Goal: Transaction & Acquisition: Subscribe to service/newsletter

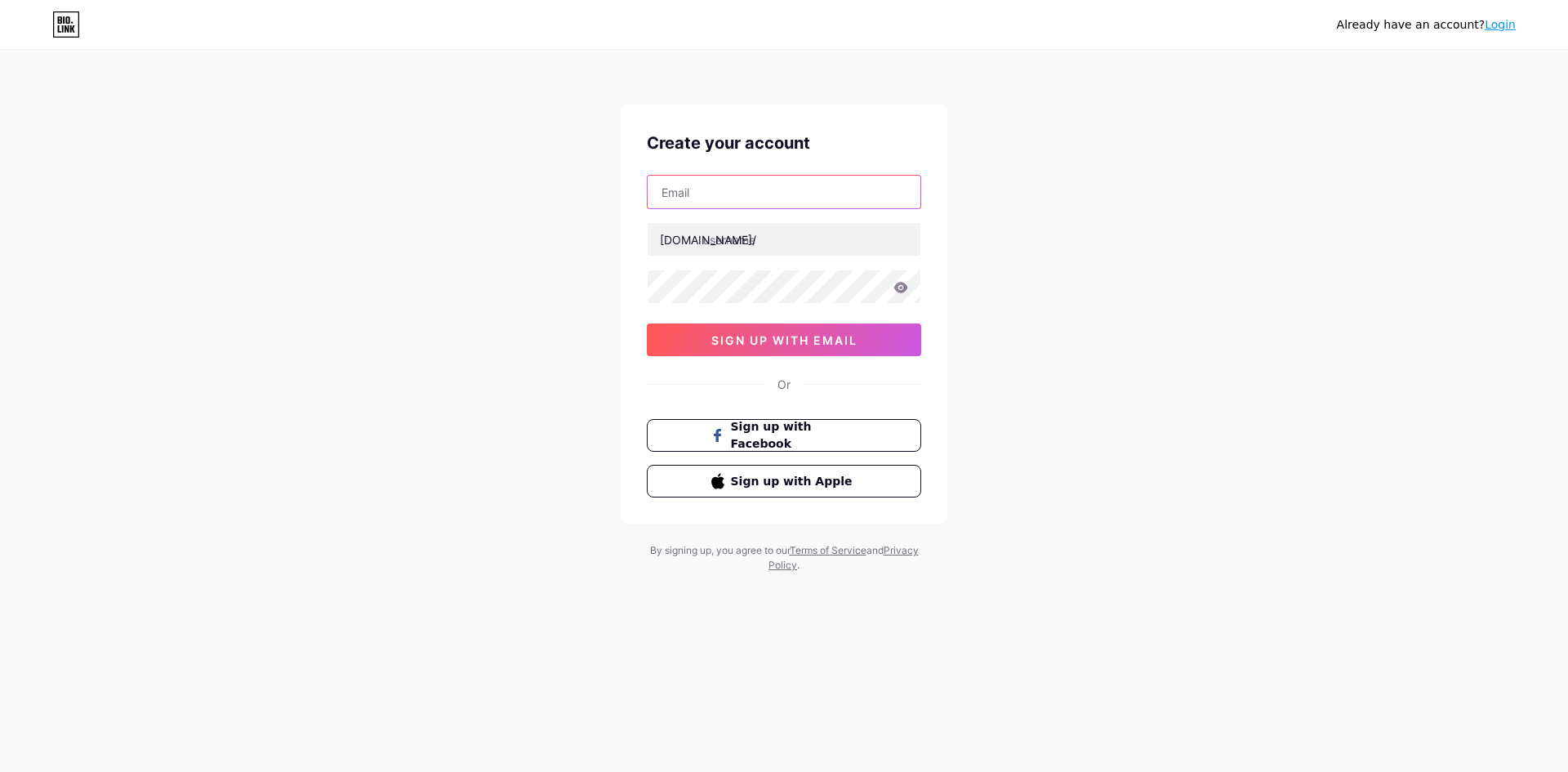
drag, startPoint x: 0, startPoint y: 0, endPoint x: 755, endPoint y: 181, distance: 776.4
click at [755, 181] on input "text" at bounding box center [784, 191] width 273 height 32
type input "[EMAIL_ADDRESS][DOMAIN_NAME]"
drag, startPoint x: 837, startPoint y: 185, endPoint x: 530, endPoint y: 180, distance: 307.0
click at [530, 180] on div "Already have an account? Login Create your account 789betsuppor@gmail.com bio.l…" at bounding box center [784, 312] width 1568 height 625
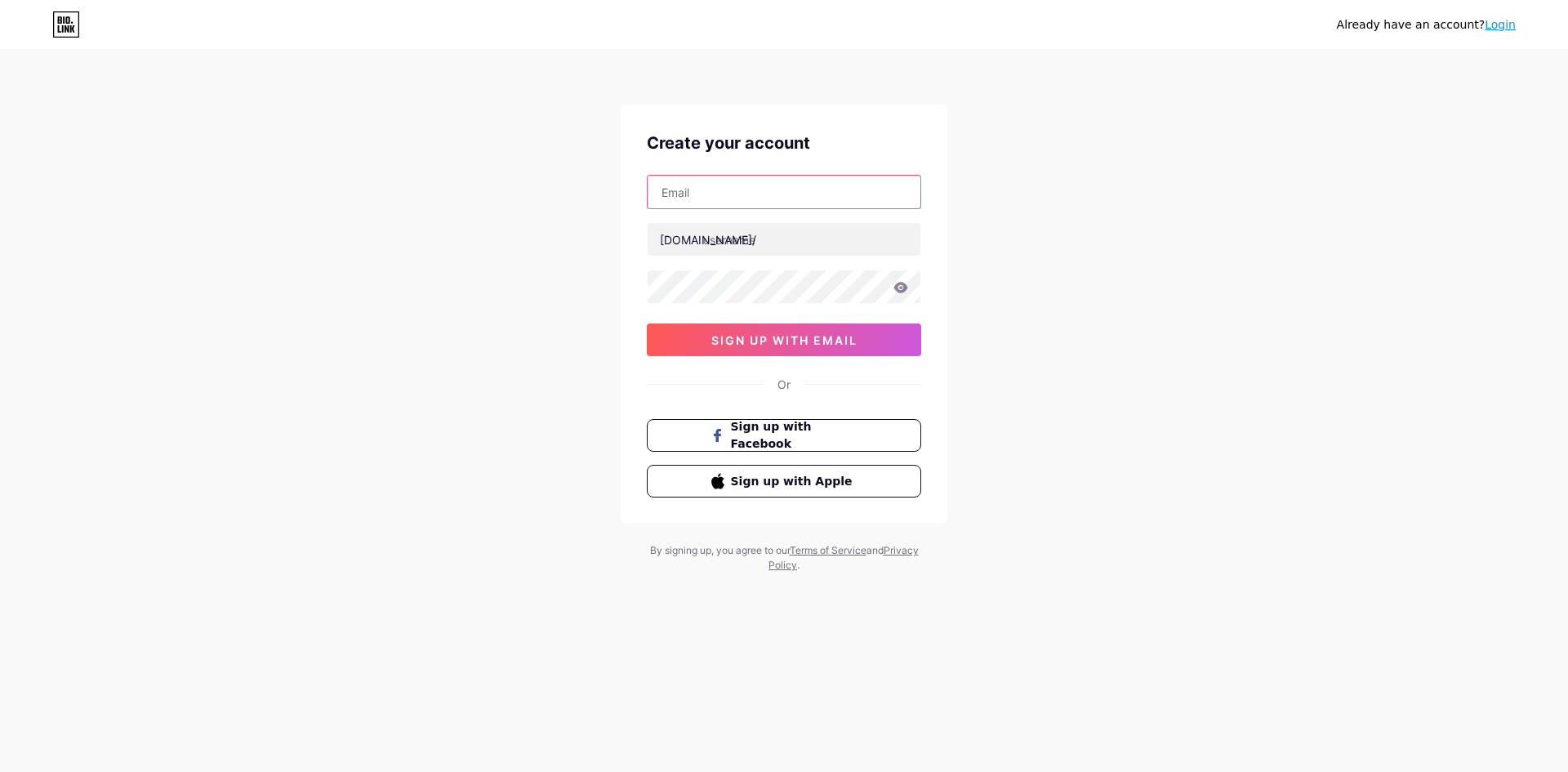
click at [735, 198] on input "text" at bounding box center [784, 191] width 273 height 32
type input "[EMAIL_ADDRESS][DOMAIN_NAME]"
click at [770, 241] on input "text" at bounding box center [784, 238] width 273 height 32
paste input "789betsupport"
type input "789betsupport"
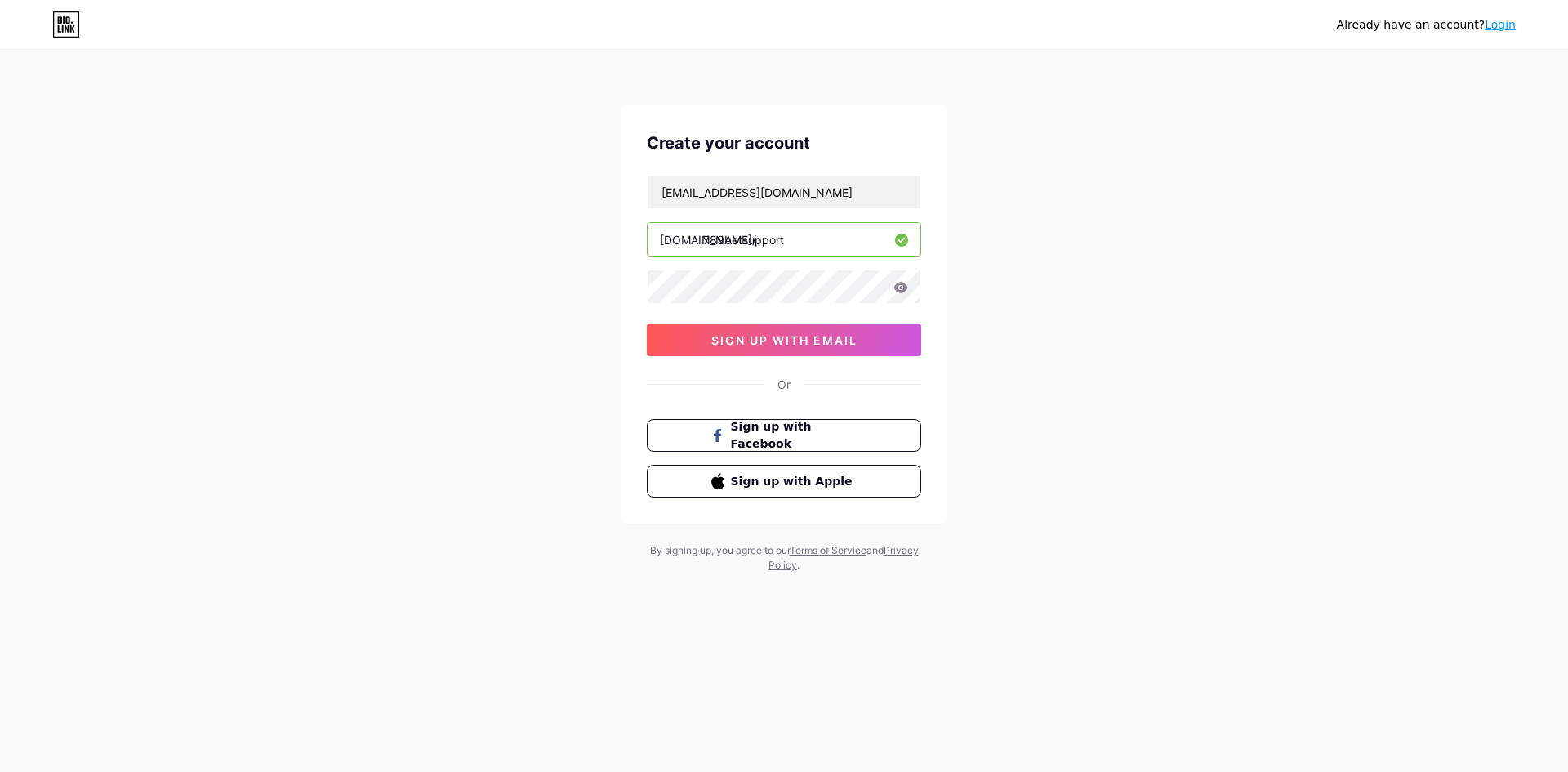
click at [495, 369] on div "Already have an account? Login Create your account 789betsuppor@gmail.com bio.l…" at bounding box center [784, 312] width 1568 height 625
click at [856, 343] on span "sign up with email" at bounding box center [784, 340] width 146 height 14
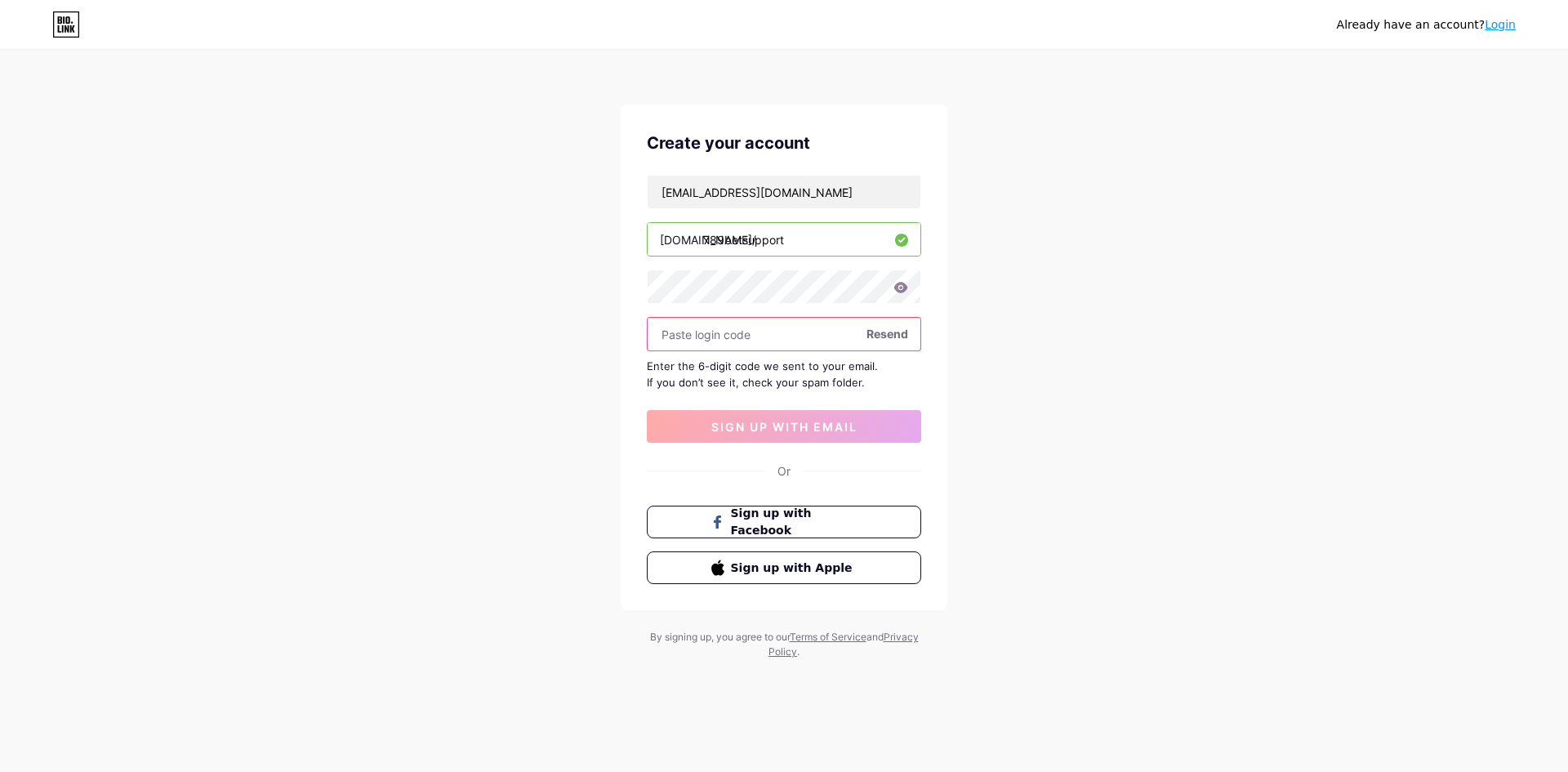
paste input "8405"
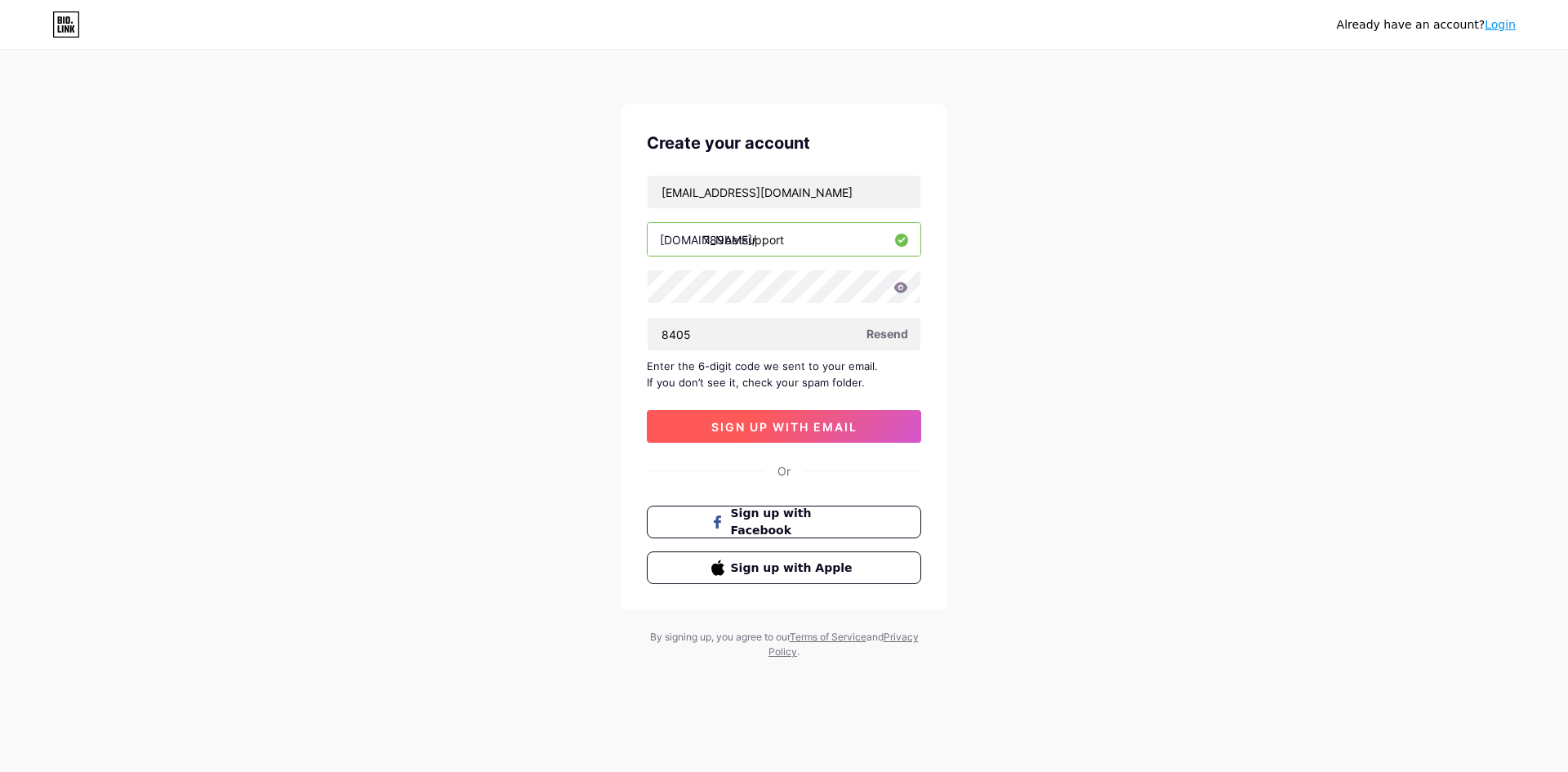
click at [788, 420] on span "sign up with email" at bounding box center [784, 426] width 146 height 14
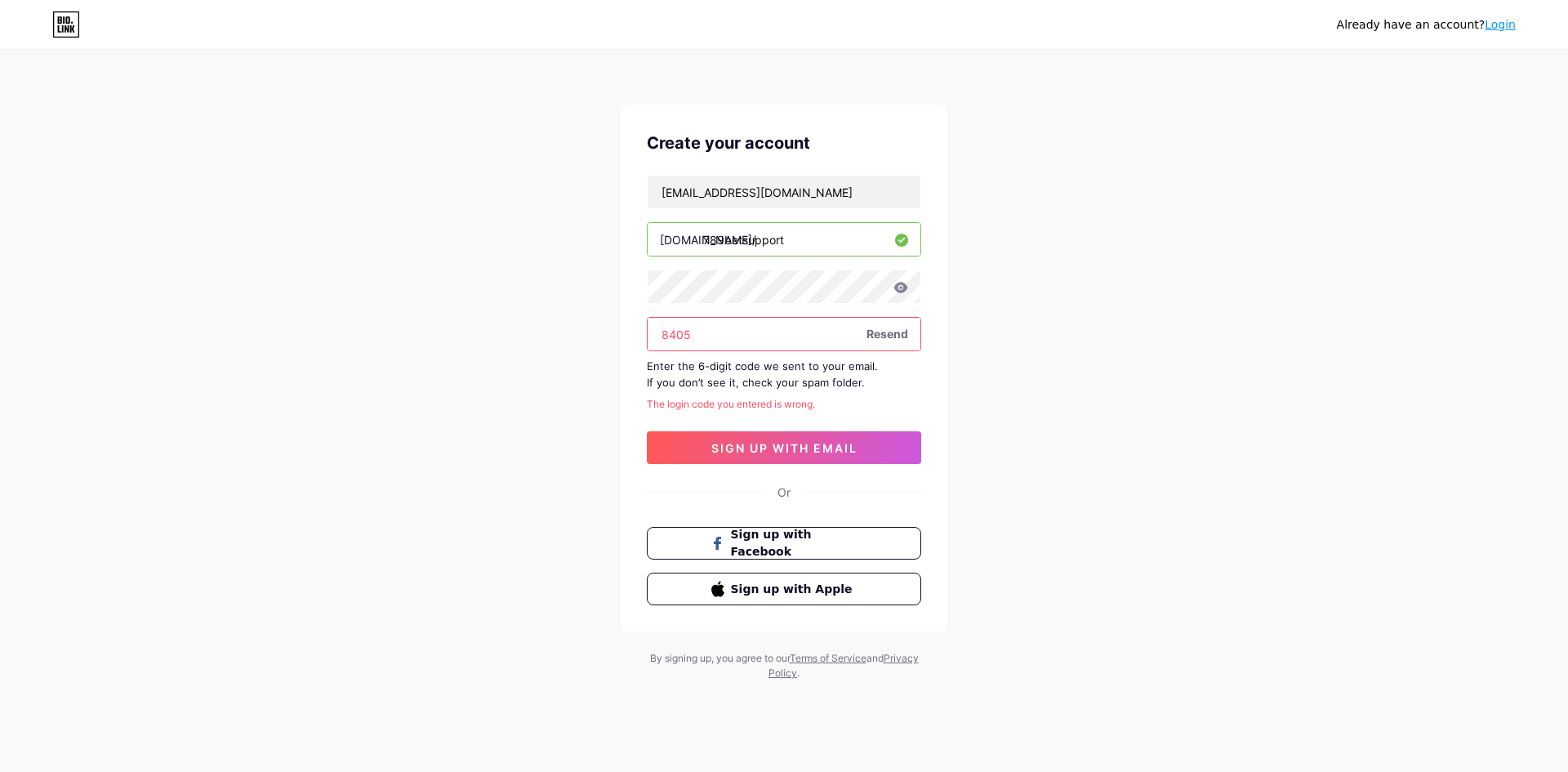
click at [691, 325] on input "8405" at bounding box center [784, 333] width 273 height 32
click at [689, 325] on input "8405" at bounding box center [784, 333] width 273 height 32
click at [688, 326] on input "8405" at bounding box center [784, 333] width 273 height 32
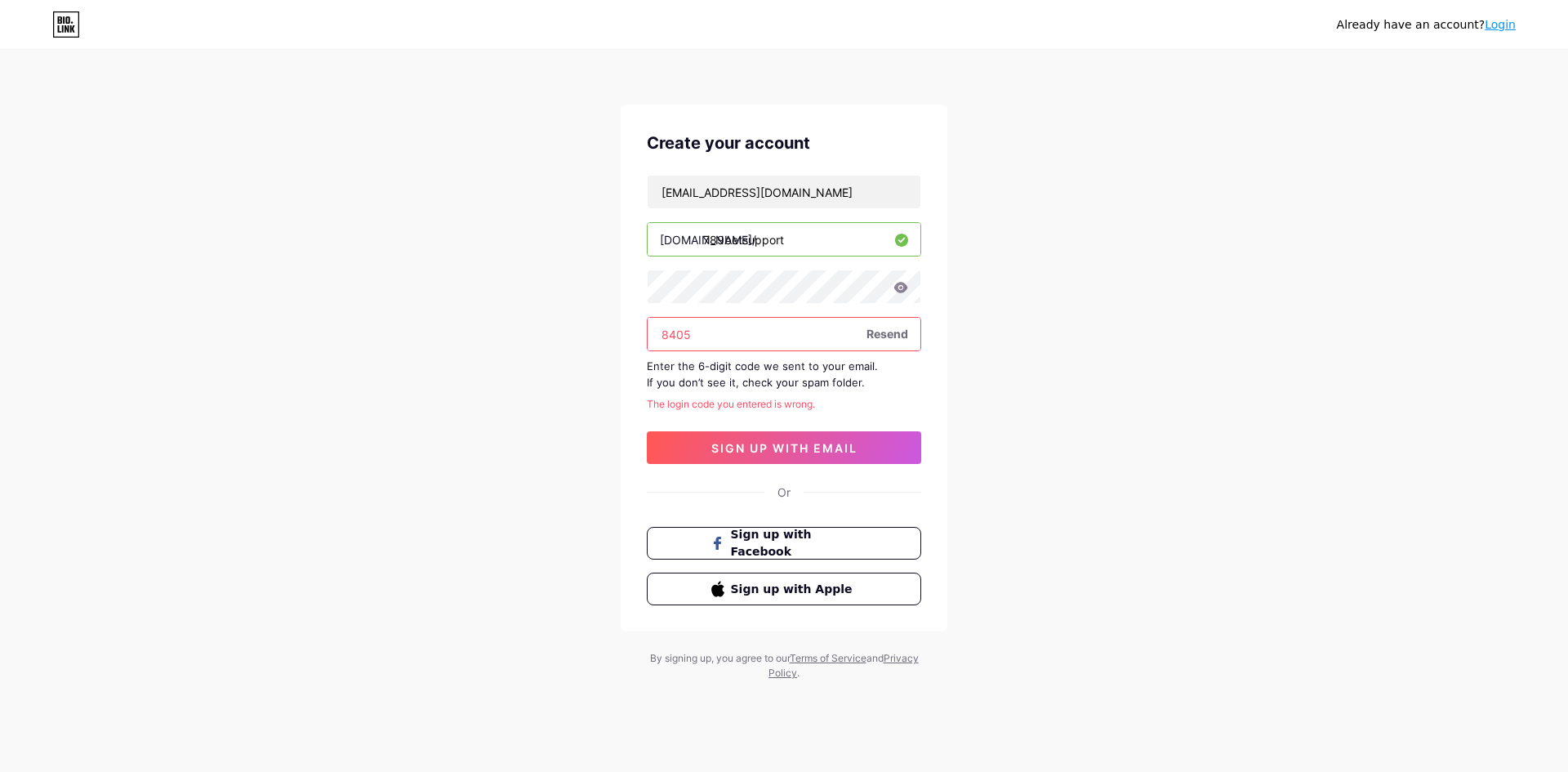
paste input "248298"
type input "248298"
click at [561, 381] on div "Already have an account? Login Create your account 789betsuppor@gmail.com bio.l…" at bounding box center [784, 366] width 1568 height 732
click at [785, 445] on span "sign up with email" at bounding box center [784, 448] width 146 height 14
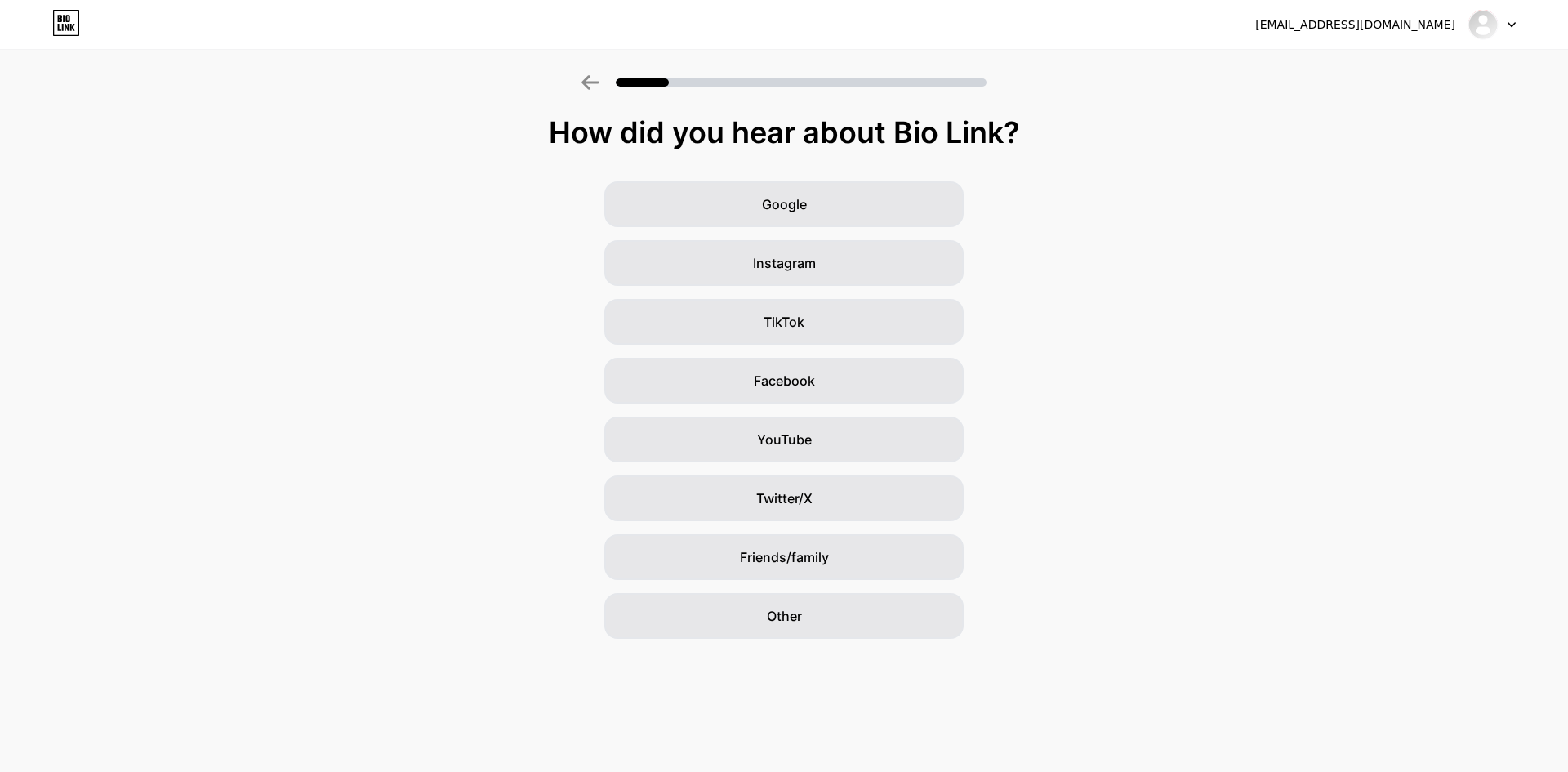
drag, startPoint x: 1137, startPoint y: 288, endPoint x: 1163, endPoint y: 353, distance: 70.0
drag, startPoint x: 1163, startPoint y: 353, endPoint x: 1062, endPoint y: 146, distance: 230.3
click at [1062, 146] on div "How did you hear about Bio Link?" at bounding box center [784, 132] width 1551 height 32
click at [1486, 23] on img at bounding box center [1483, 25] width 26 height 26
click at [402, 135] on div "How did you hear about Bio Link?" at bounding box center [784, 132] width 1551 height 32
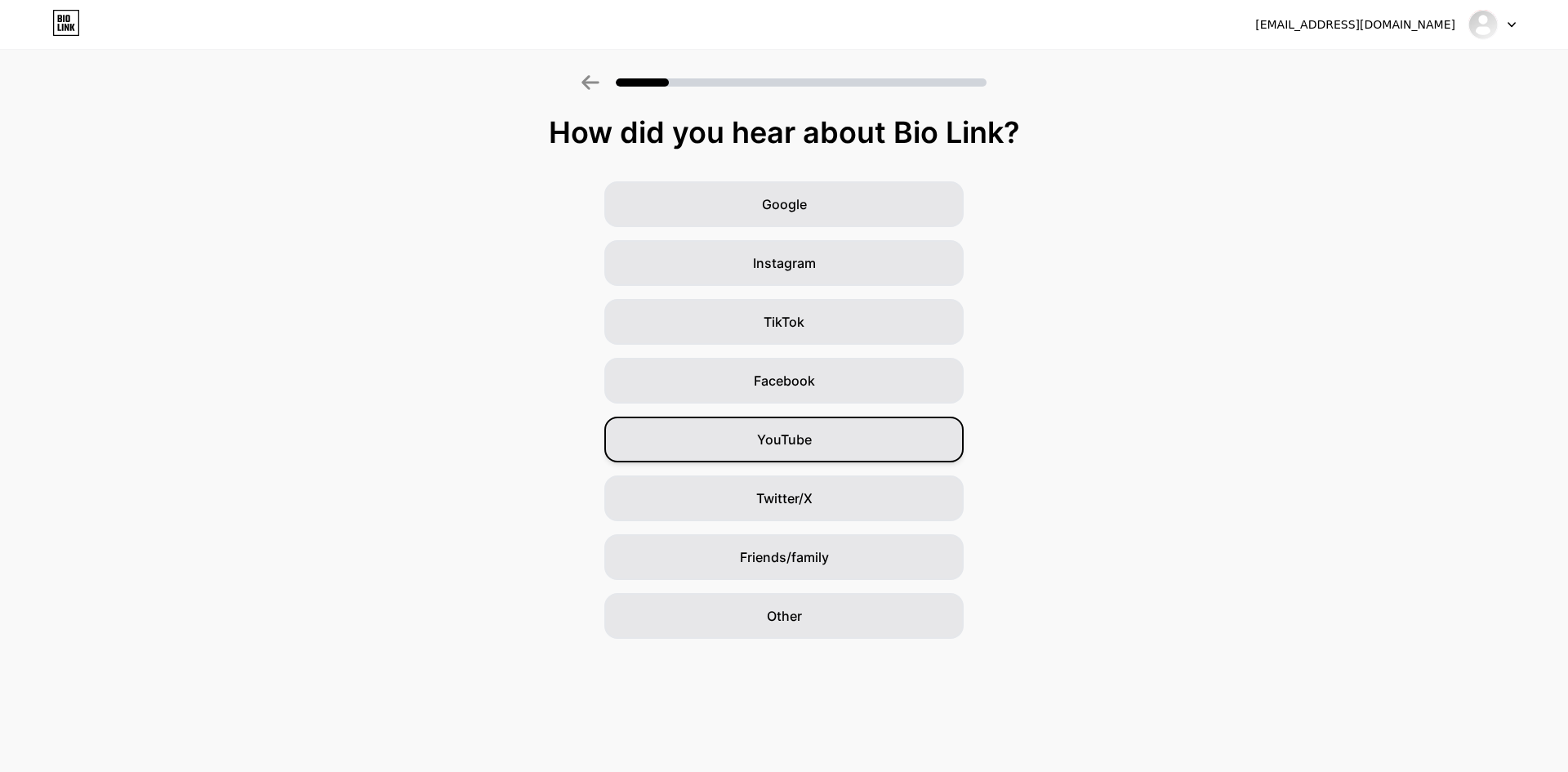
click at [821, 433] on div "YouTube" at bounding box center [784, 439] width 359 height 46
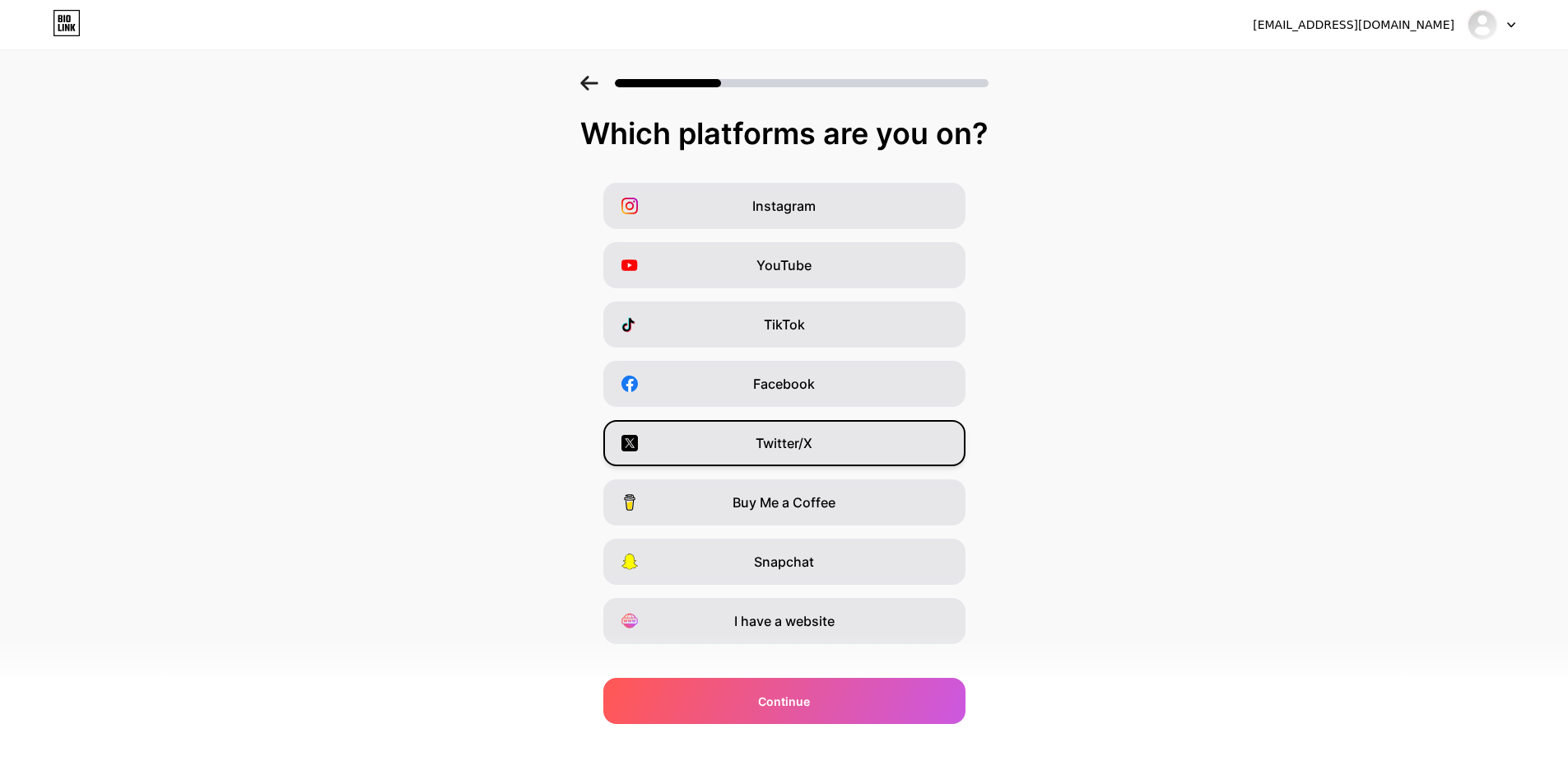
click at [776, 450] on span "Twitter/X" at bounding box center [784, 443] width 57 height 20
click at [760, 269] on div "YouTube" at bounding box center [784, 265] width 362 height 46
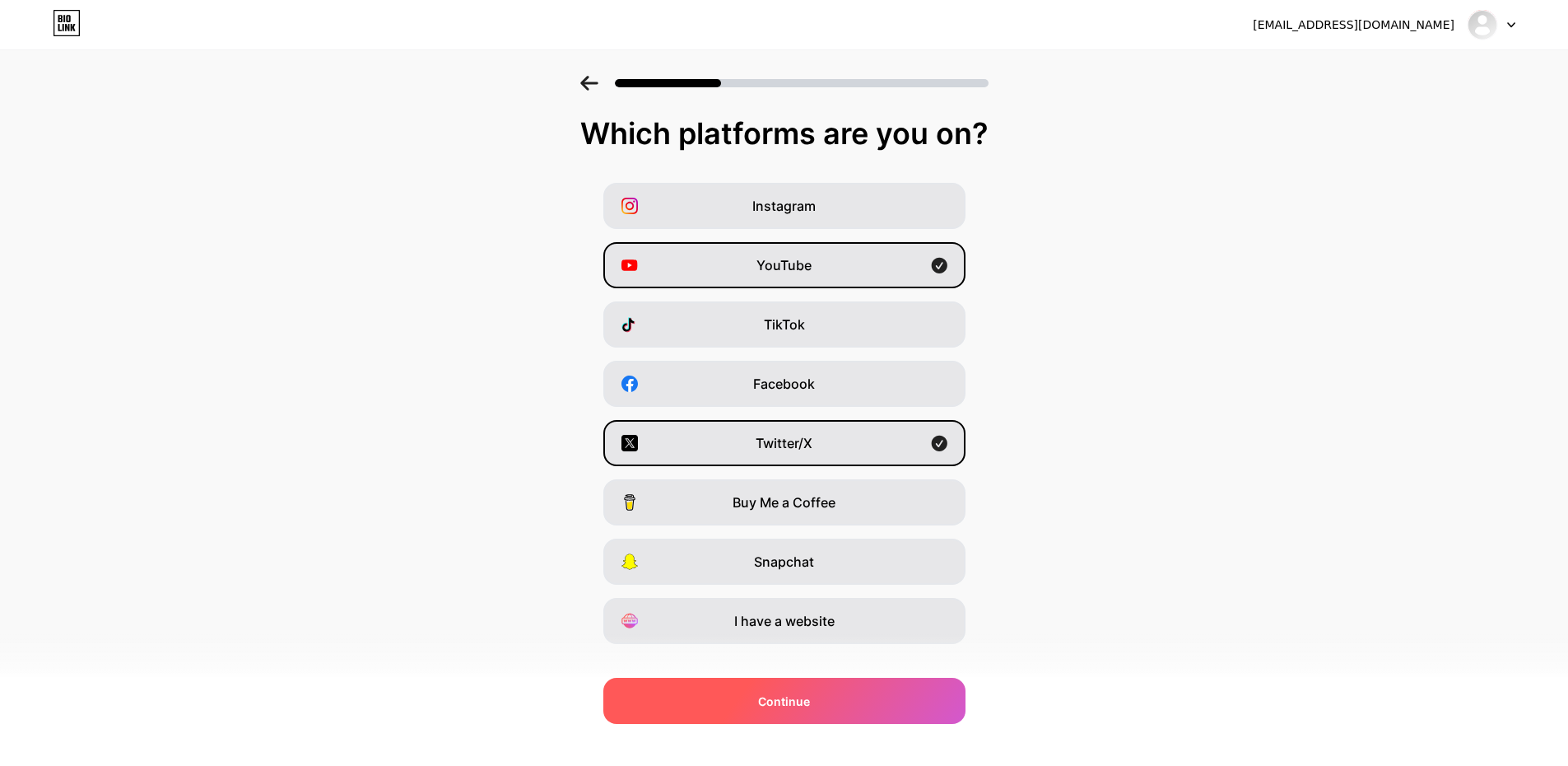
click at [851, 709] on div "Continue" at bounding box center [784, 700] width 362 height 46
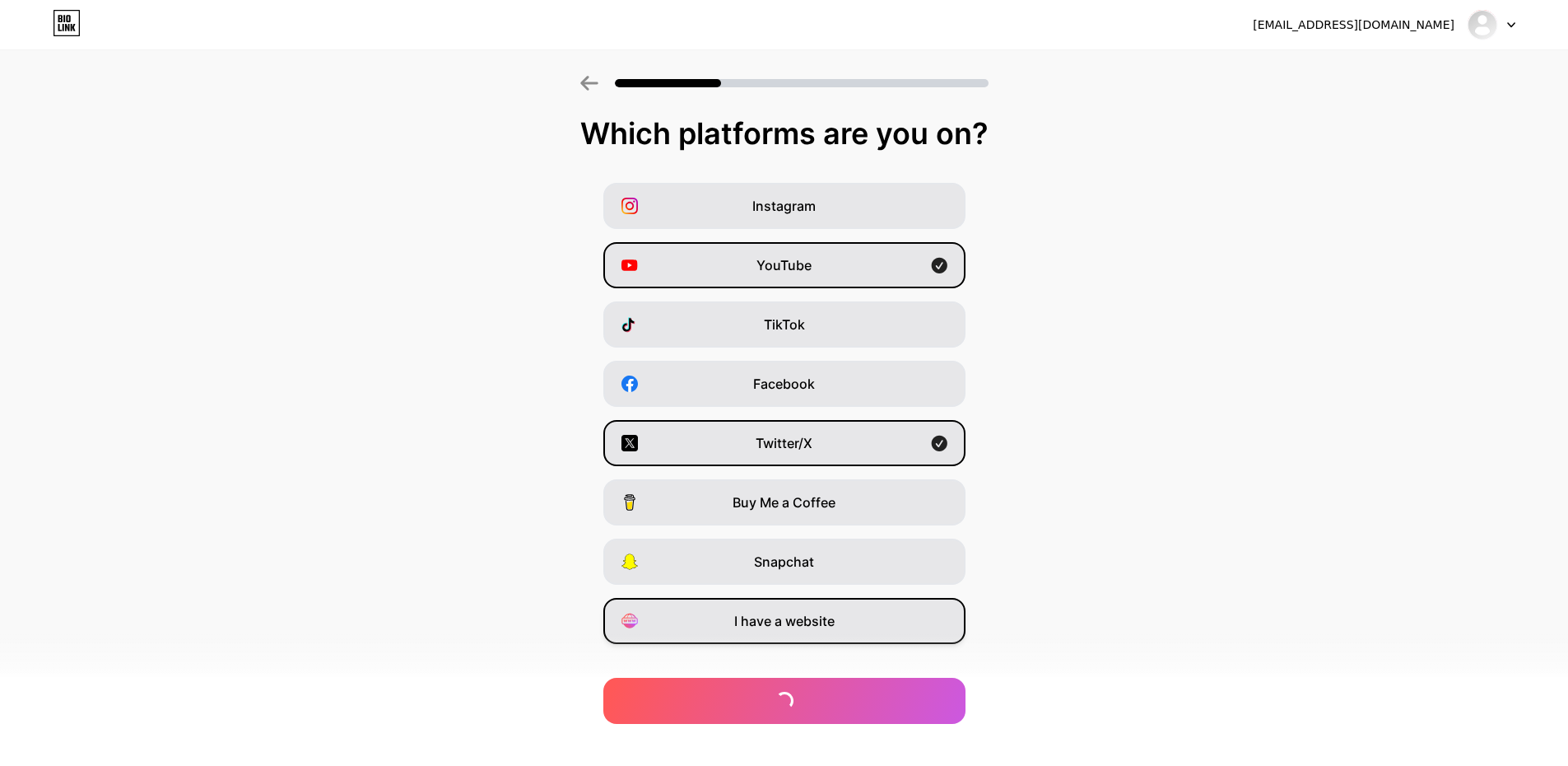
click at [829, 622] on span "I have a website" at bounding box center [784, 621] width 100 height 20
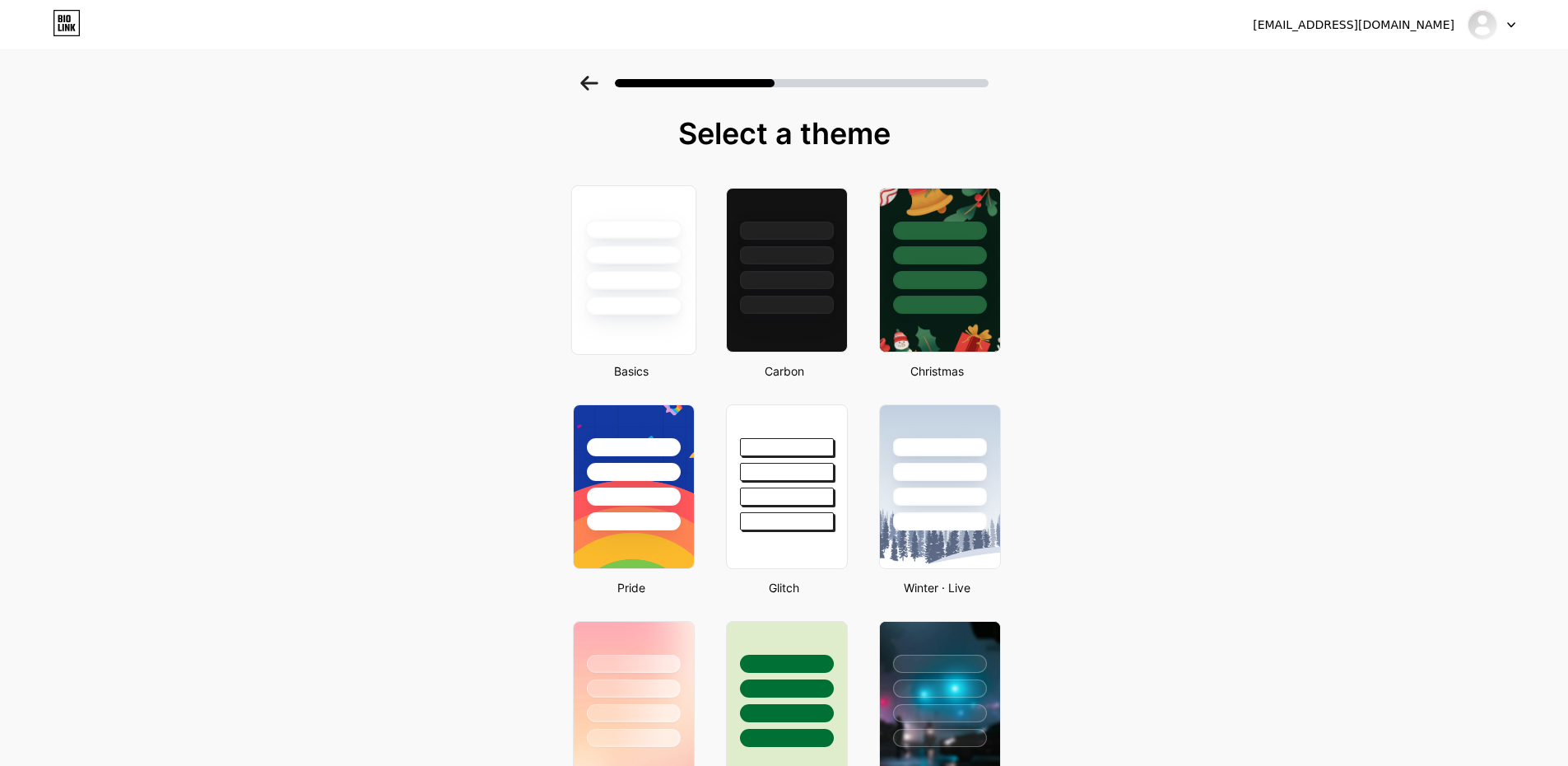
click at [647, 290] on div at bounding box center [633, 250] width 123 height 129
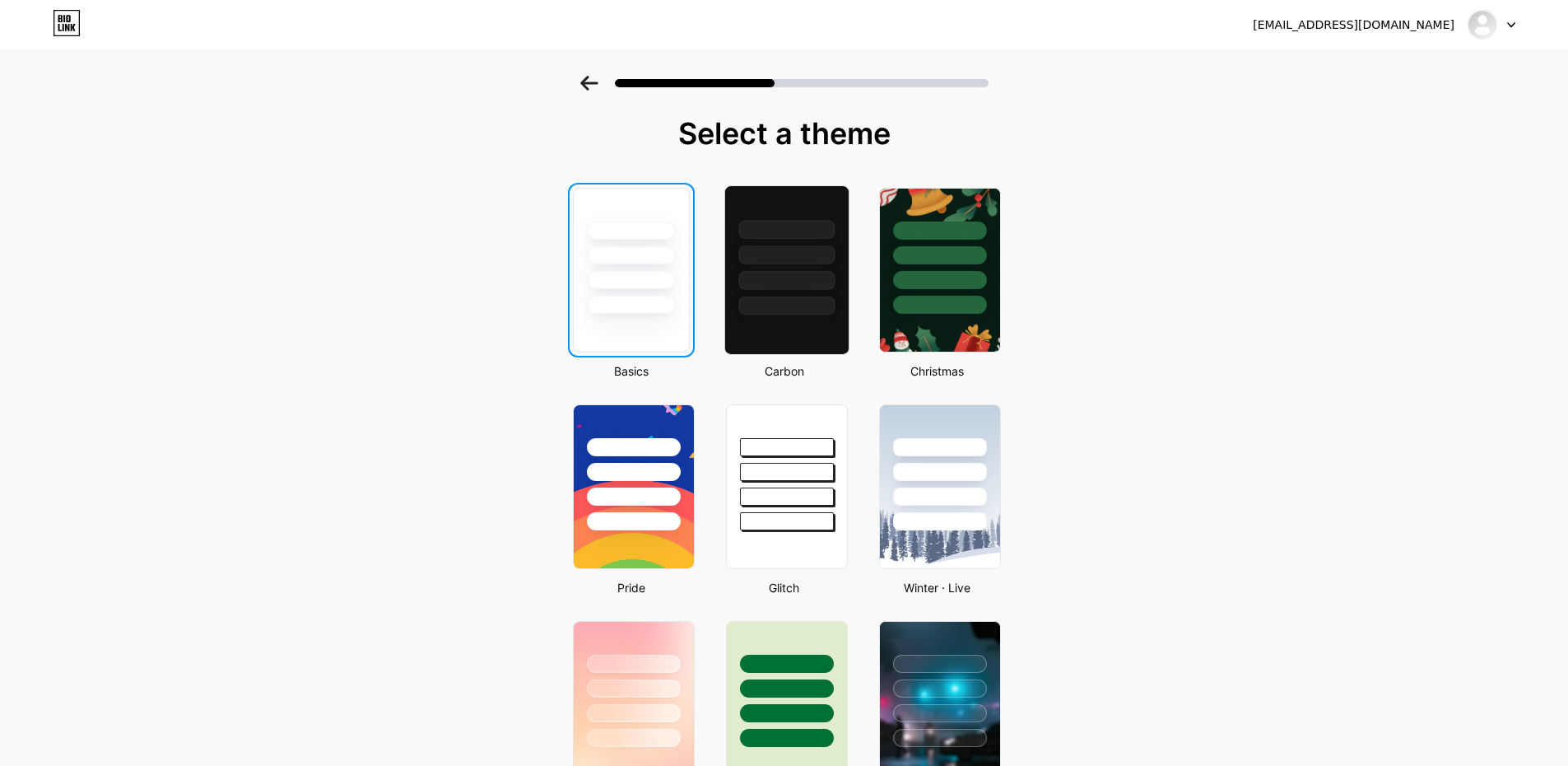
click at [787, 289] on div at bounding box center [786, 280] width 96 height 19
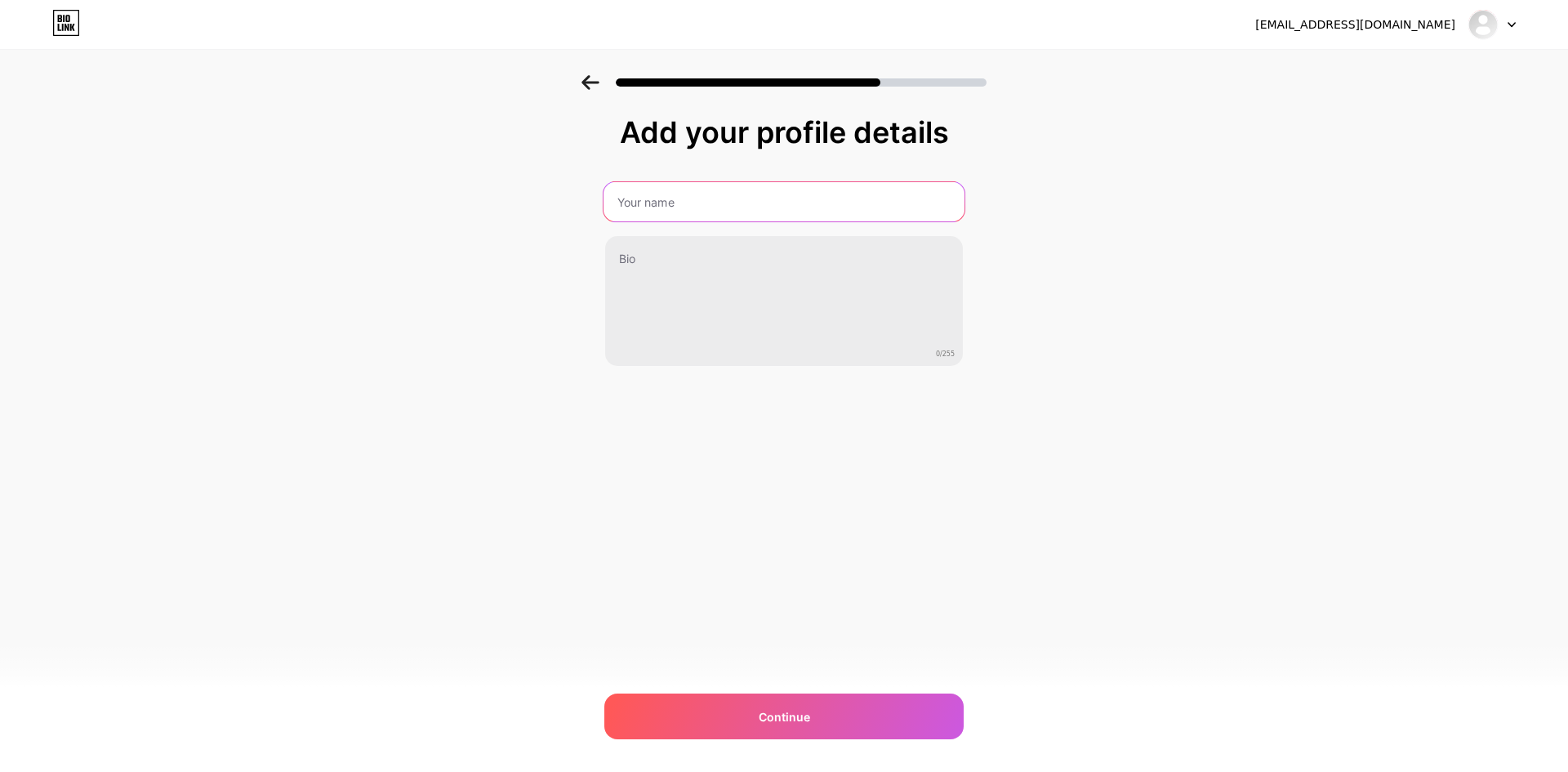
click at [688, 207] on input "text" at bounding box center [784, 201] width 361 height 39
paste input "789betsupport"
type input "789betsupport"
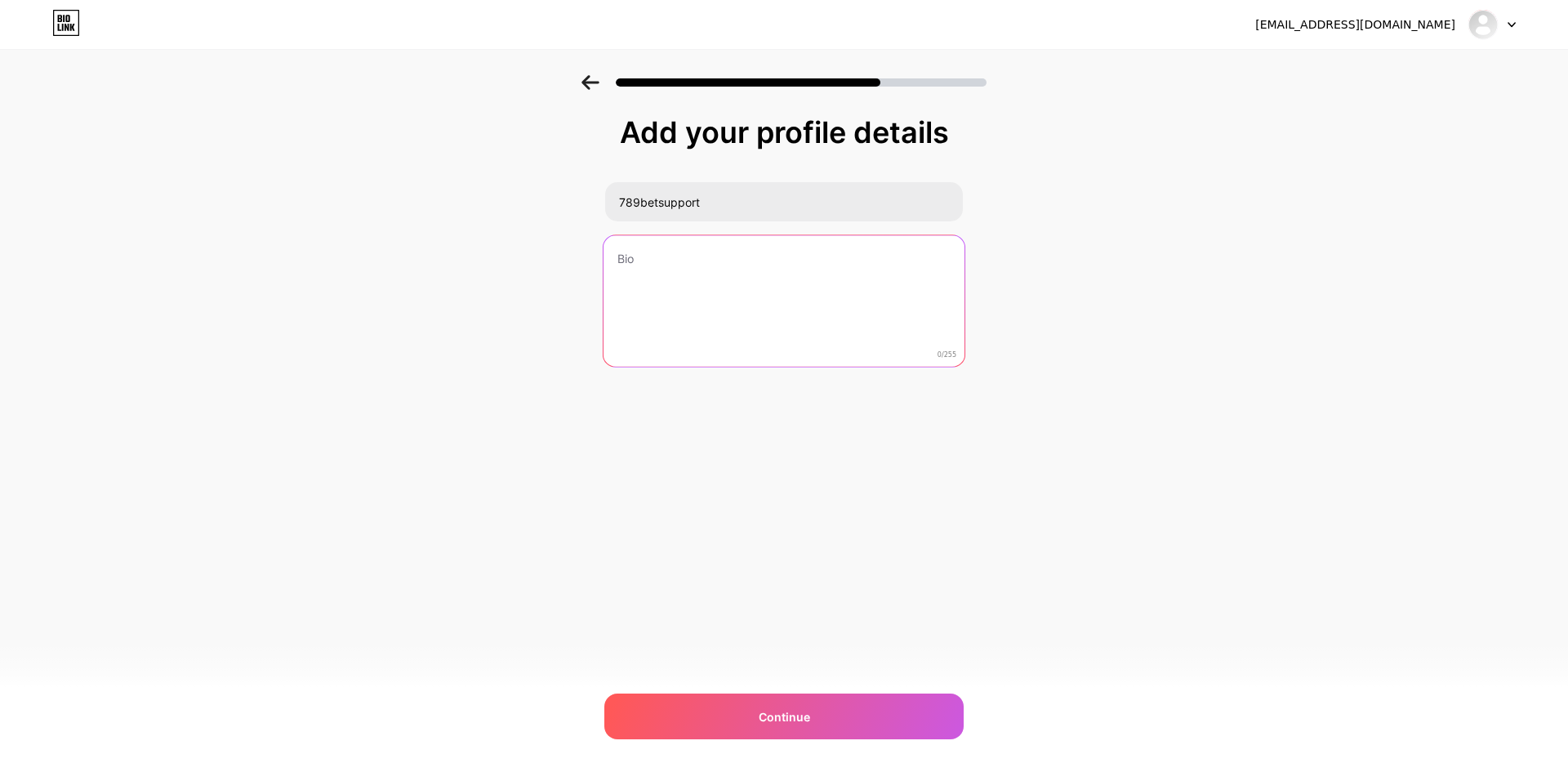
click at [687, 254] on textarea at bounding box center [784, 301] width 361 height 133
paste textarea "789BET là nhà cái cá cược trực tuyến uy tín, cung cấp các vé cược thể thao, gam…"
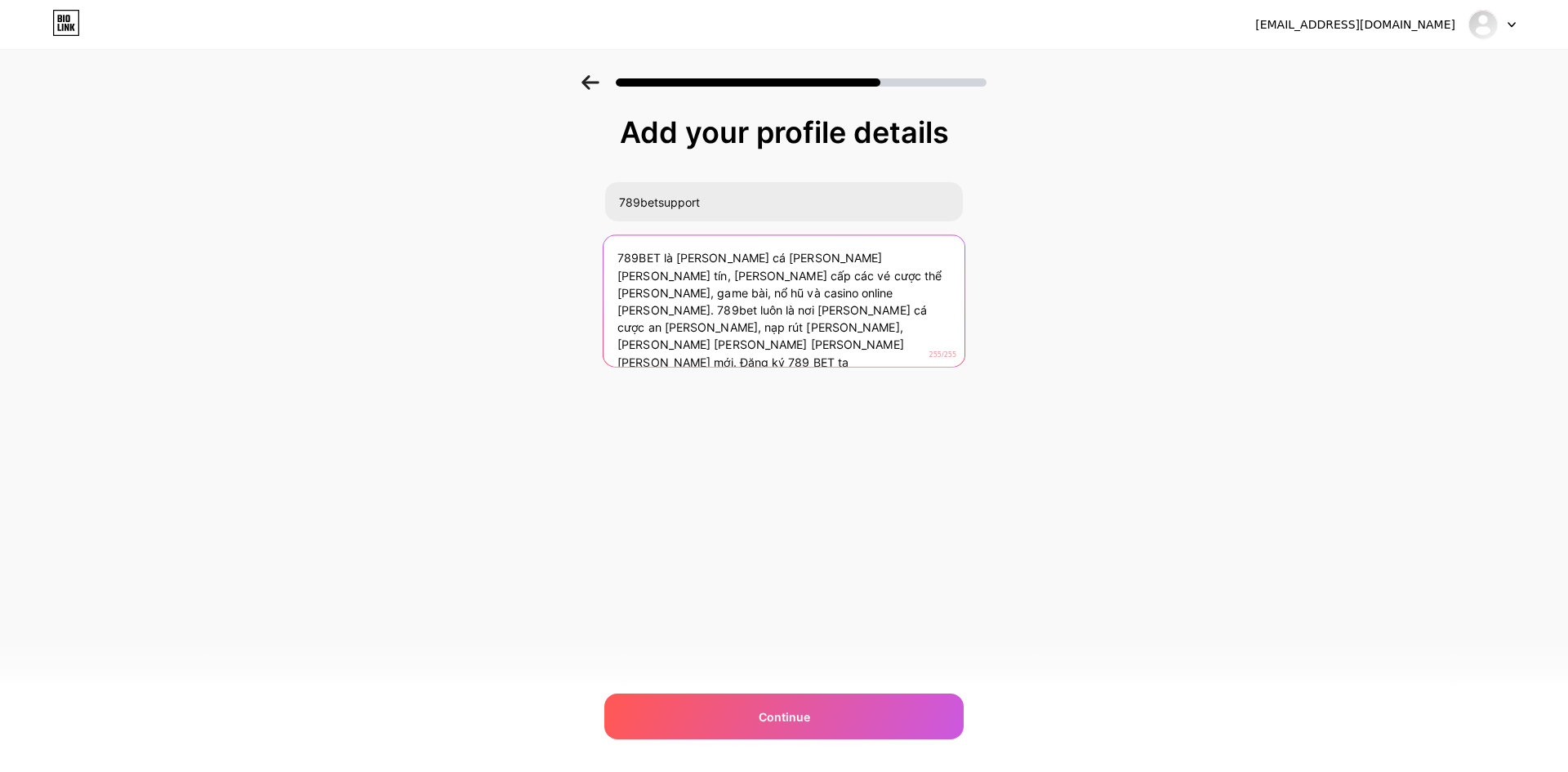
type textarea "789BET là nhà cái cá cược trực tuyến uy tín, cung cấp các vé cược thể thao, gam…"
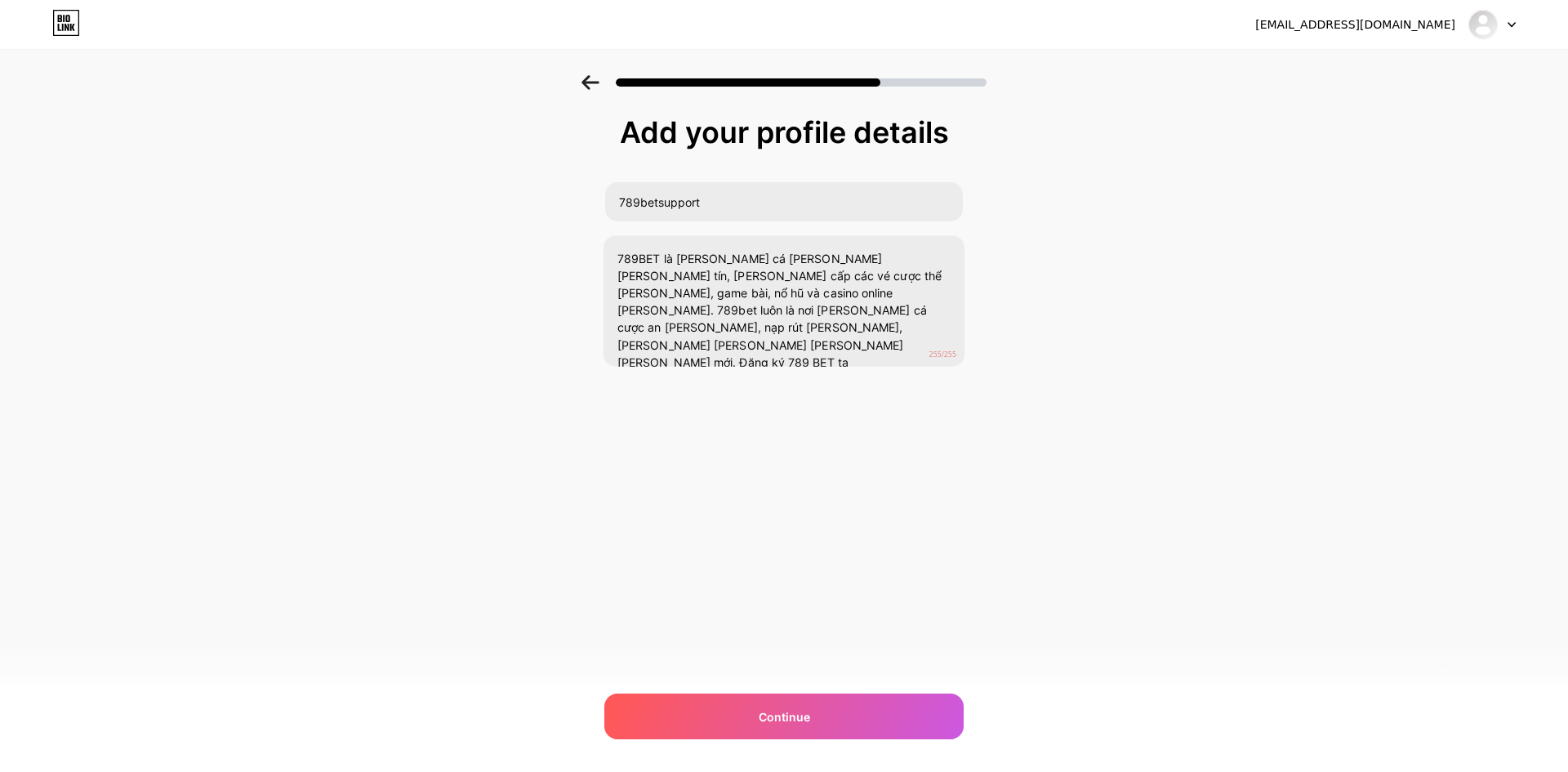
click at [408, 376] on div "Add your profile details 789betsupport 789BET là nhà cái cá cược trực tuyến uy …" at bounding box center [784, 261] width 1568 height 373
click at [801, 715] on span "Continue" at bounding box center [784, 717] width 51 height 17
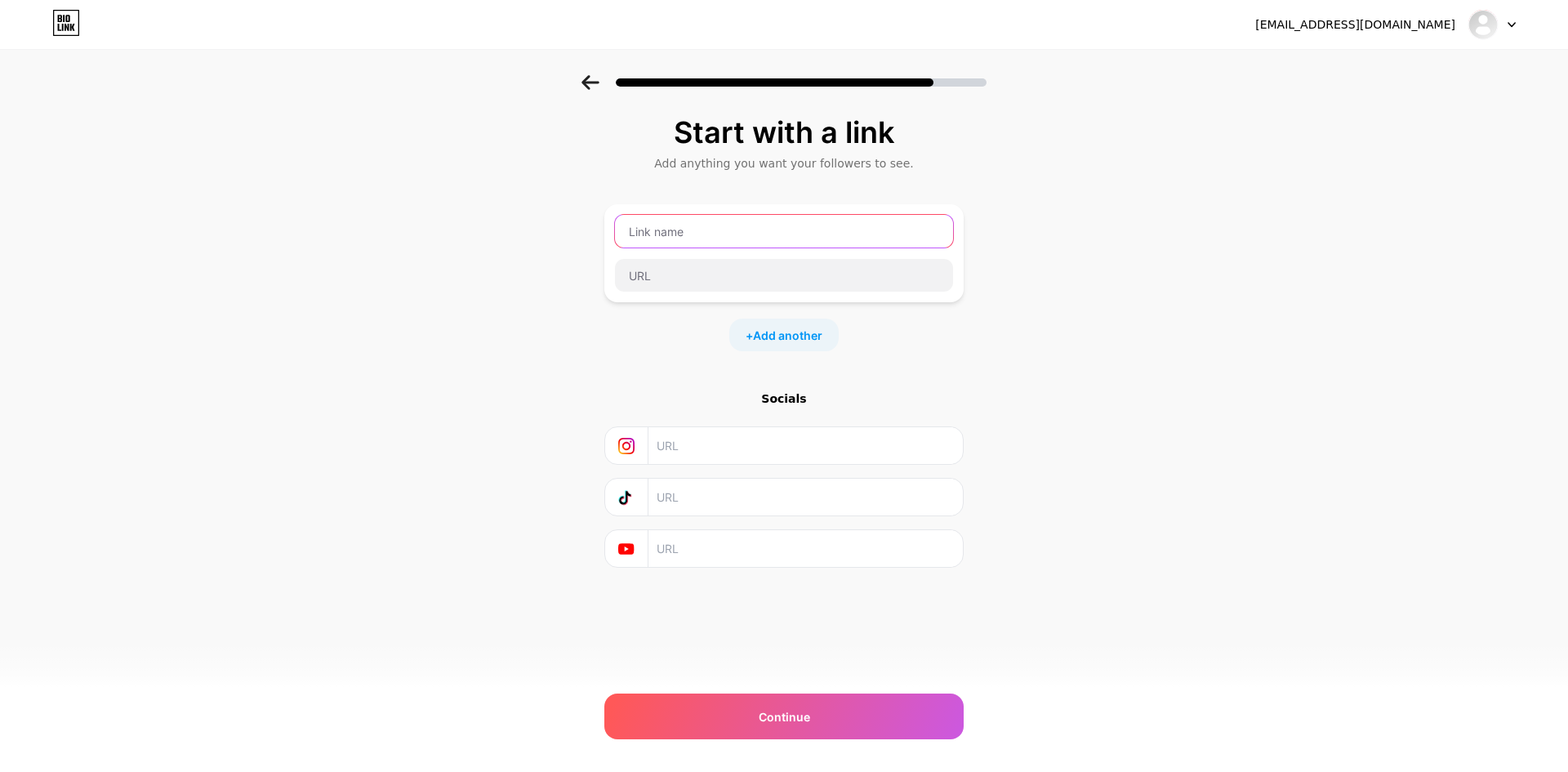
click at [717, 233] on input "text" at bounding box center [784, 231] width 338 height 32
paste input "789BET SUPPORT"
type input "789BET SUPPORT"
click at [699, 286] on input "text" at bounding box center [784, 275] width 338 height 32
paste input "https://789bett.support/"
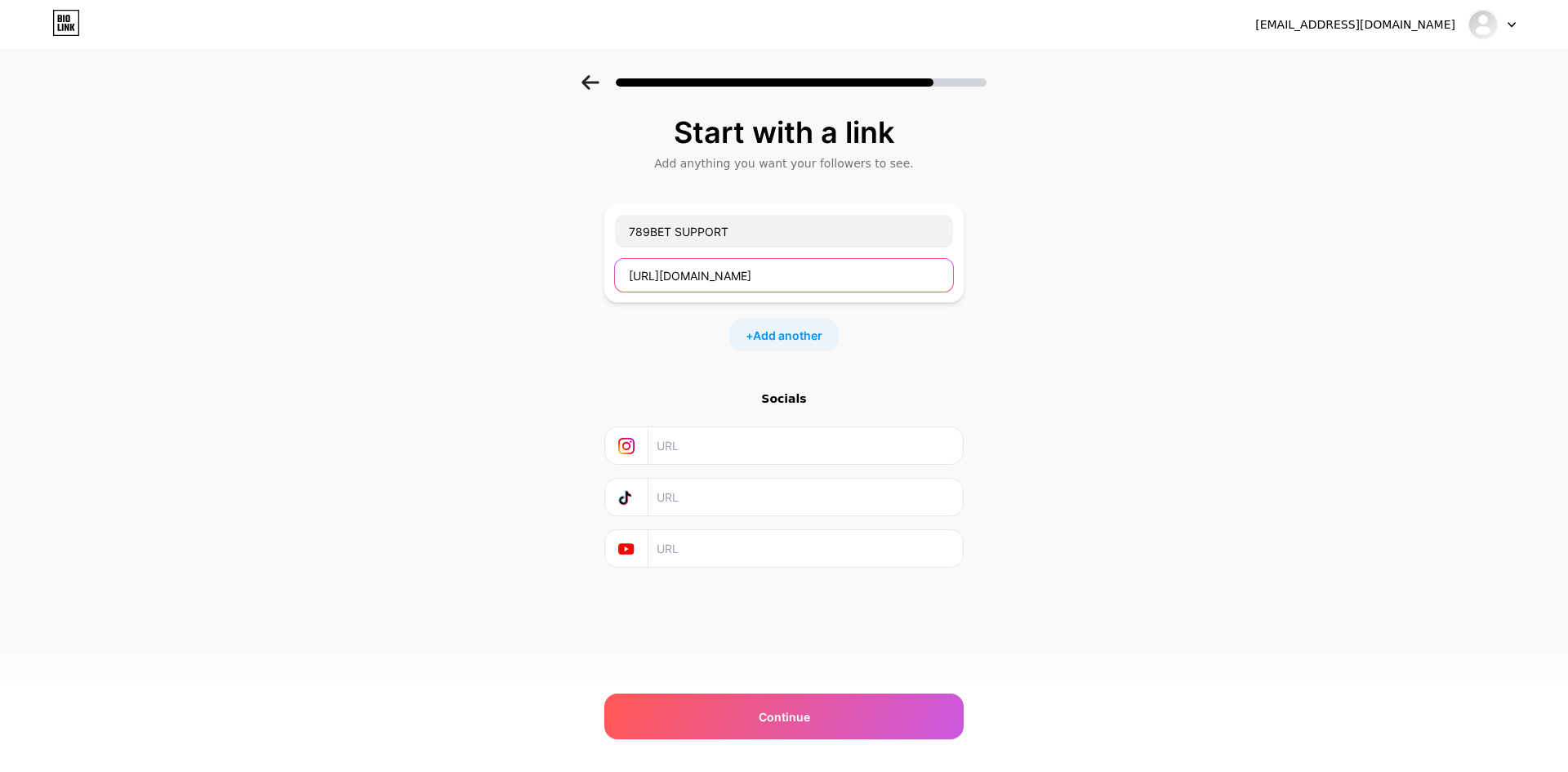
type input "https://789bett.support/"
click at [600, 345] on div "Start with a link Add anything you want your followers to see. 789BET SUPPORT h…" at bounding box center [784, 362] width 1568 height 574
click at [726, 554] on input "text" at bounding box center [804, 548] width 296 height 36
paste input "https://www.youtube.com/@789betsupport/about"
type input "https://www.youtube.com/@789betsupport/about"
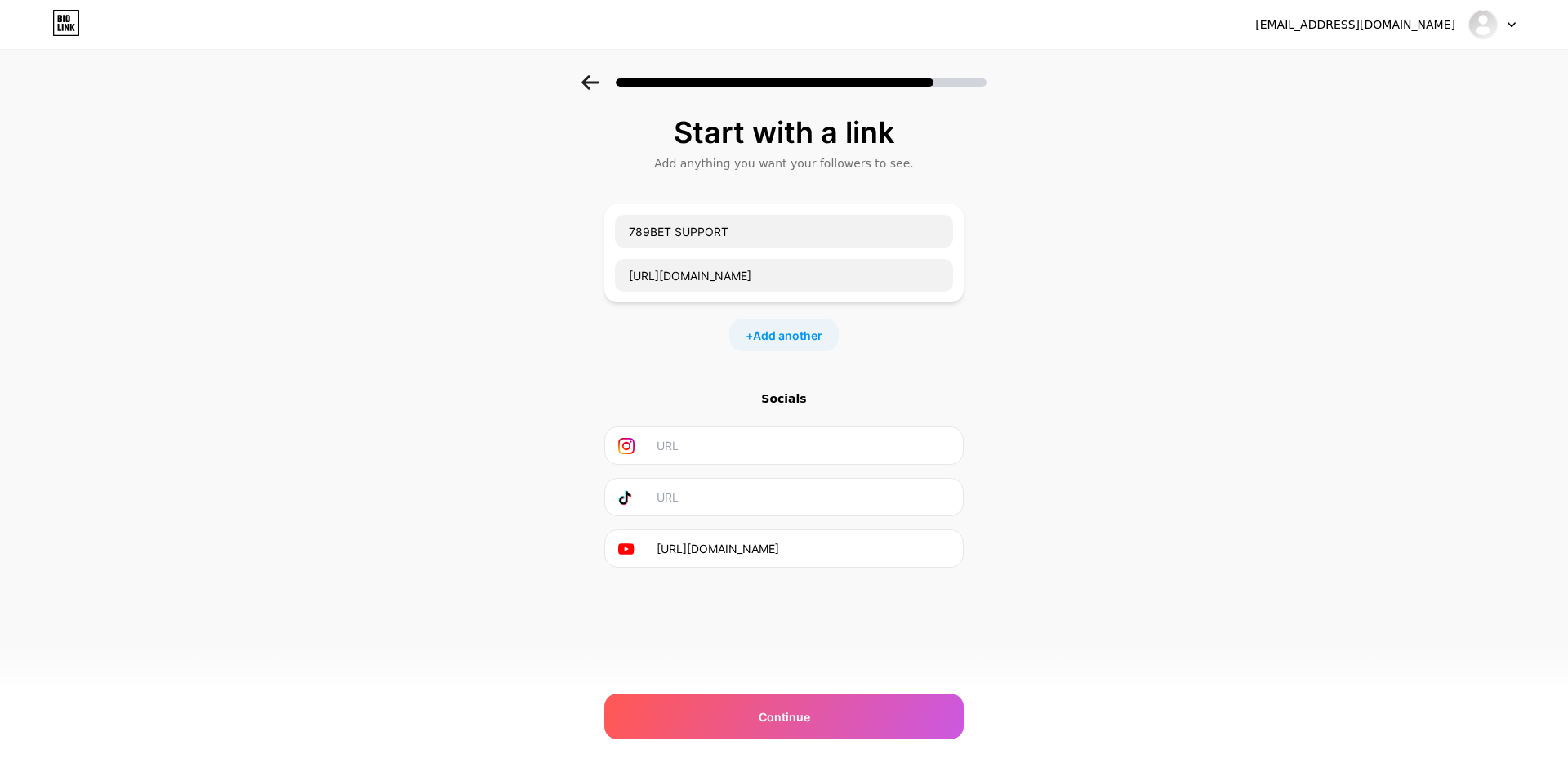
click at [491, 483] on div "Start with a link Add anything you want your followers to see. 789BET SUPPORT h…" at bounding box center [784, 362] width 1568 height 574
click at [762, 708] on span "Continue" at bounding box center [784, 717] width 51 height 17
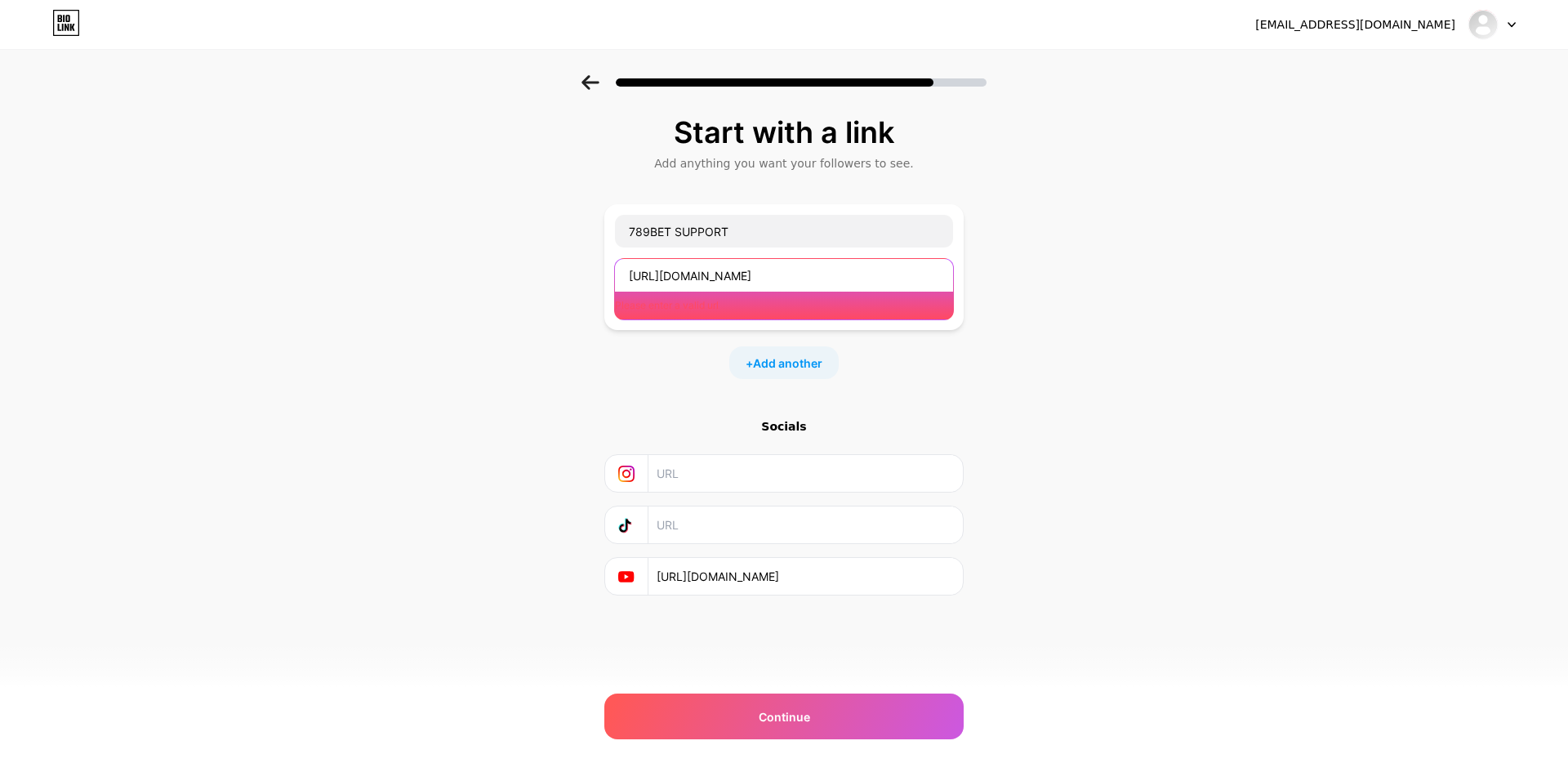
click at [785, 272] on input "https://789bett.support/" at bounding box center [784, 275] width 338 height 32
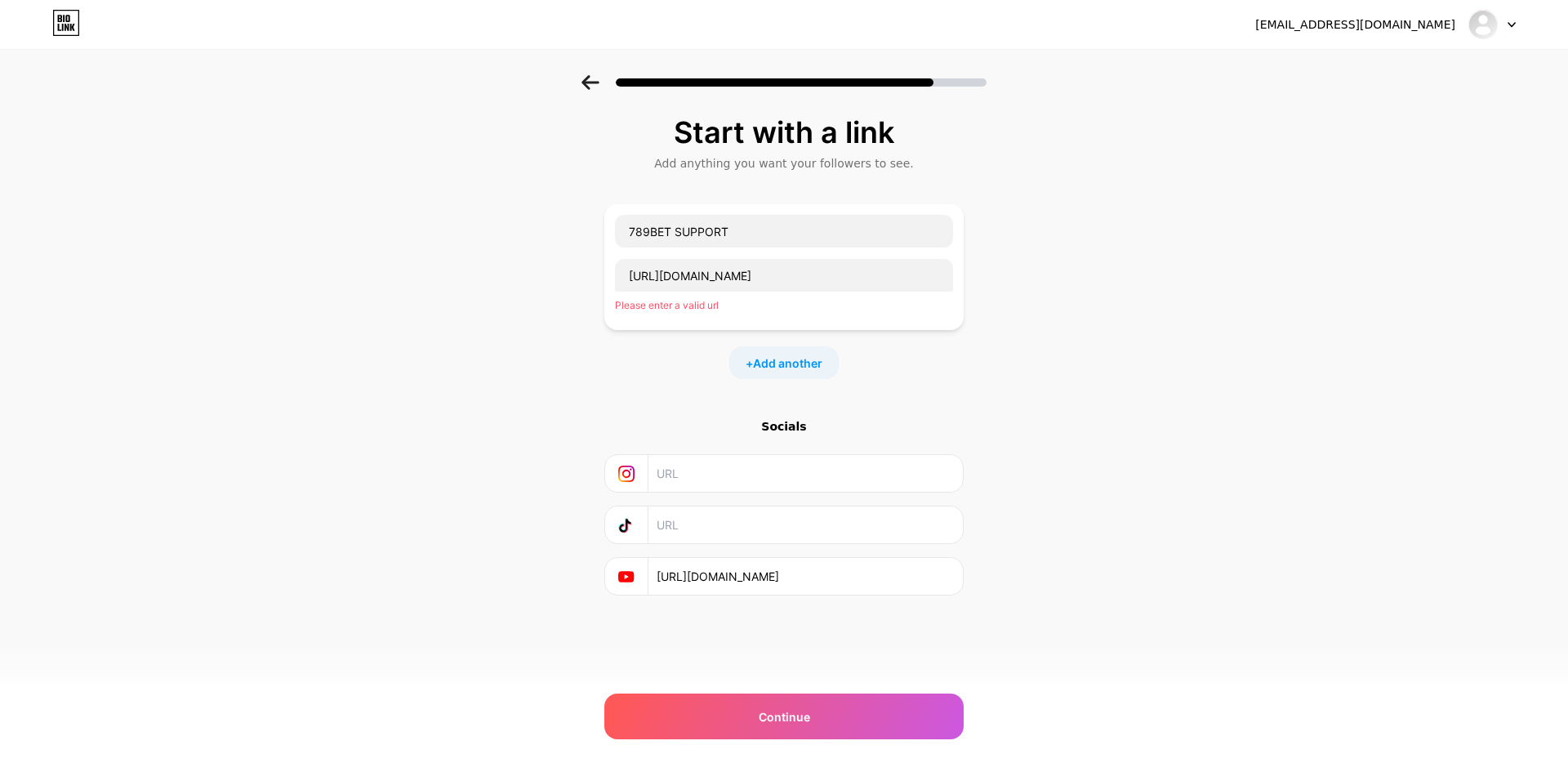
click at [826, 309] on div "Please enter a valid url" at bounding box center [784, 305] width 338 height 15
click at [789, 367] on span "Add another" at bounding box center [788, 362] width 70 height 17
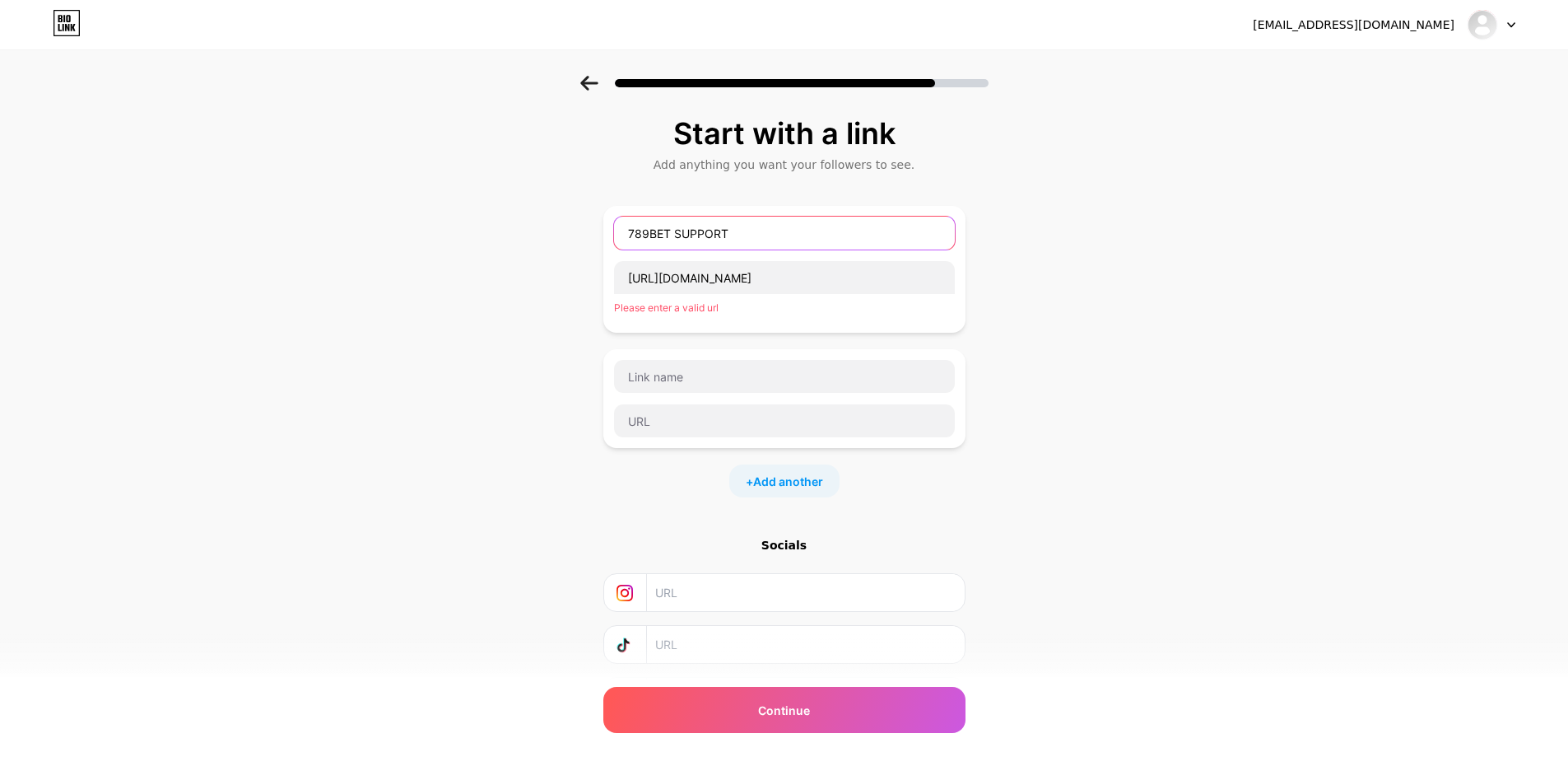
drag, startPoint x: 747, startPoint y: 234, endPoint x: 531, endPoint y: 234, distance: 216.0
click at [516, 227] on div "Start with a link Add anything you want your followers to see. 789BET SUPPORT h…" at bounding box center [784, 436] width 1568 height 722
paste input "betsupport"
type input "789betsupport"
click at [1074, 384] on div "Start with a link Add anything you want your followers to see. 789betsupport ht…" at bounding box center [784, 436] width 1568 height 722
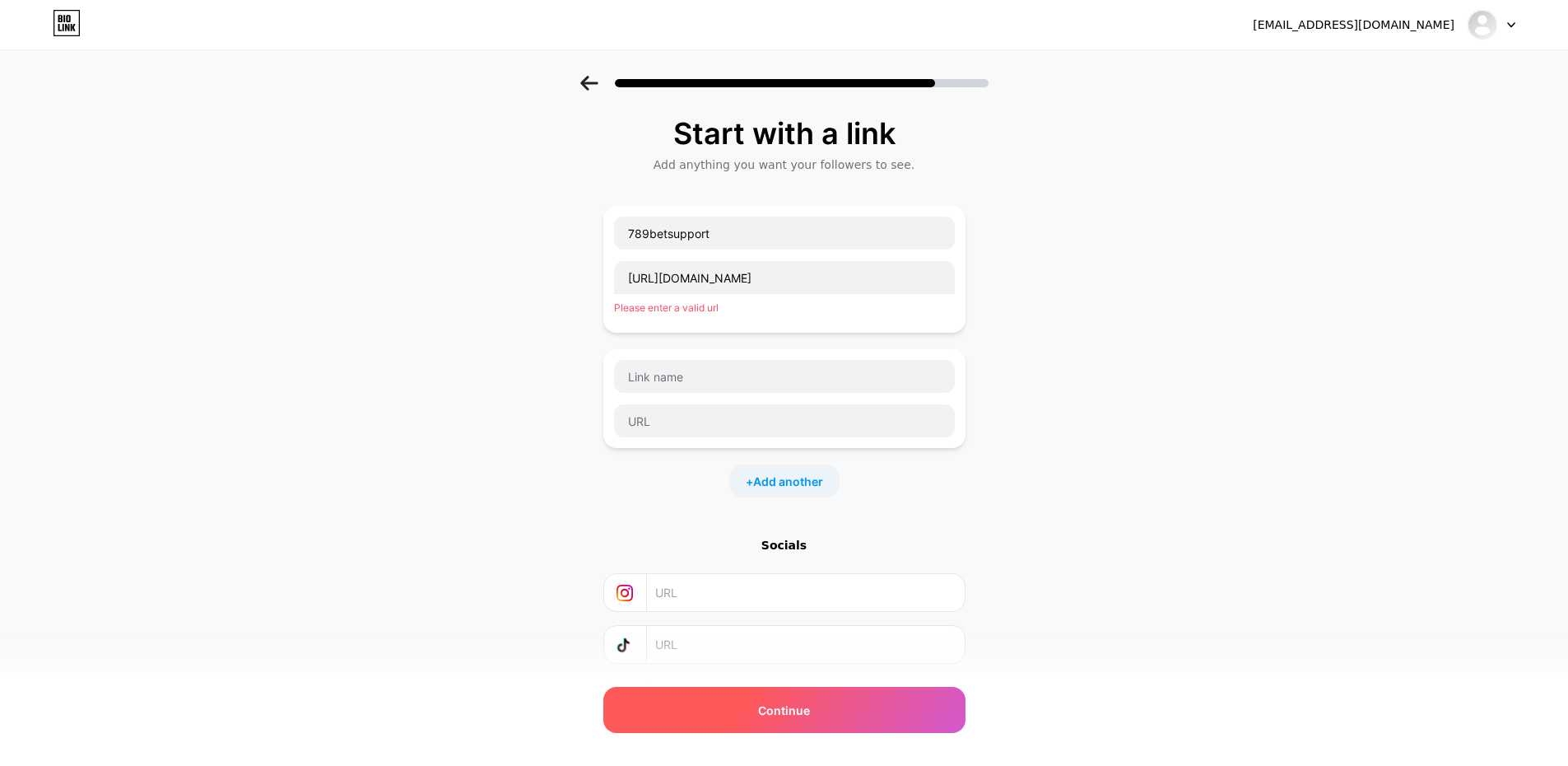
click at [826, 709] on div "Continue" at bounding box center [784, 709] width 362 height 46
click at [826, 713] on div "Continue" at bounding box center [784, 709] width 362 height 46
click at [826, 714] on div "Continue" at bounding box center [784, 709] width 362 height 46
click at [825, 715] on div "Continue" at bounding box center [784, 709] width 362 height 46
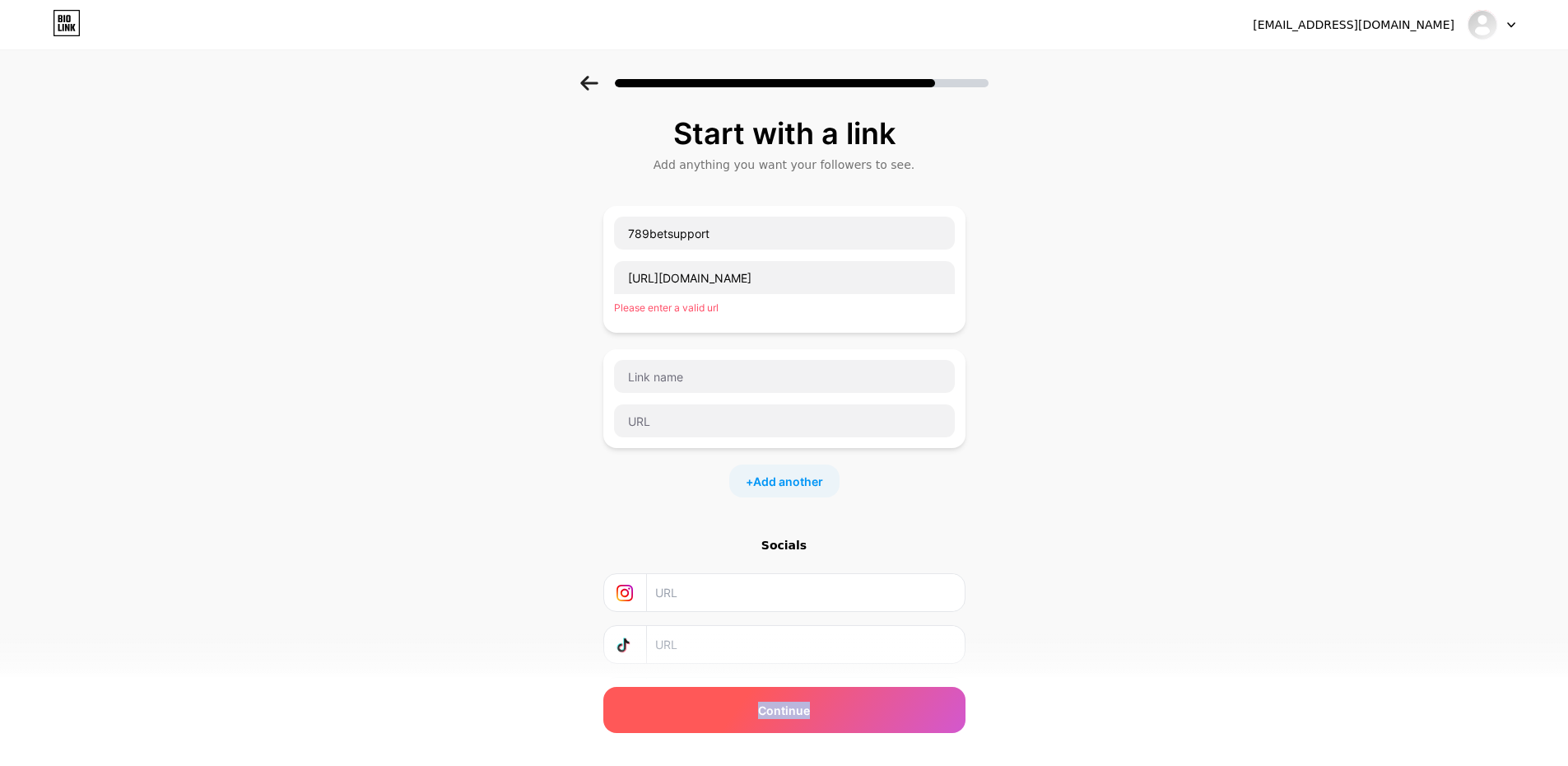
click at [825, 715] on div "Continue" at bounding box center [784, 709] width 362 height 46
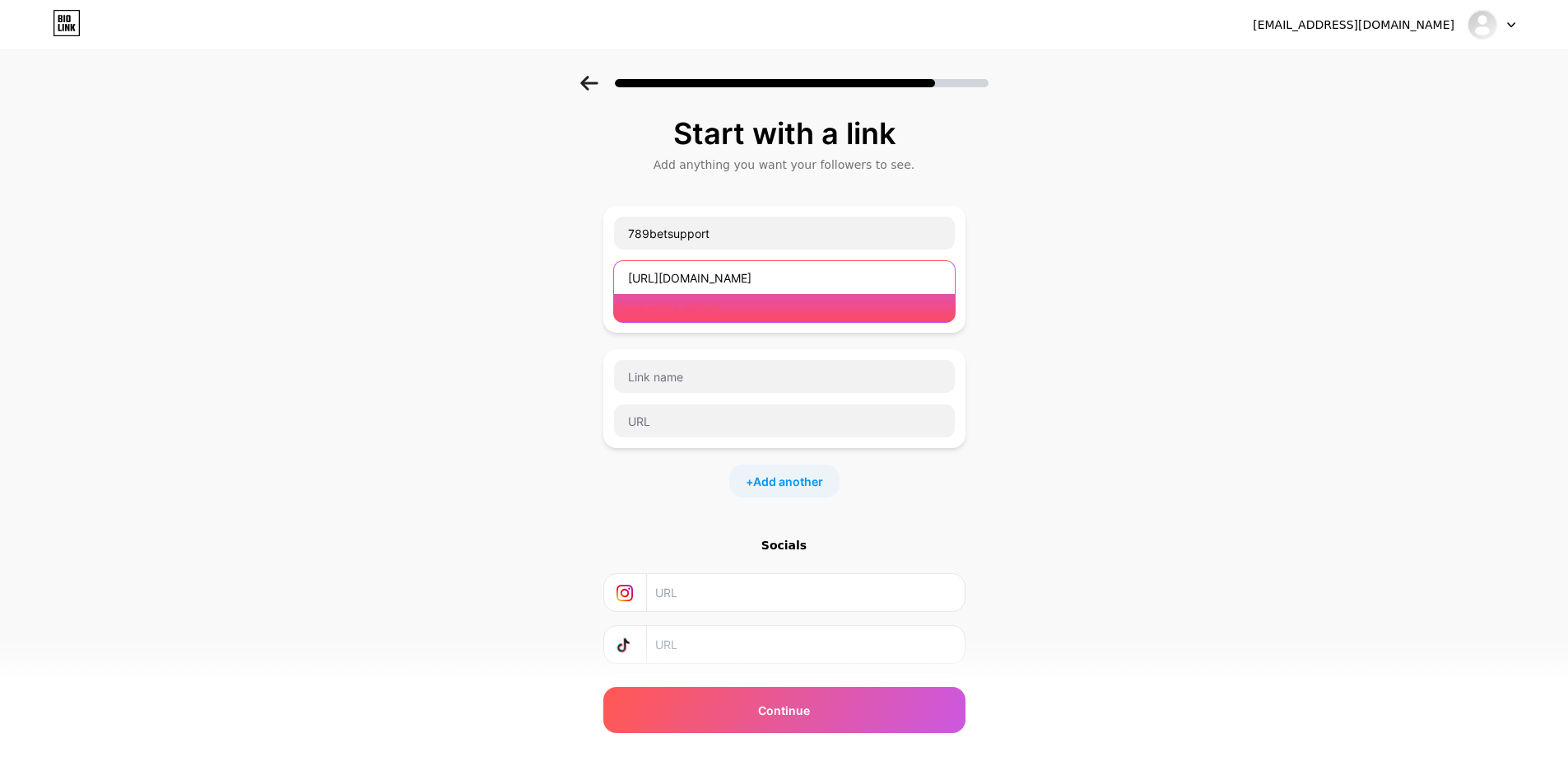
drag, startPoint x: 797, startPoint y: 279, endPoint x: 543, endPoint y: 263, distance: 254.5
click at [543, 263] on div "Start with a link Add anything you want your followers to see. 789betsupport ht…" at bounding box center [784, 436] width 1568 height 722
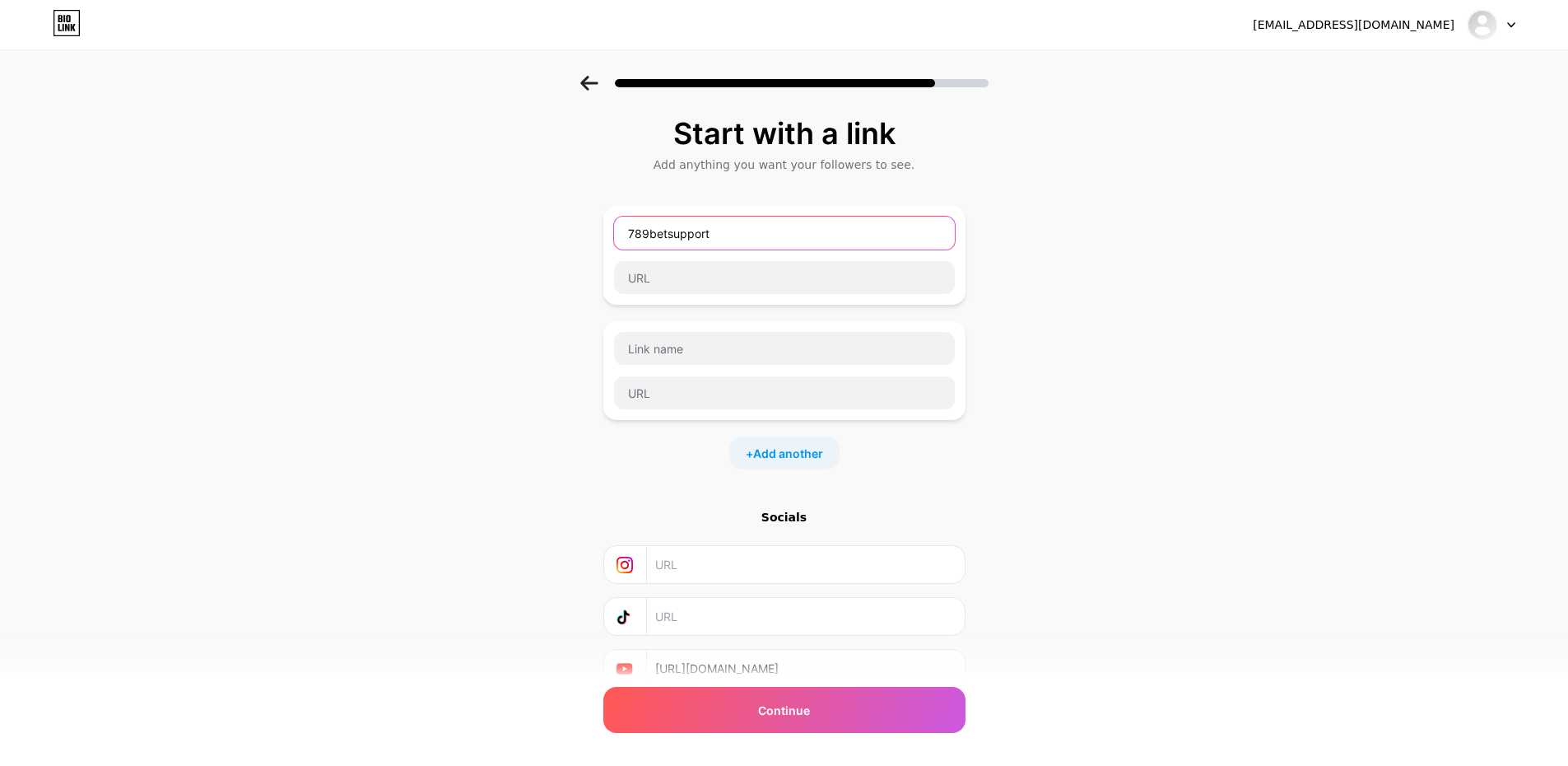
drag, startPoint x: 745, startPoint y: 239, endPoint x: 531, endPoint y: 300, distance: 222.5
click at [413, 223] on div "Start with a link Add anything you want your followers to see. 789betsupport + …" at bounding box center [784, 423] width 1568 height 694
click at [435, 361] on div "Start with a link Add anything you want your followers to see. + Add another So…" at bounding box center [784, 423] width 1568 height 694
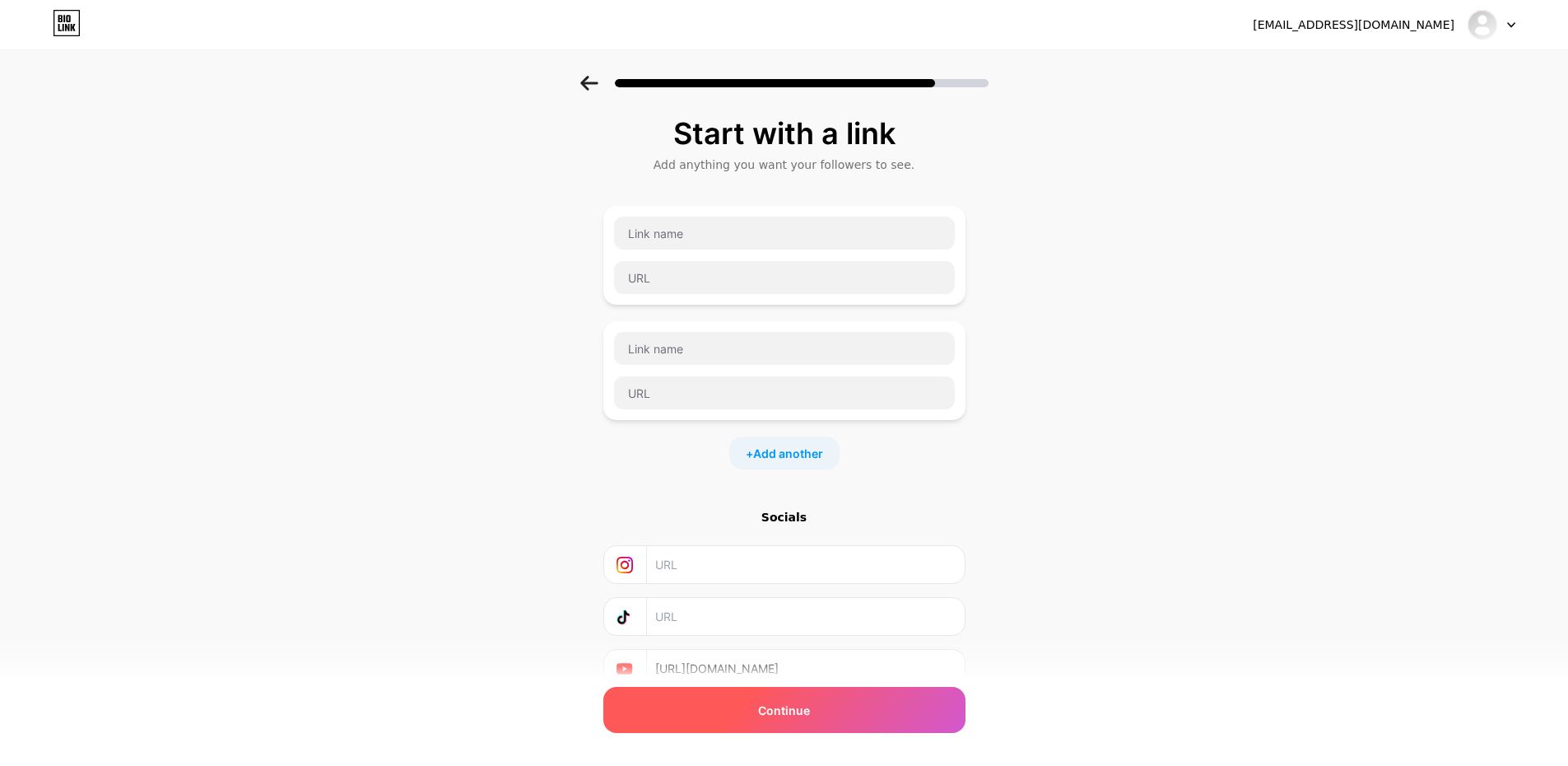
click at [838, 707] on div "Continue" at bounding box center [784, 709] width 362 height 46
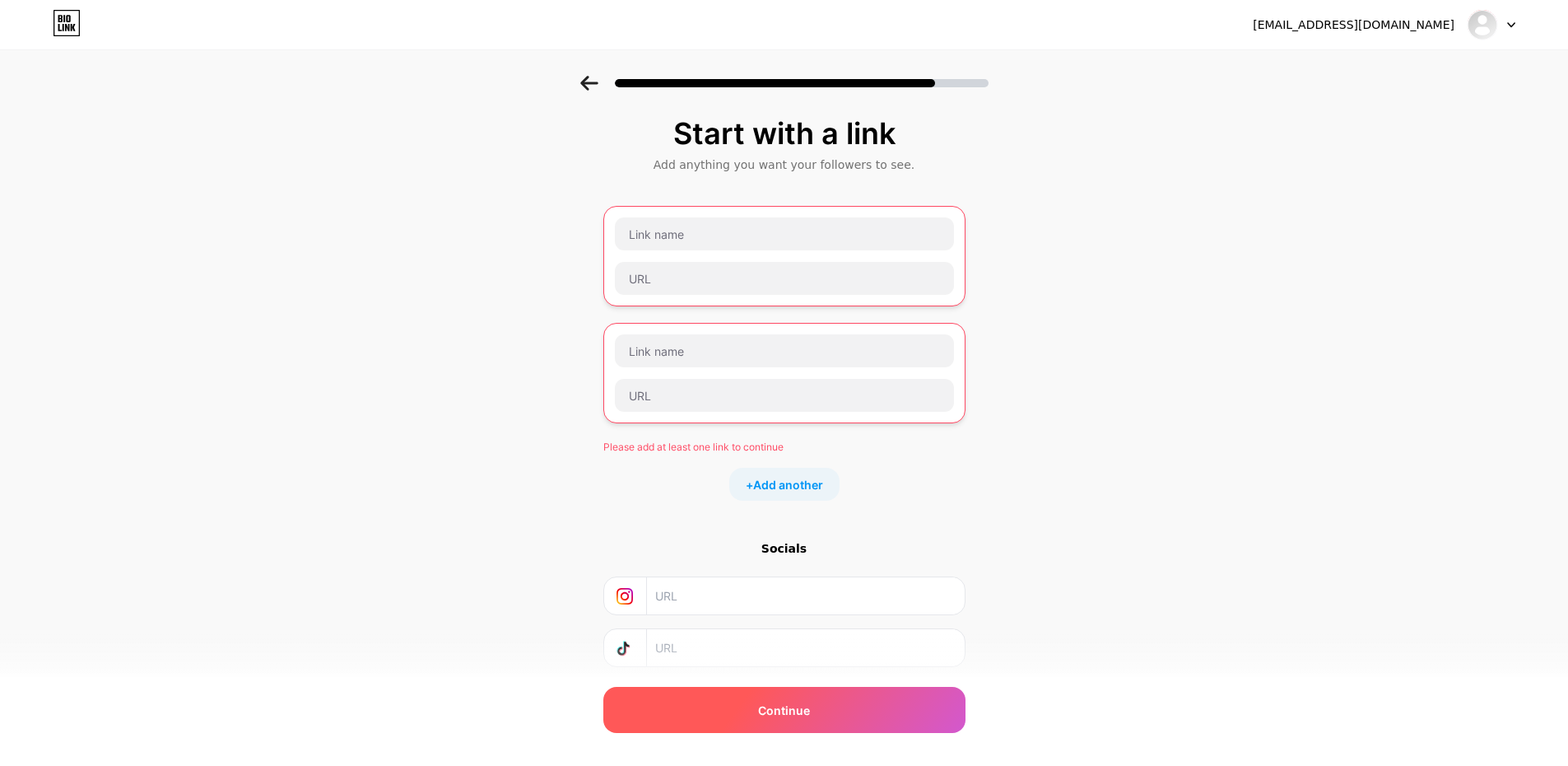
click at [837, 706] on div "Continue" at bounding box center [784, 709] width 362 height 46
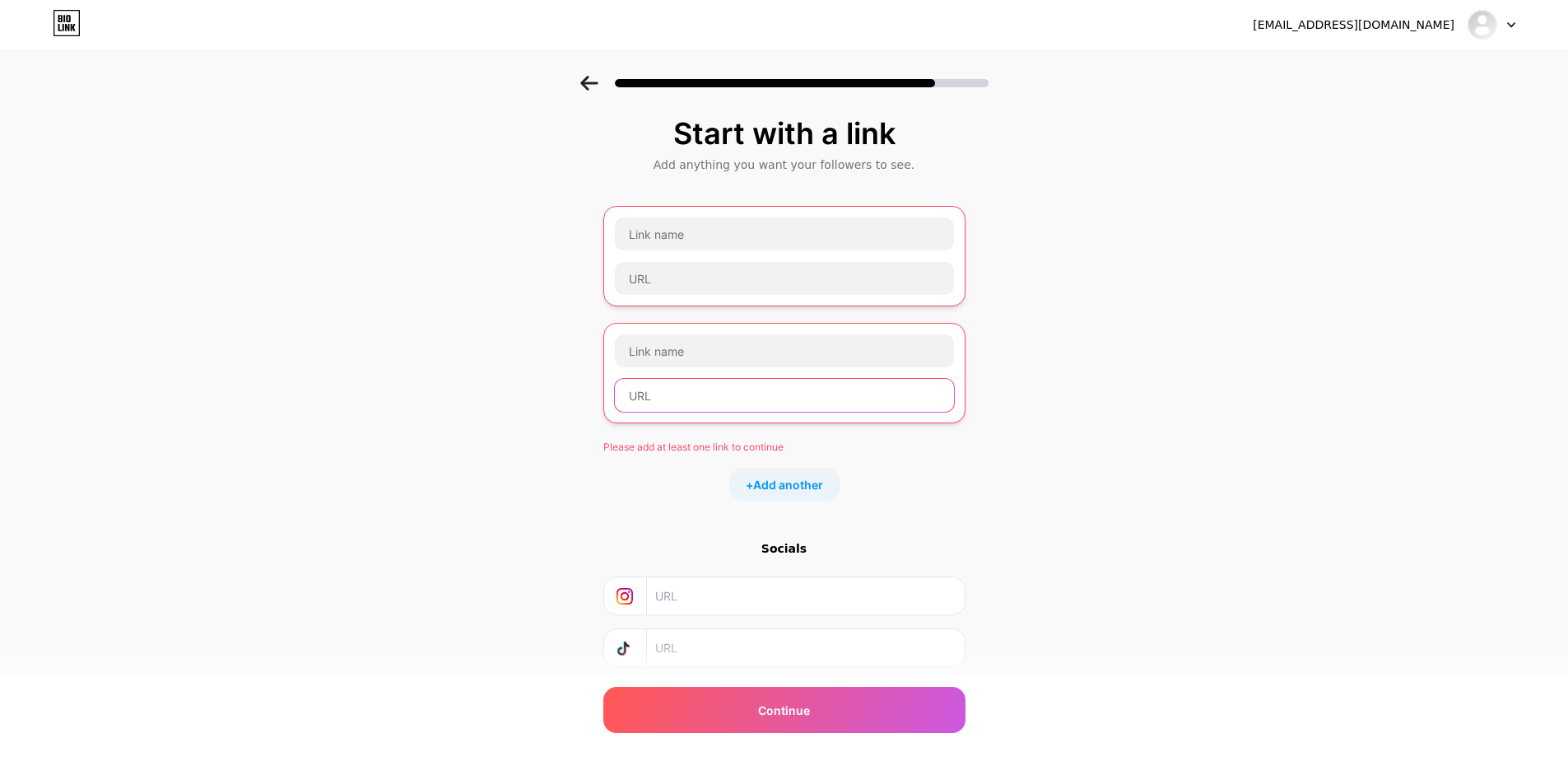
click at [697, 409] on input "text" at bounding box center [784, 395] width 339 height 33
paste input "https://789bett.support/"
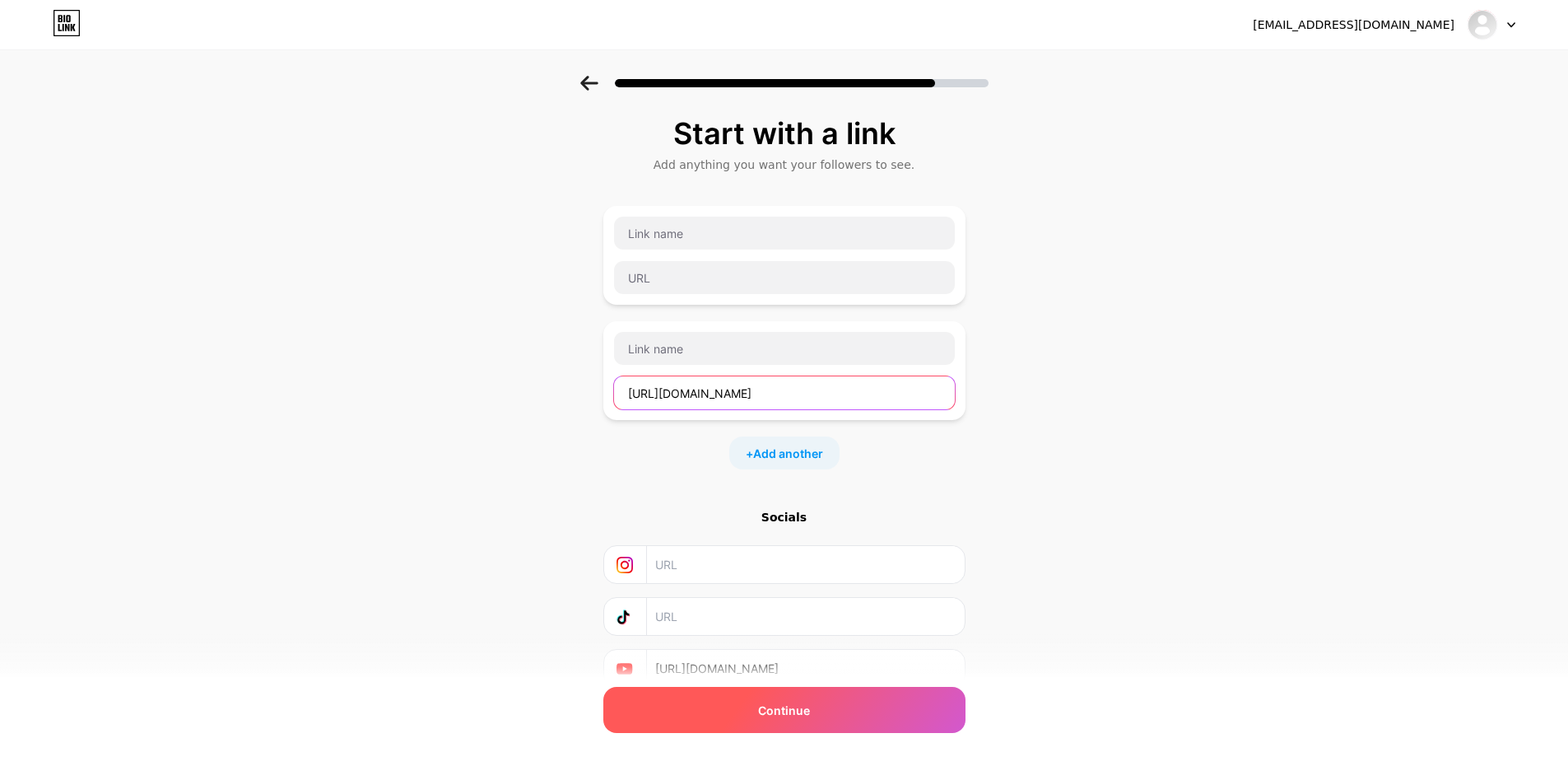
type input "https://789bett.support/"
click at [867, 716] on div "Continue" at bounding box center [784, 709] width 362 height 46
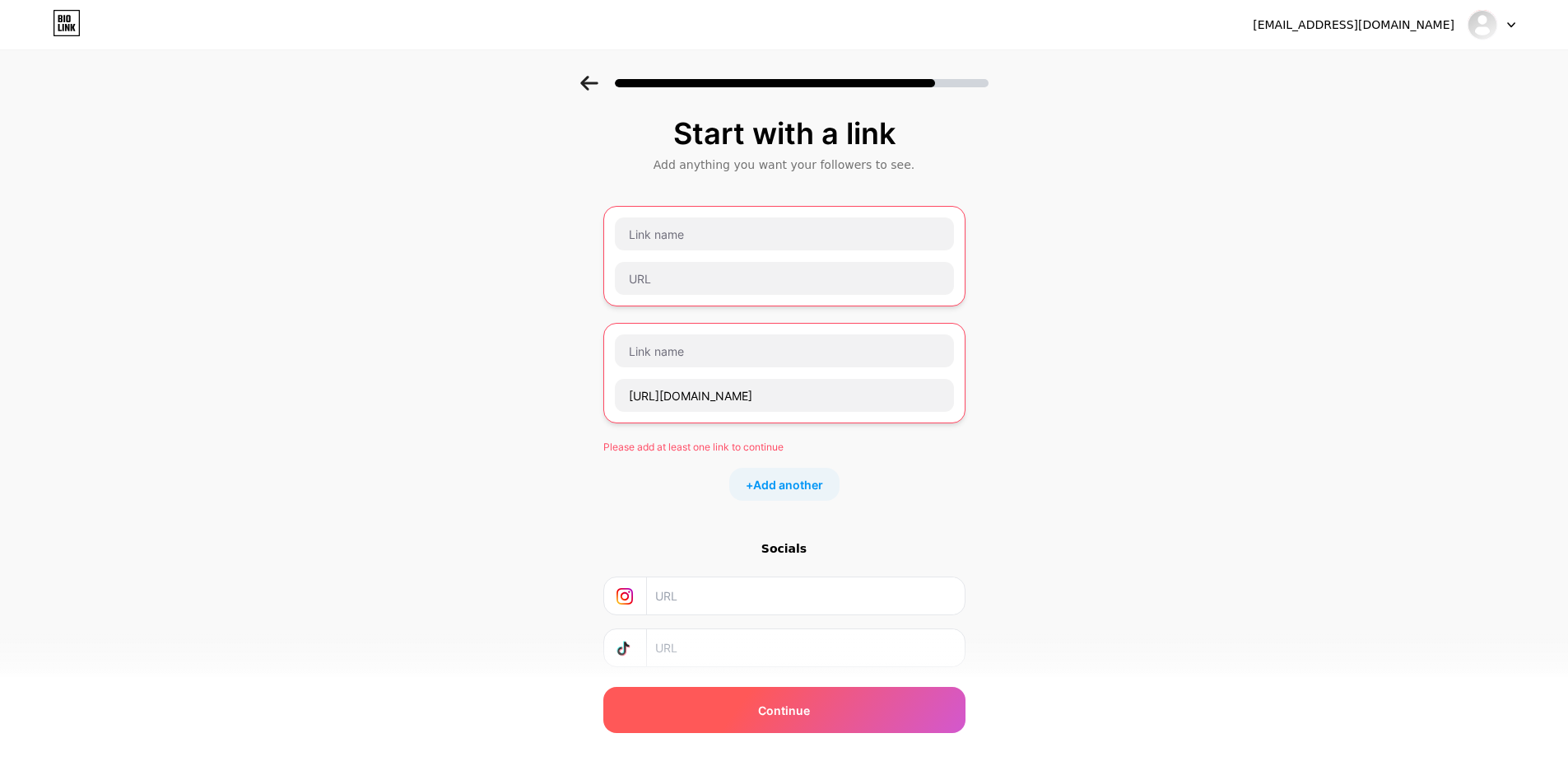
click at [865, 713] on div "Continue" at bounding box center [784, 709] width 362 height 46
click at [1491, 23] on img at bounding box center [1483, 25] width 27 height 27
click at [1517, 22] on div "789betsuppor@gmail.com Logout" at bounding box center [784, 25] width 1568 height 30
click at [1516, 23] on div "789betsuppor@gmail.com Logout" at bounding box center [784, 25] width 1568 height 30
click at [1327, 24] on div "[EMAIL_ADDRESS][DOMAIN_NAME]" at bounding box center [1354, 25] width 202 height 18
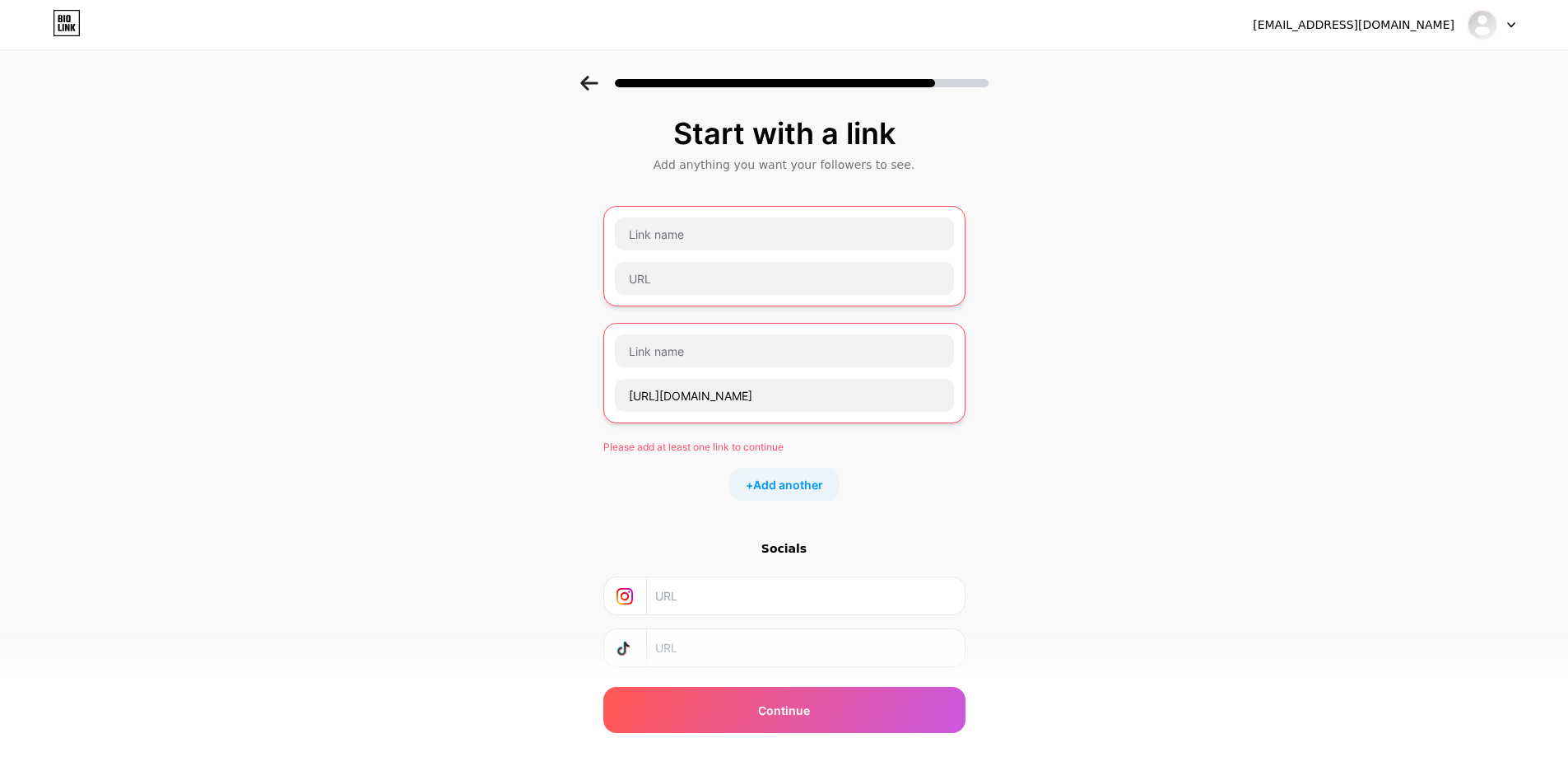
click at [1006, 235] on div "Start with a link Add anything you want your followers to see. https://789bett.…" at bounding box center [784, 438] width 1568 height 725
click at [586, 85] on icon at bounding box center [590, 83] width 18 height 15
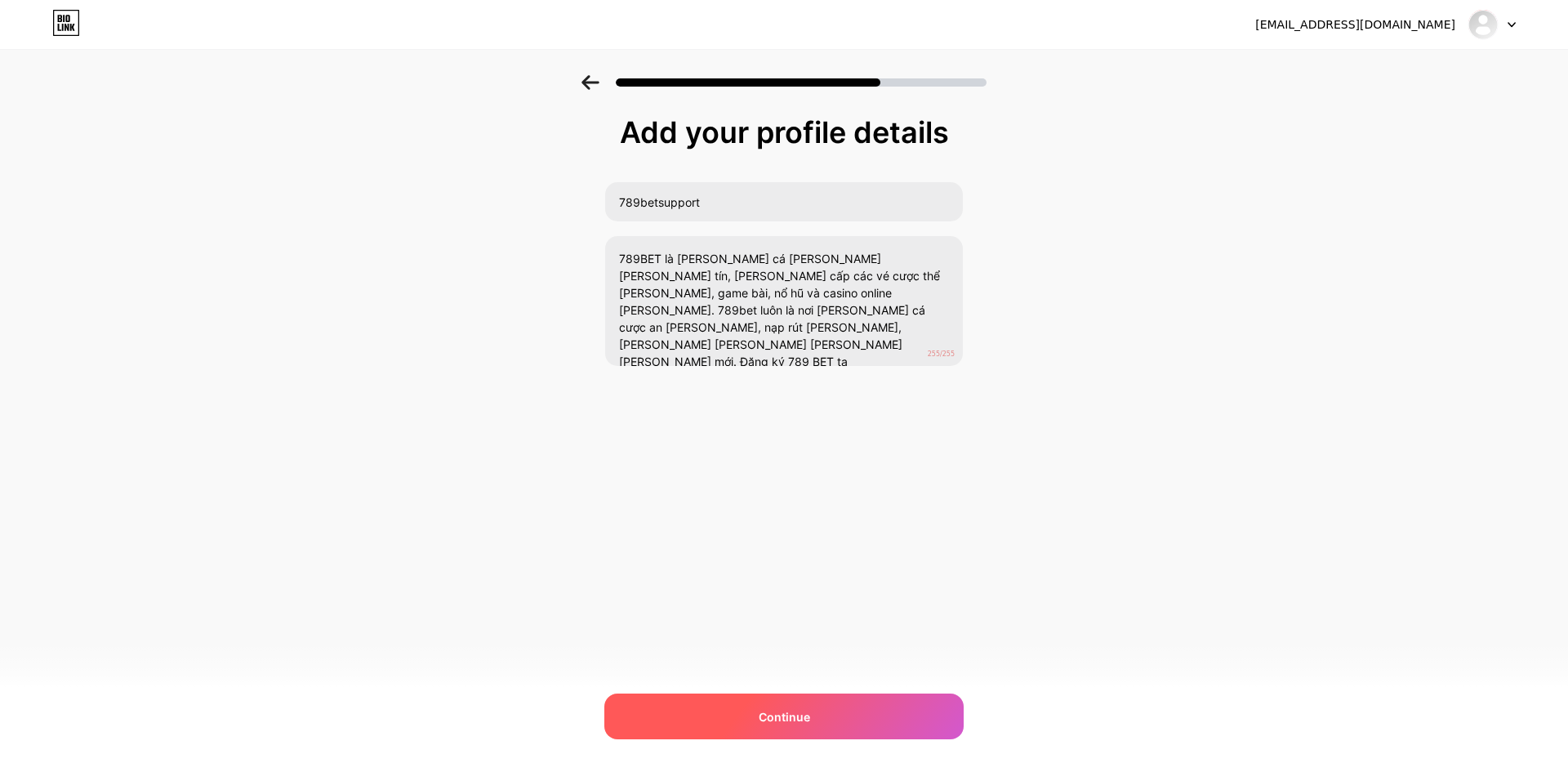
click at [803, 714] on span "Continue" at bounding box center [784, 717] width 51 height 17
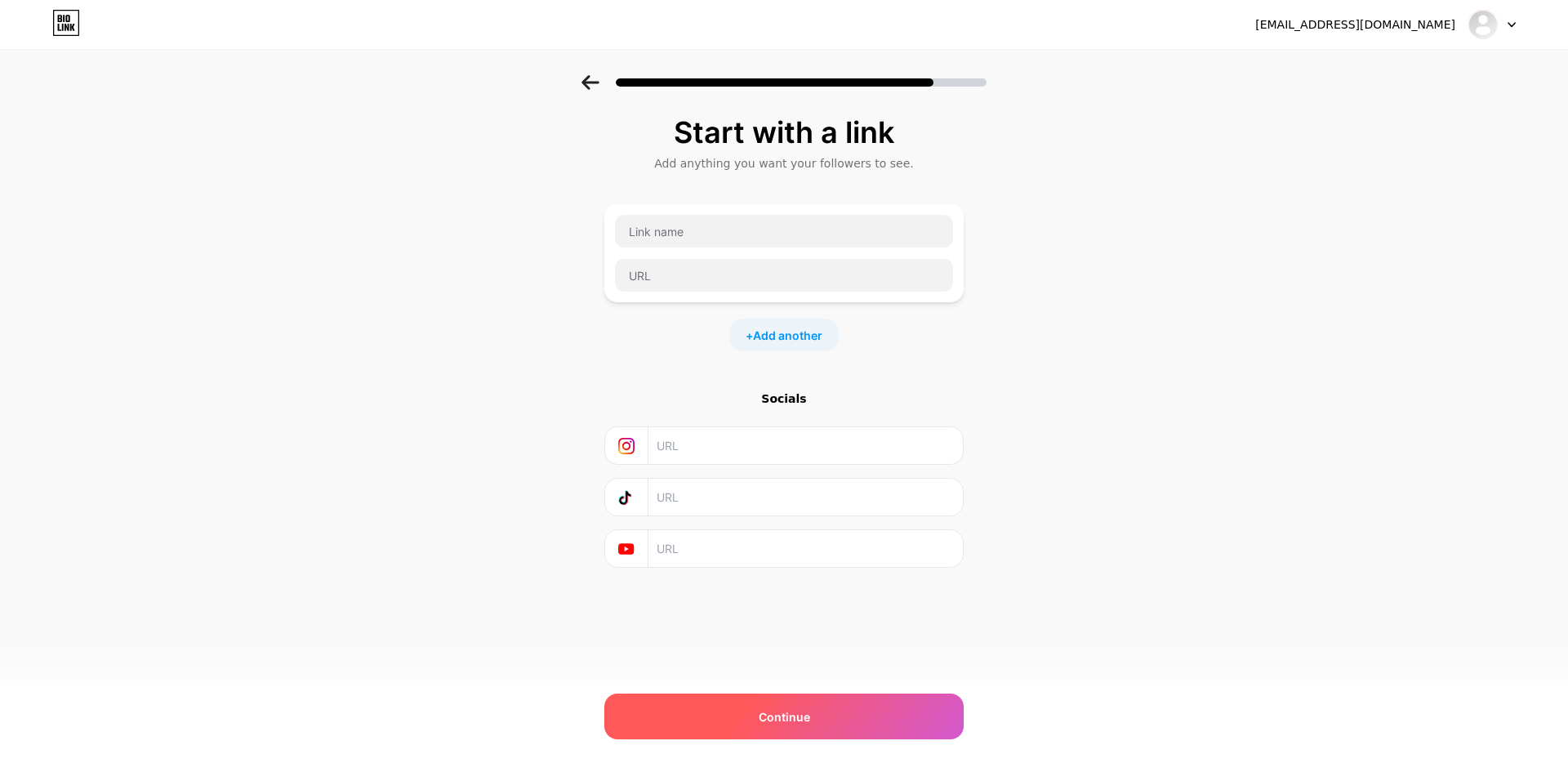
click at [801, 708] on span "Continue" at bounding box center [784, 717] width 51 height 17
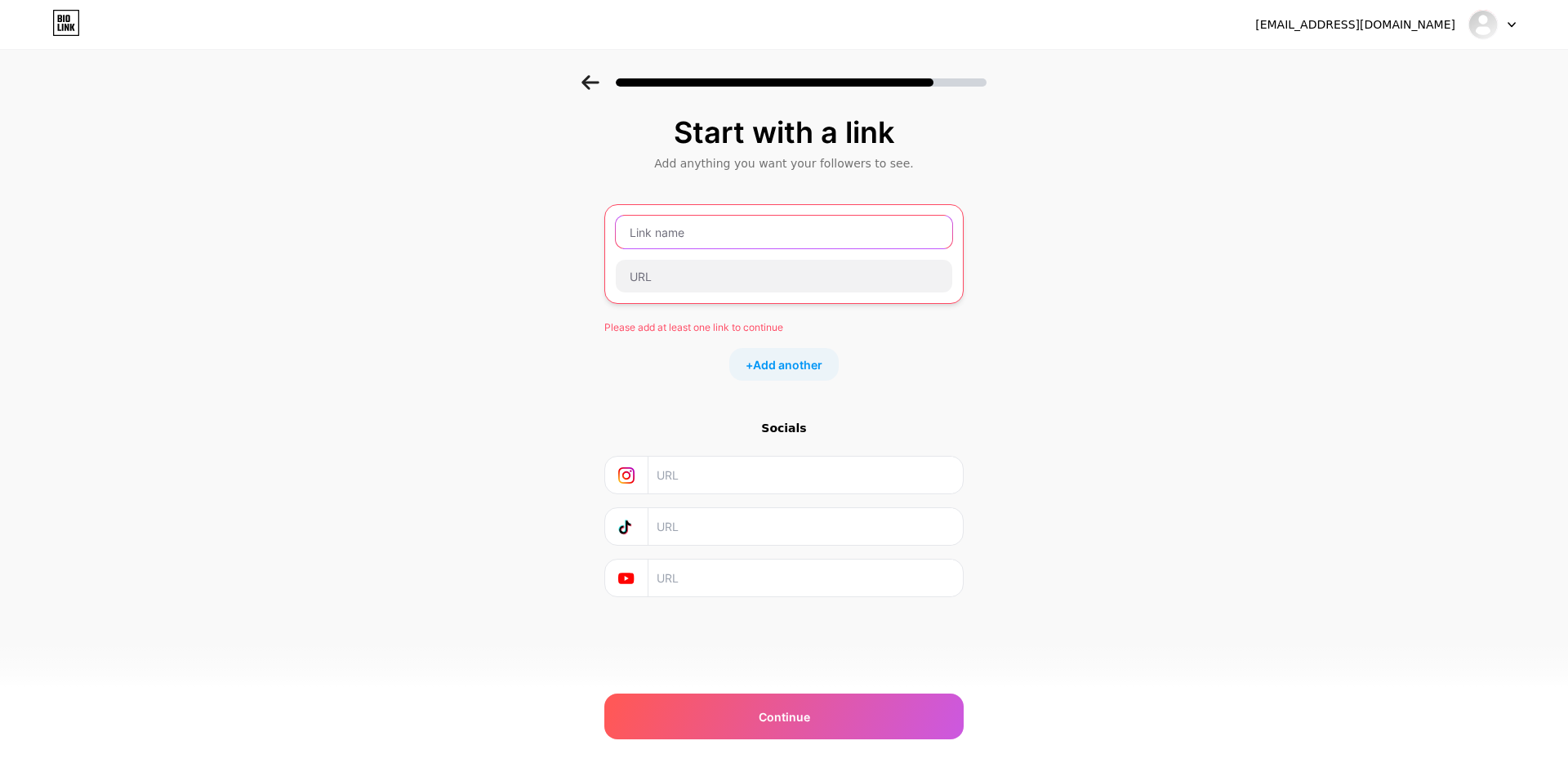
click at [728, 232] on input "text" at bounding box center [784, 232] width 337 height 32
paste input "789BET SUPPORT"
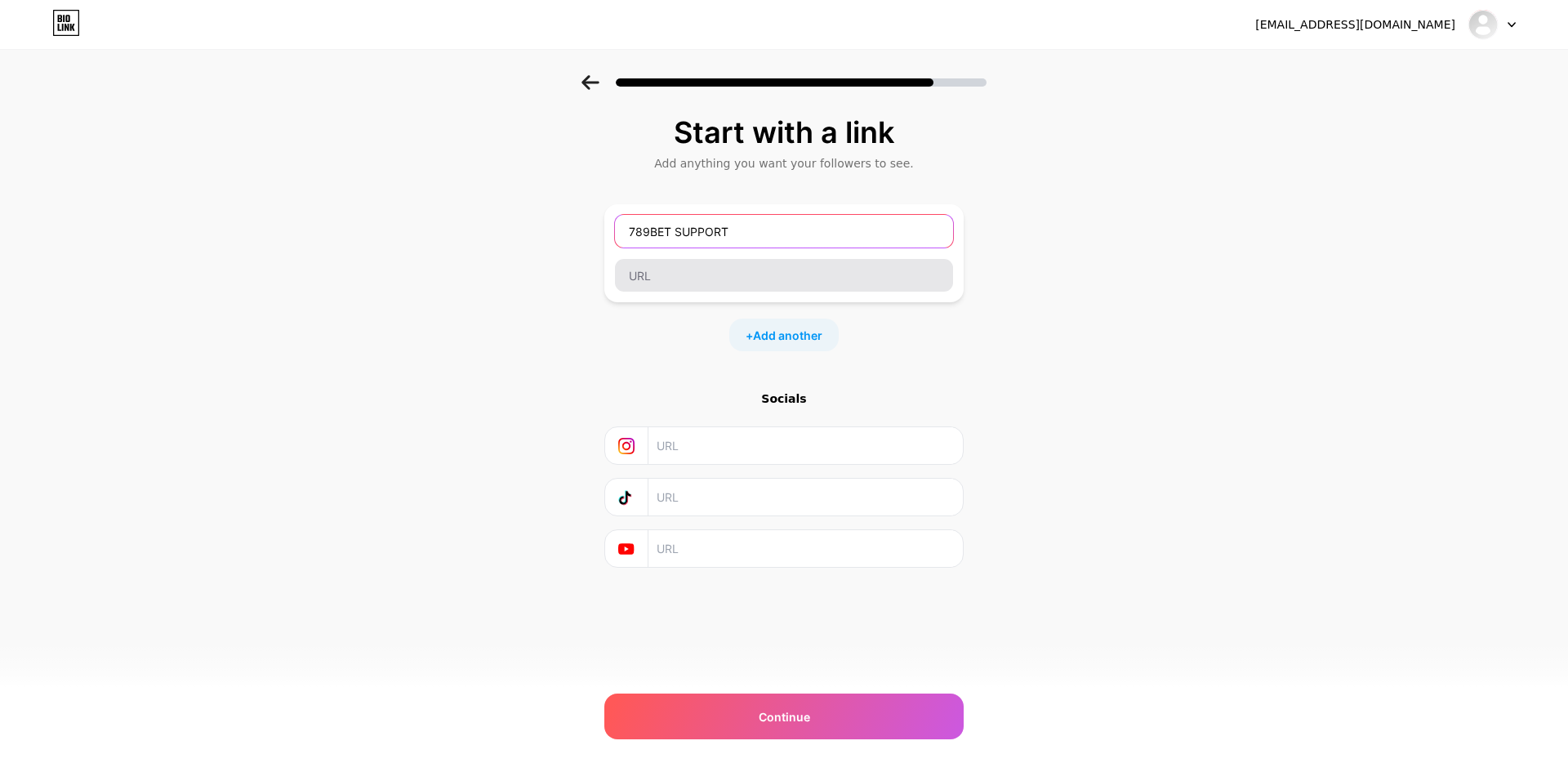
type input "789BET SUPPORT"
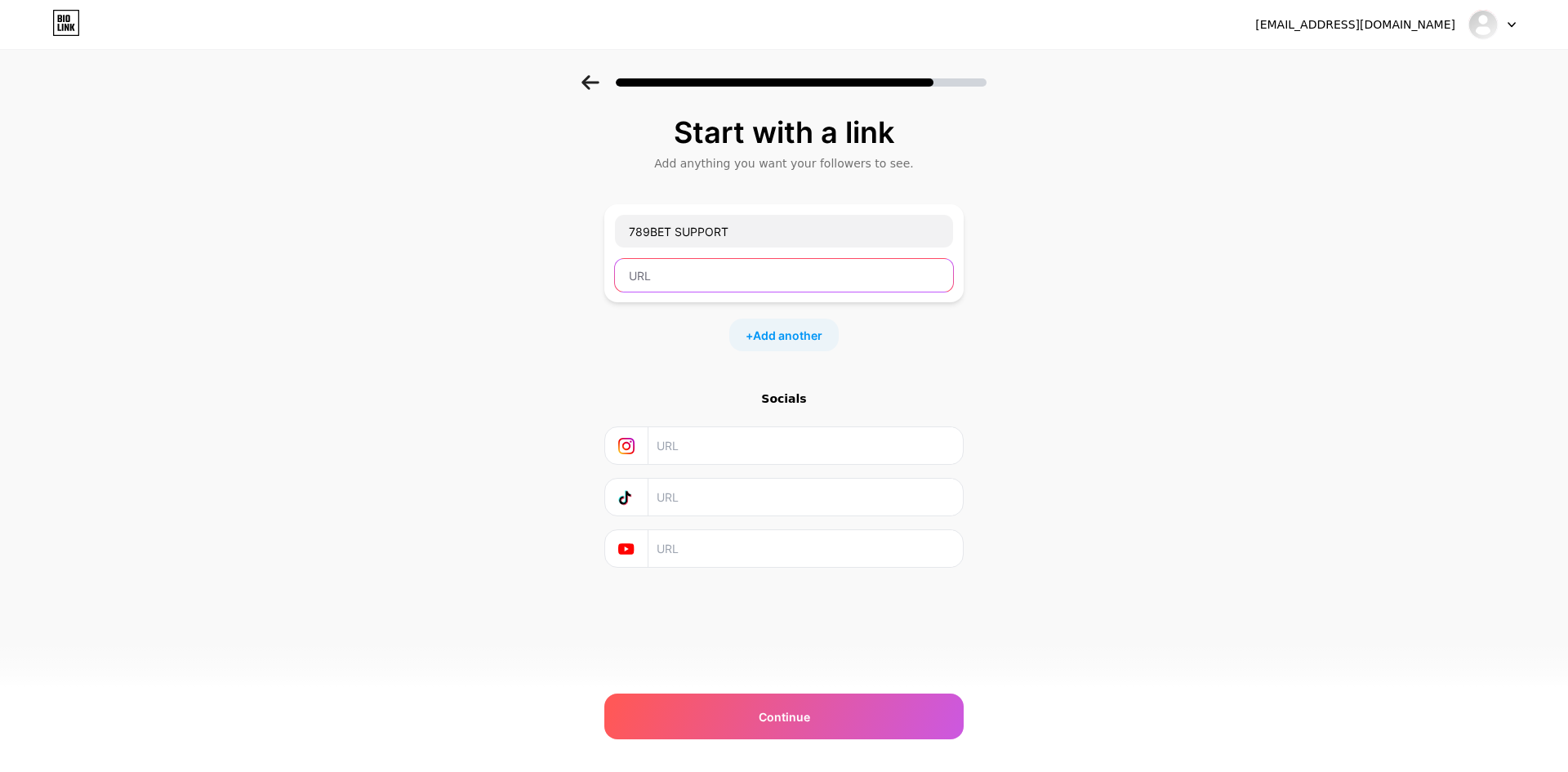
click at [698, 270] on input "text" at bounding box center [784, 275] width 338 height 32
paste input "https://x.com/789betsupport"
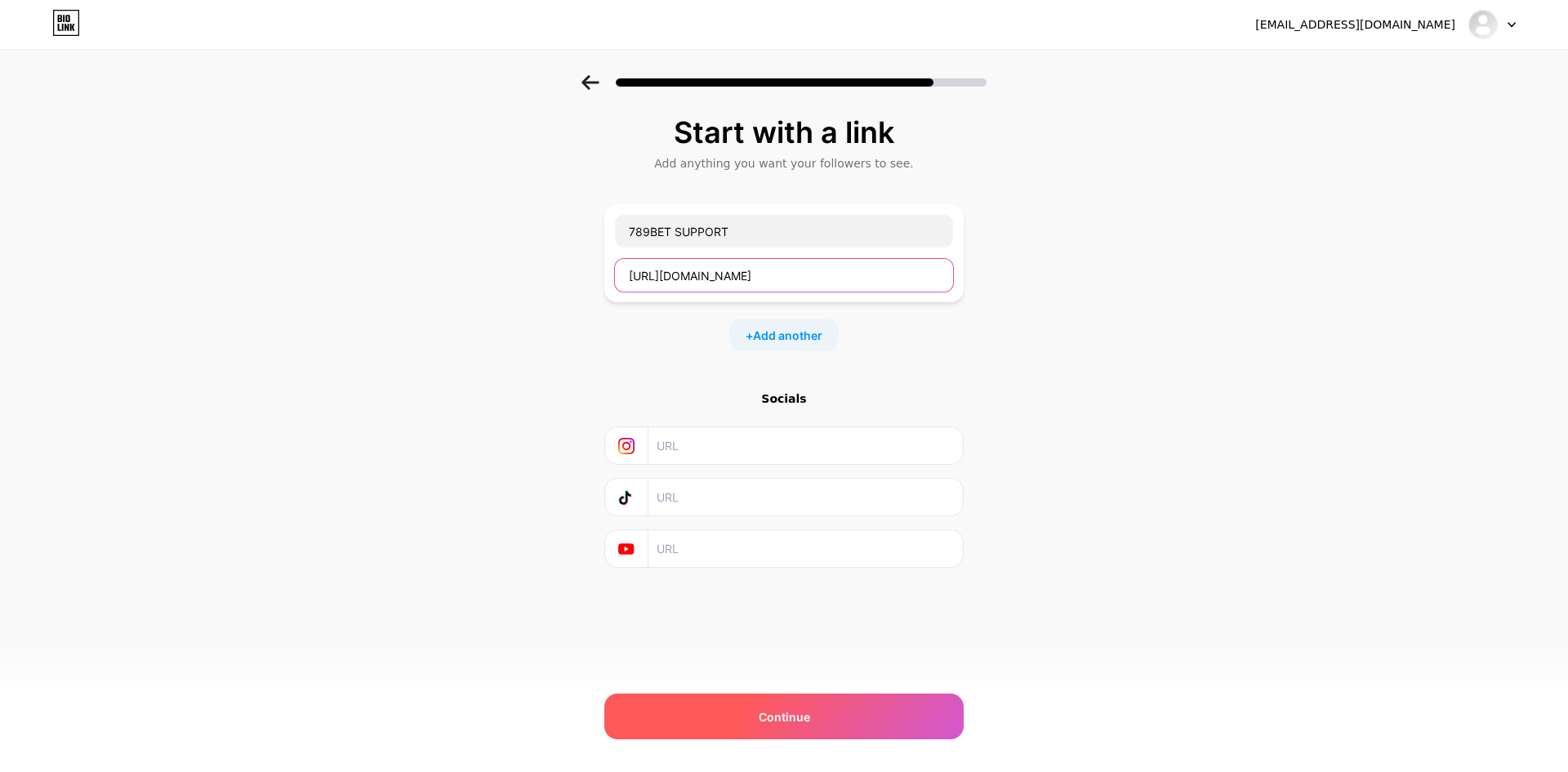
type input "https://x.com/789betsupport"
click at [837, 715] on div "Continue" at bounding box center [784, 716] width 359 height 46
click at [820, 735] on div "Continue" at bounding box center [784, 716] width 359 height 46
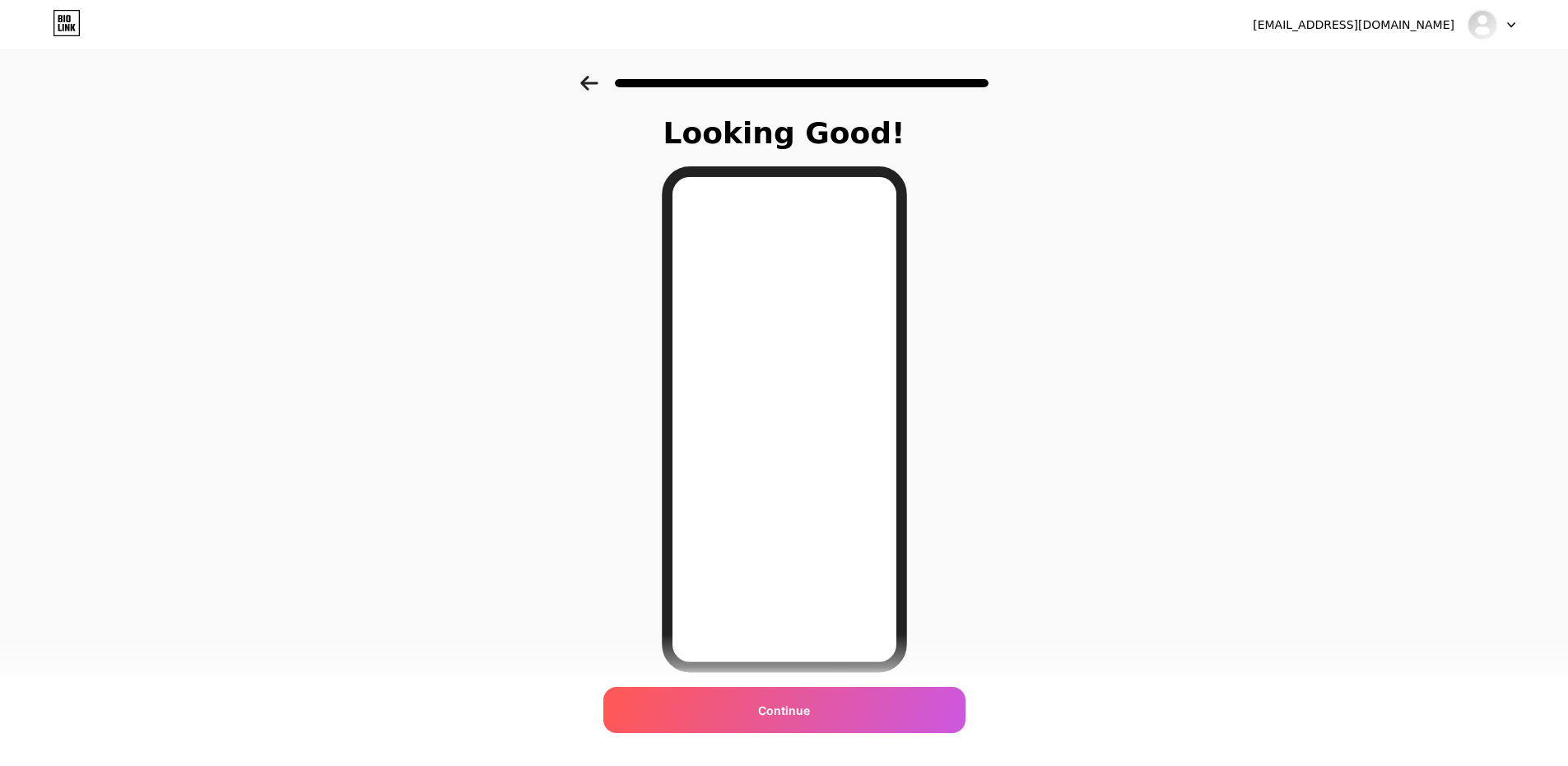
click at [595, 87] on icon at bounding box center [590, 83] width 18 height 15
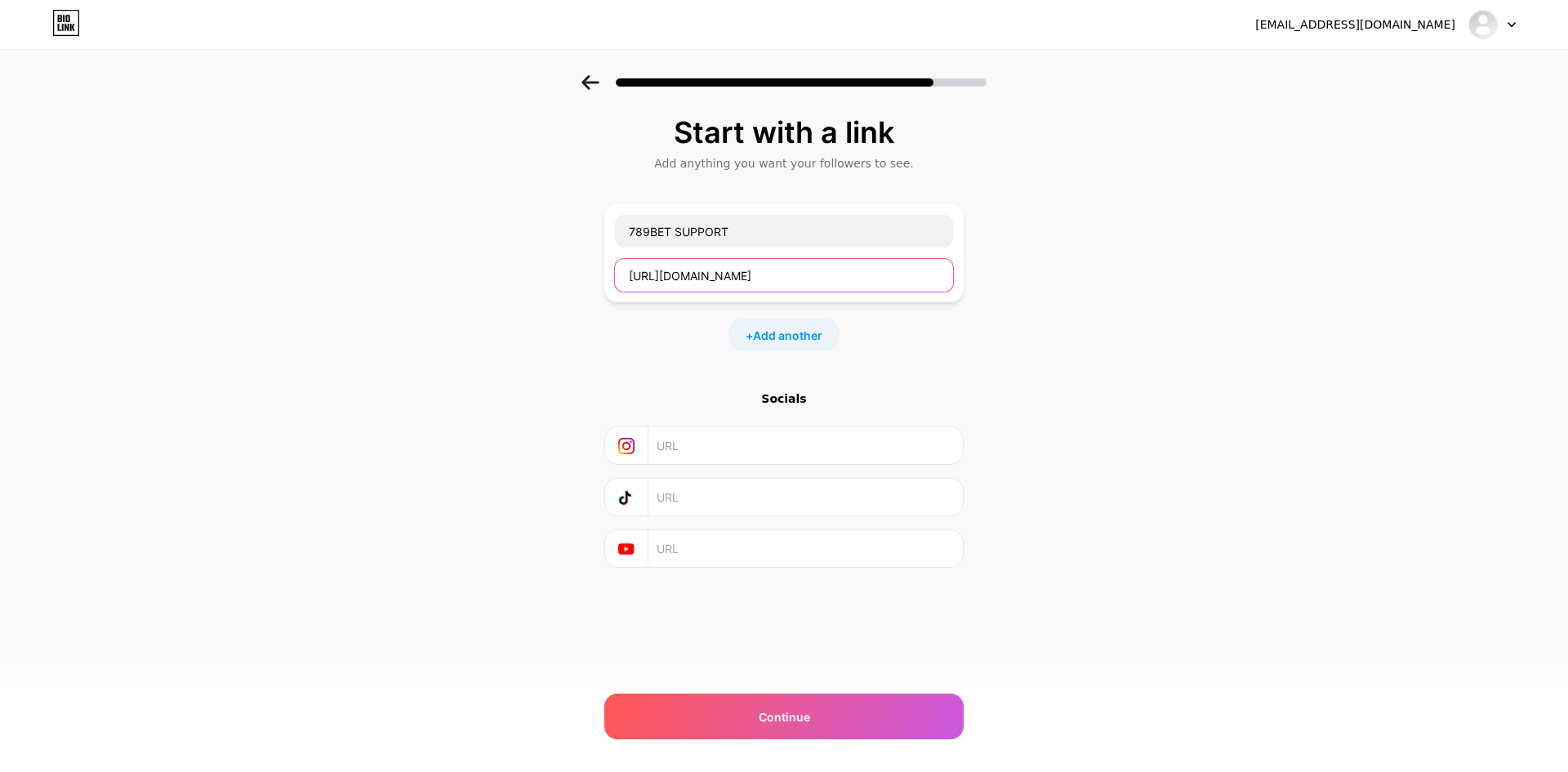
click at [740, 284] on input "https://x.com/789betsupport" at bounding box center [784, 275] width 338 height 32
paste input "789bett.support/"
type input "https://789bett.support/"
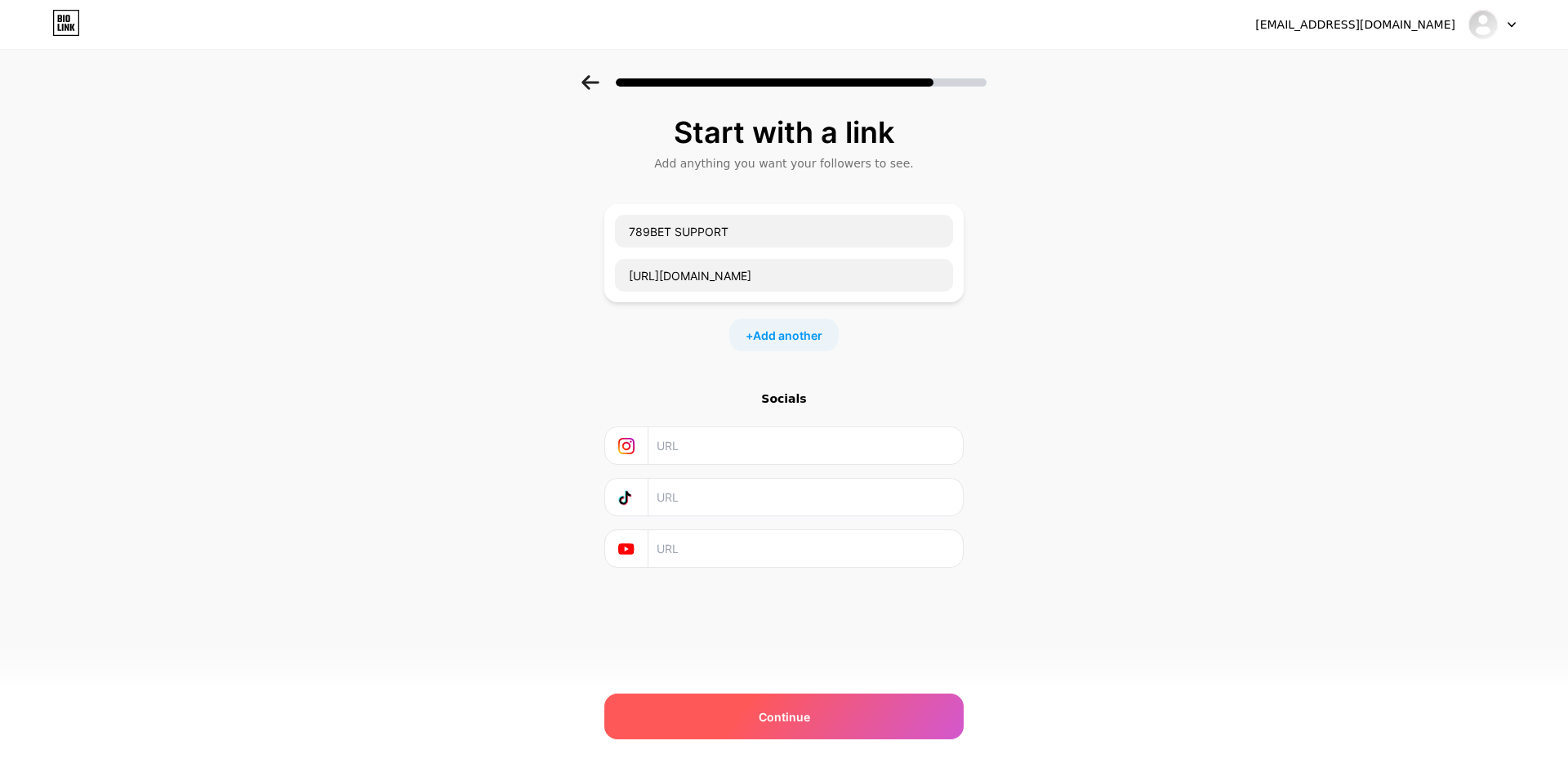
click at [796, 708] on span "Continue" at bounding box center [784, 717] width 51 height 17
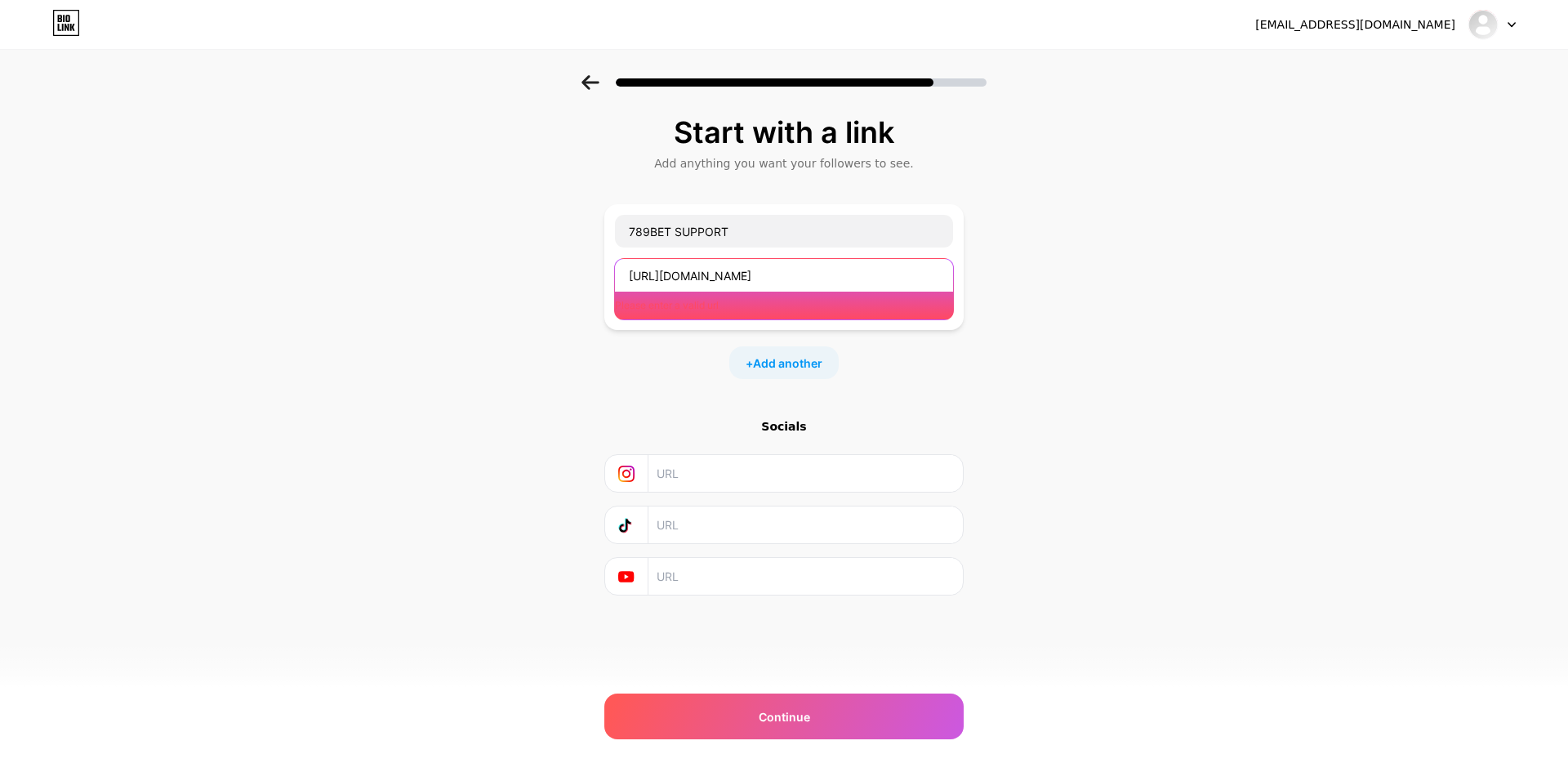
click at [705, 283] on input "https://789bett.support/" at bounding box center [784, 275] width 338 height 32
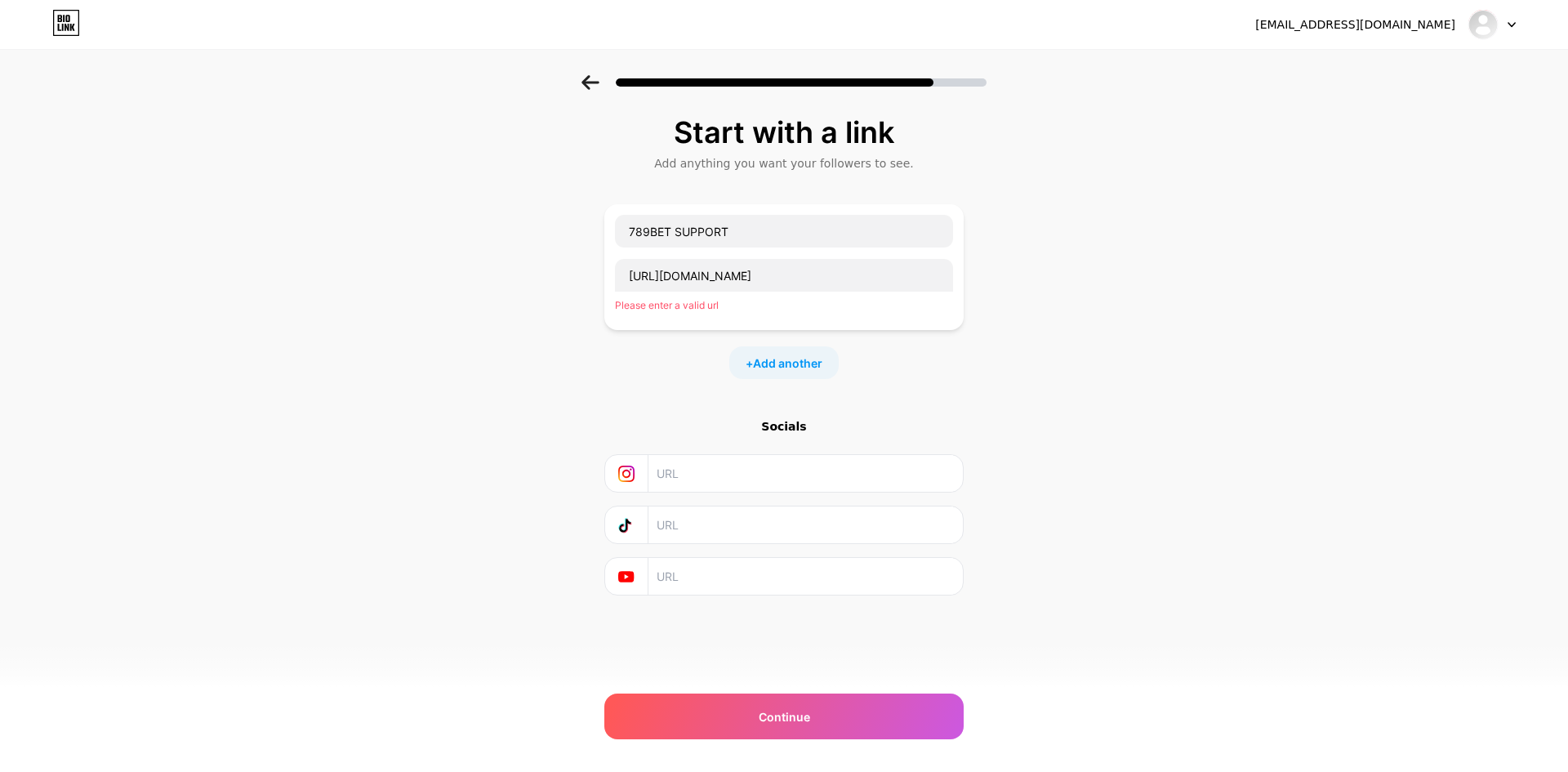
click at [585, 84] on icon at bounding box center [590, 83] width 17 height 15
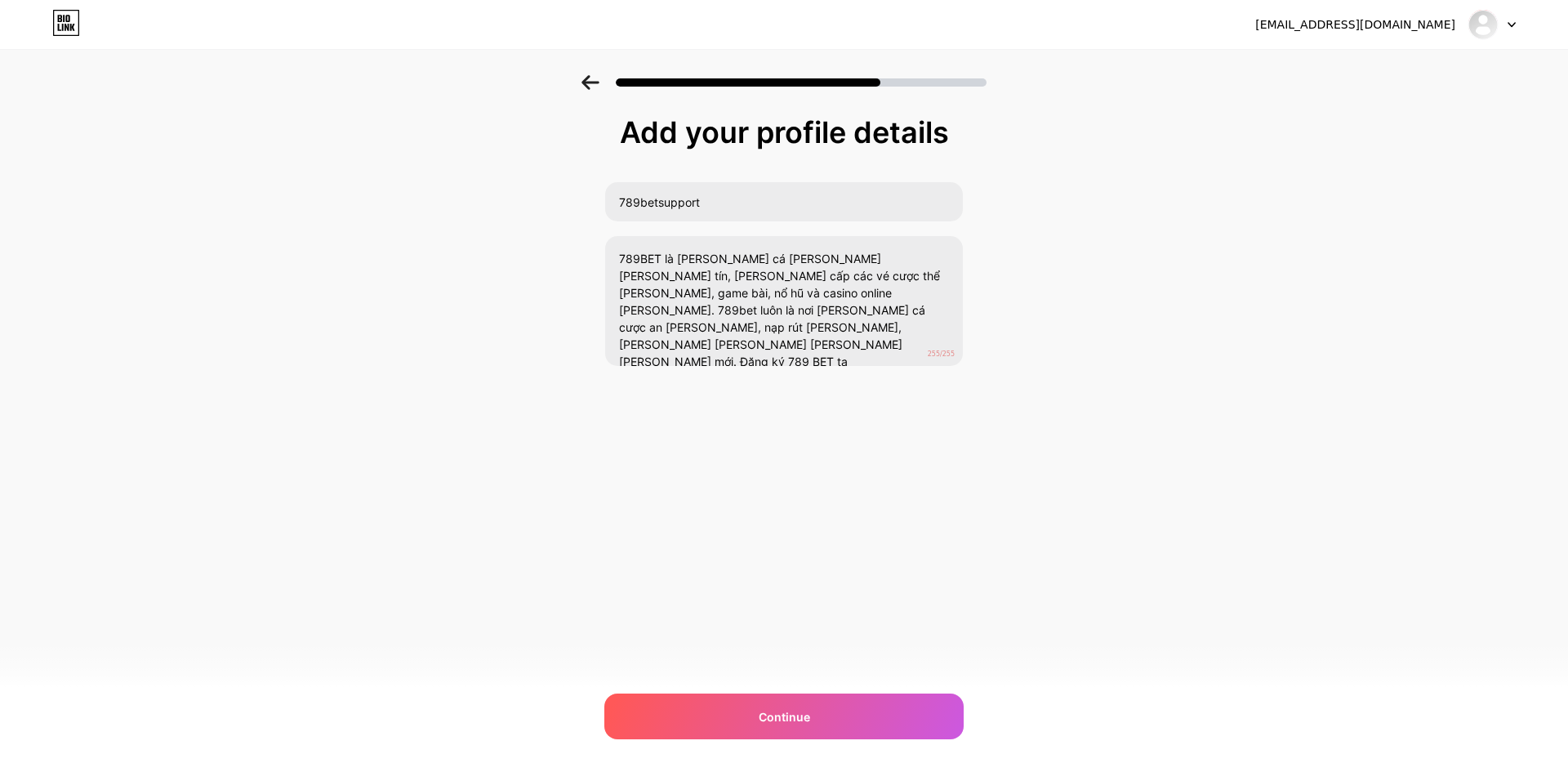
click at [585, 84] on icon at bounding box center [590, 83] width 17 height 15
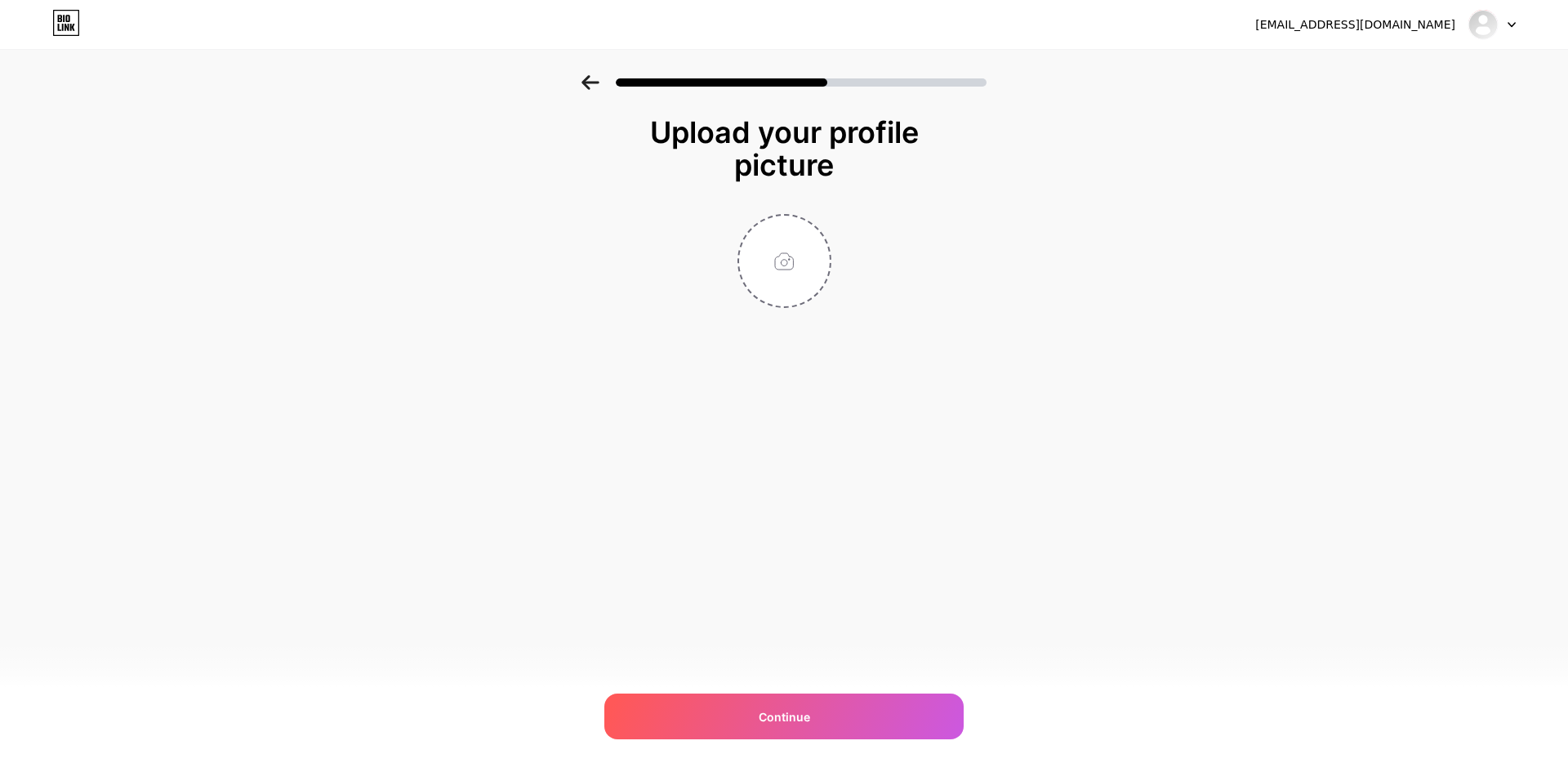
click at [585, 84] on icon at bounding box center [590, 83] width 17 height 15
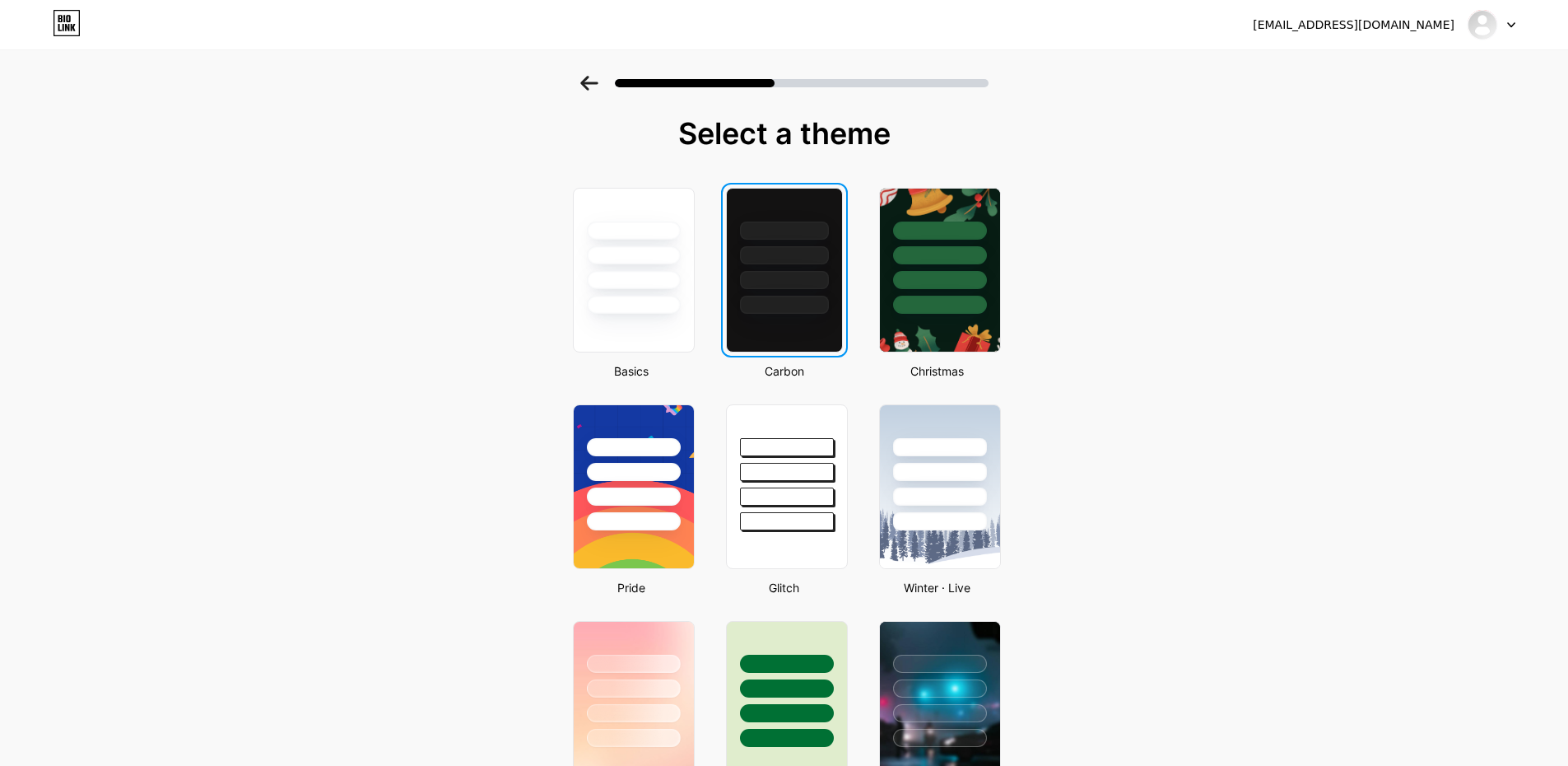
click at [590, 85] on icon at bounding box center [589, 83] width 18 height 15
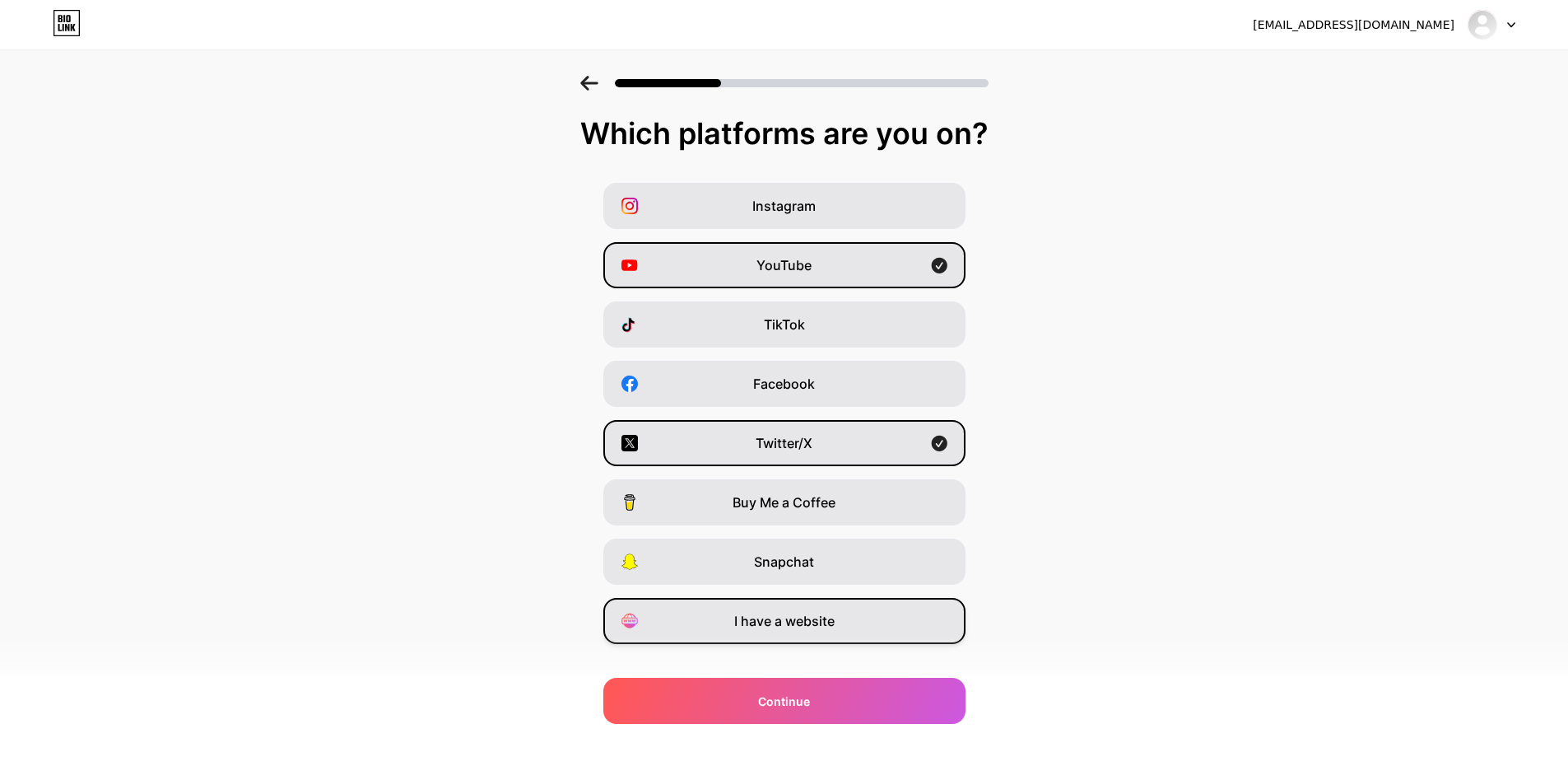
click at [828, 617] on span "I have a website" at bounding box center [784, 621] width 100 height 20
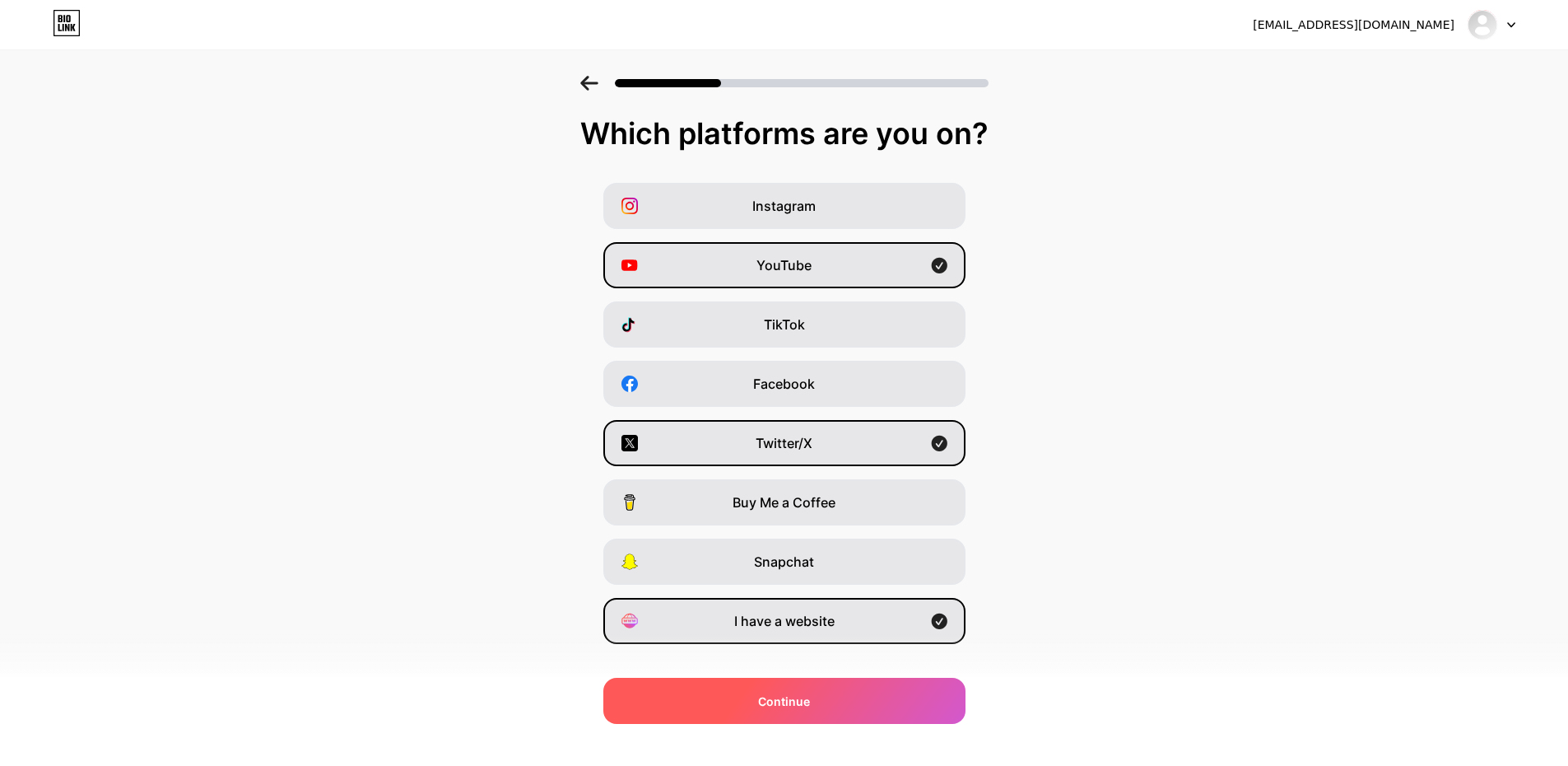
click at [852, 705] on div "Continue" at bounding box center [784, 700] width 362 height 46
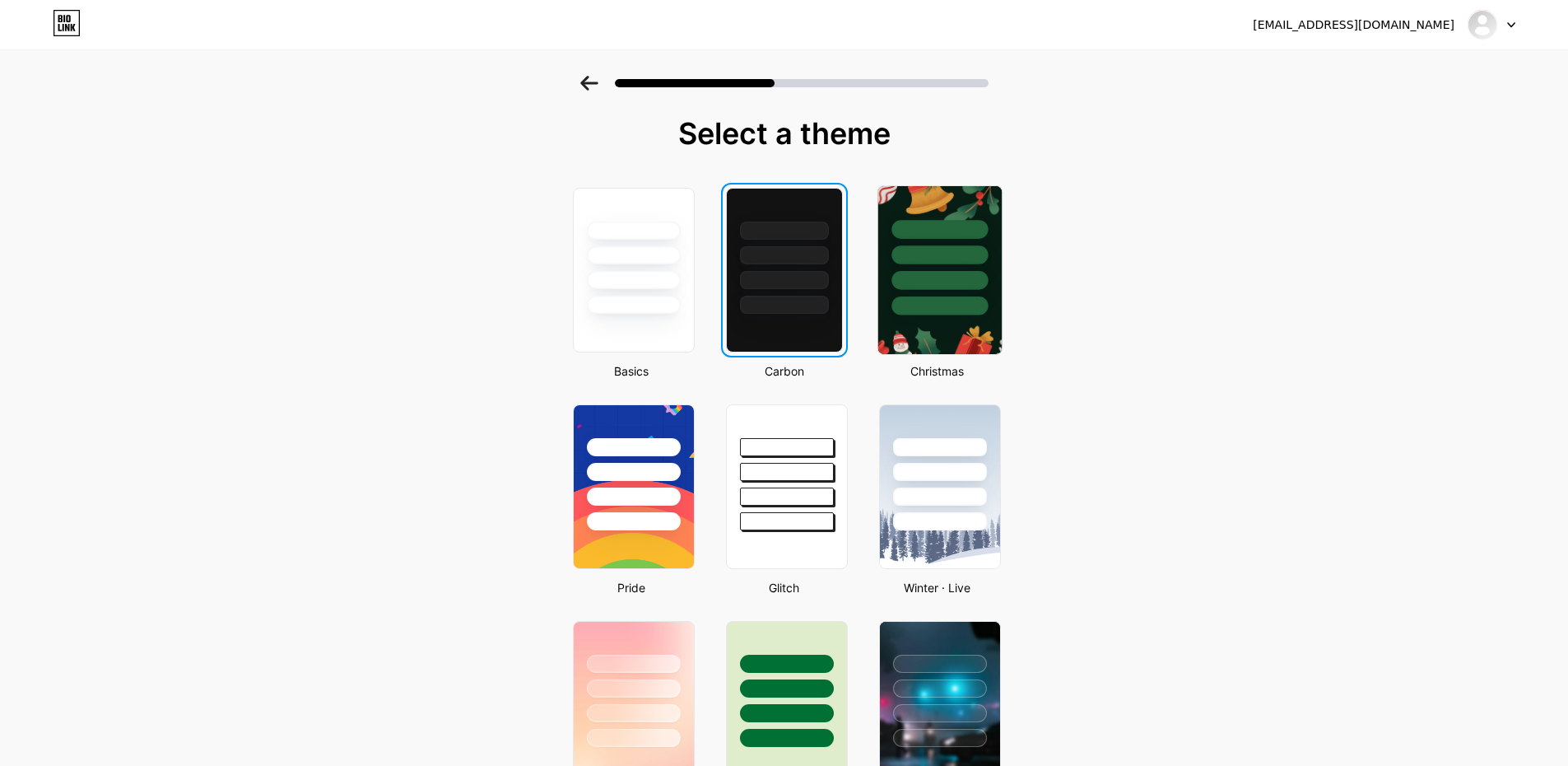
click at [944, 302] on div at bounding box center [939, 305] width 96 height 19
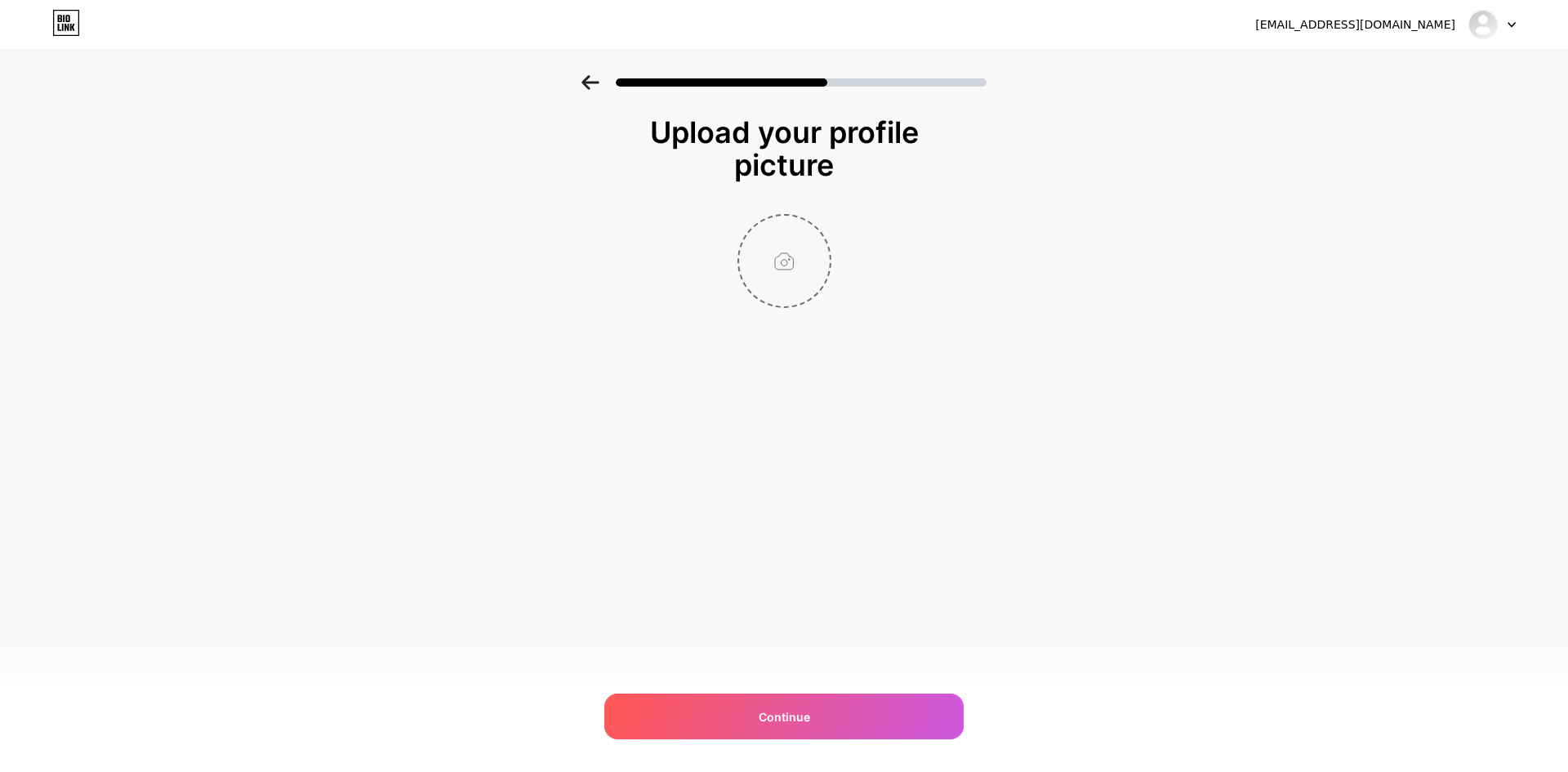
click at [780, 255] on input "file" at bounding box center [784, 261] width 91 height 91
type input "C:\fakepath\Screenshot 2025-09-10 231213.png"
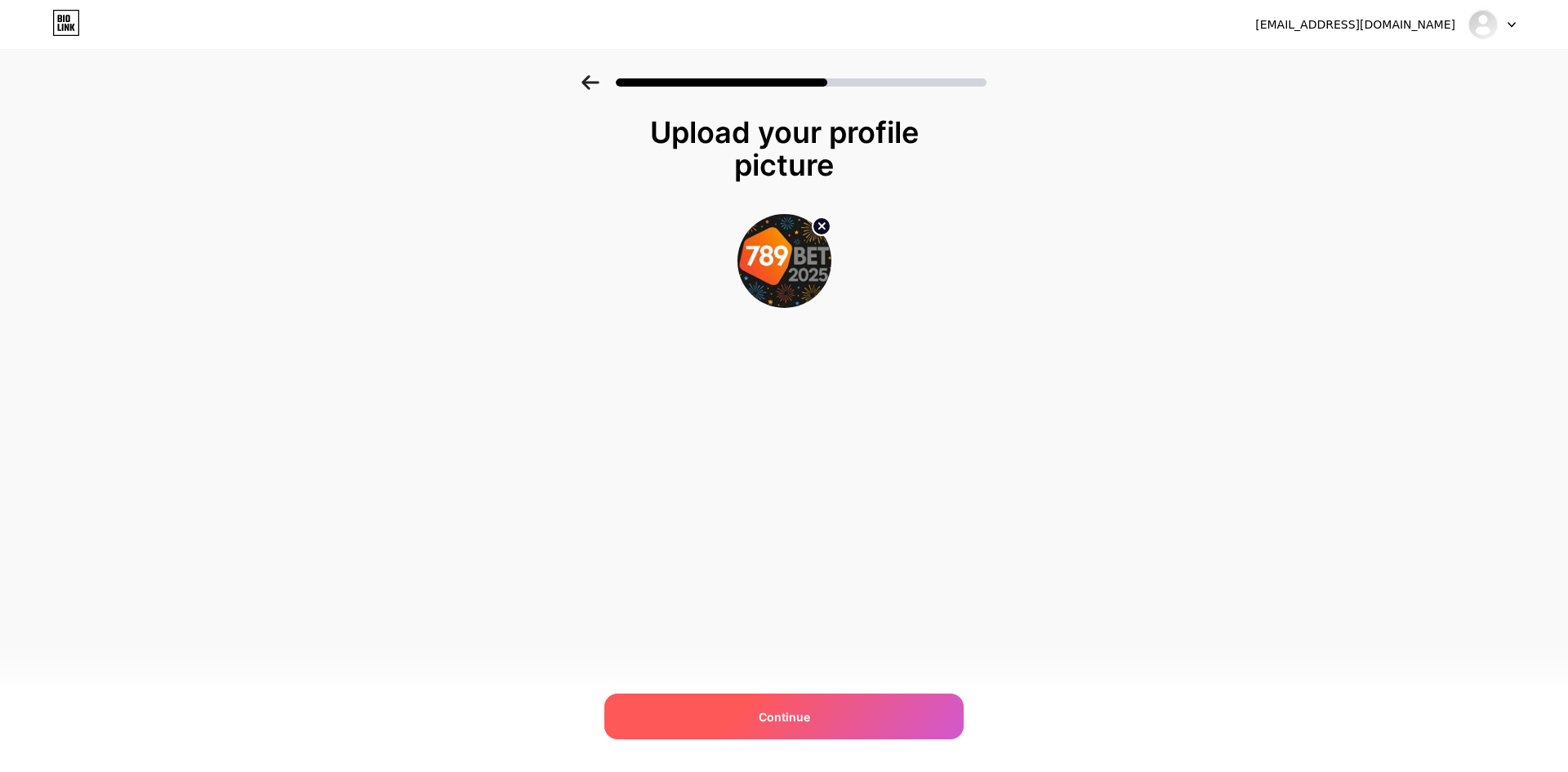
click at [822, 719] on div "Continue" at bounding box center [784, 716] width 359 height 46
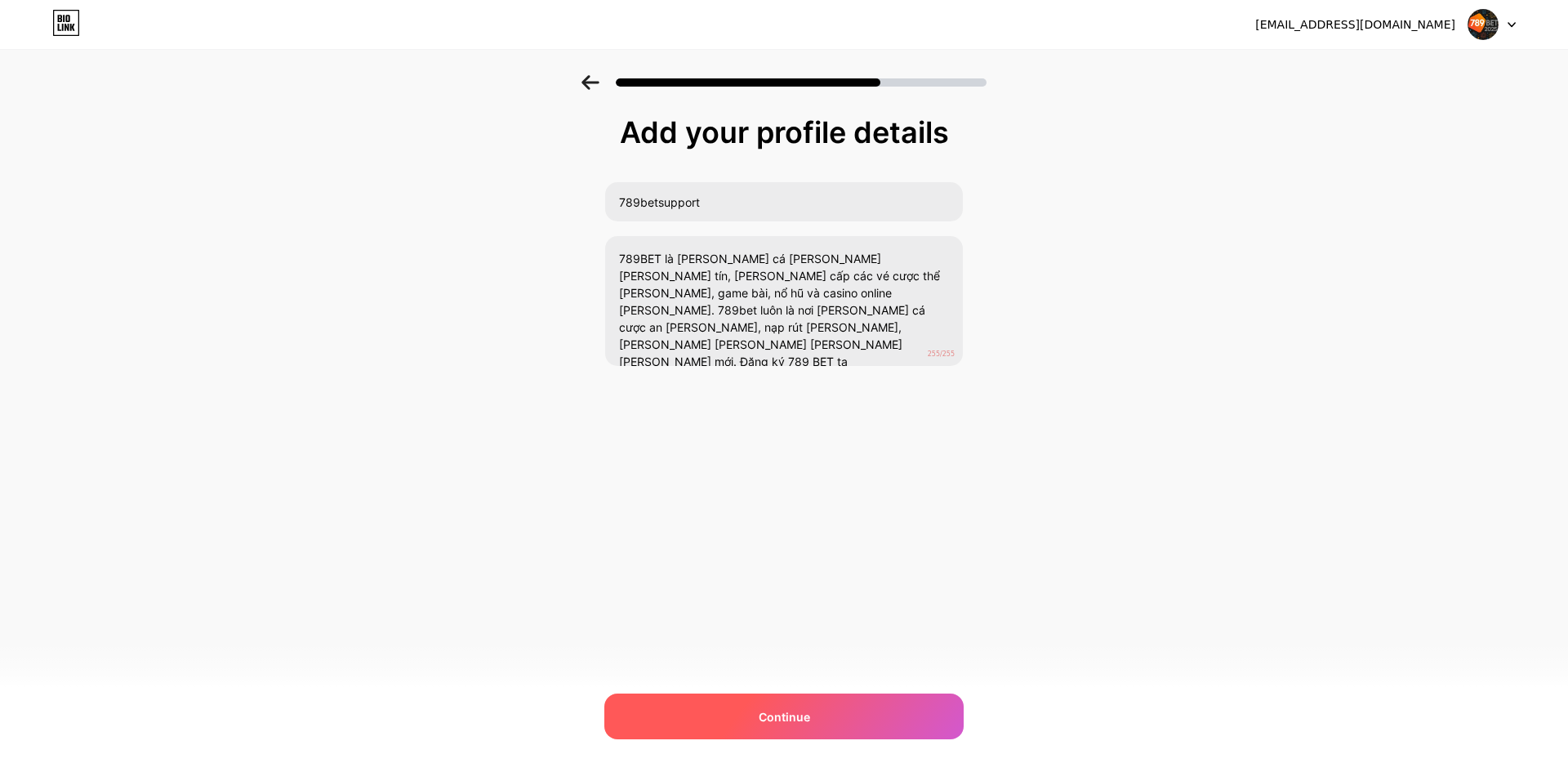
click at [814, 716] on div "Continue" at bounding box center [784, 716] width 359 height 46
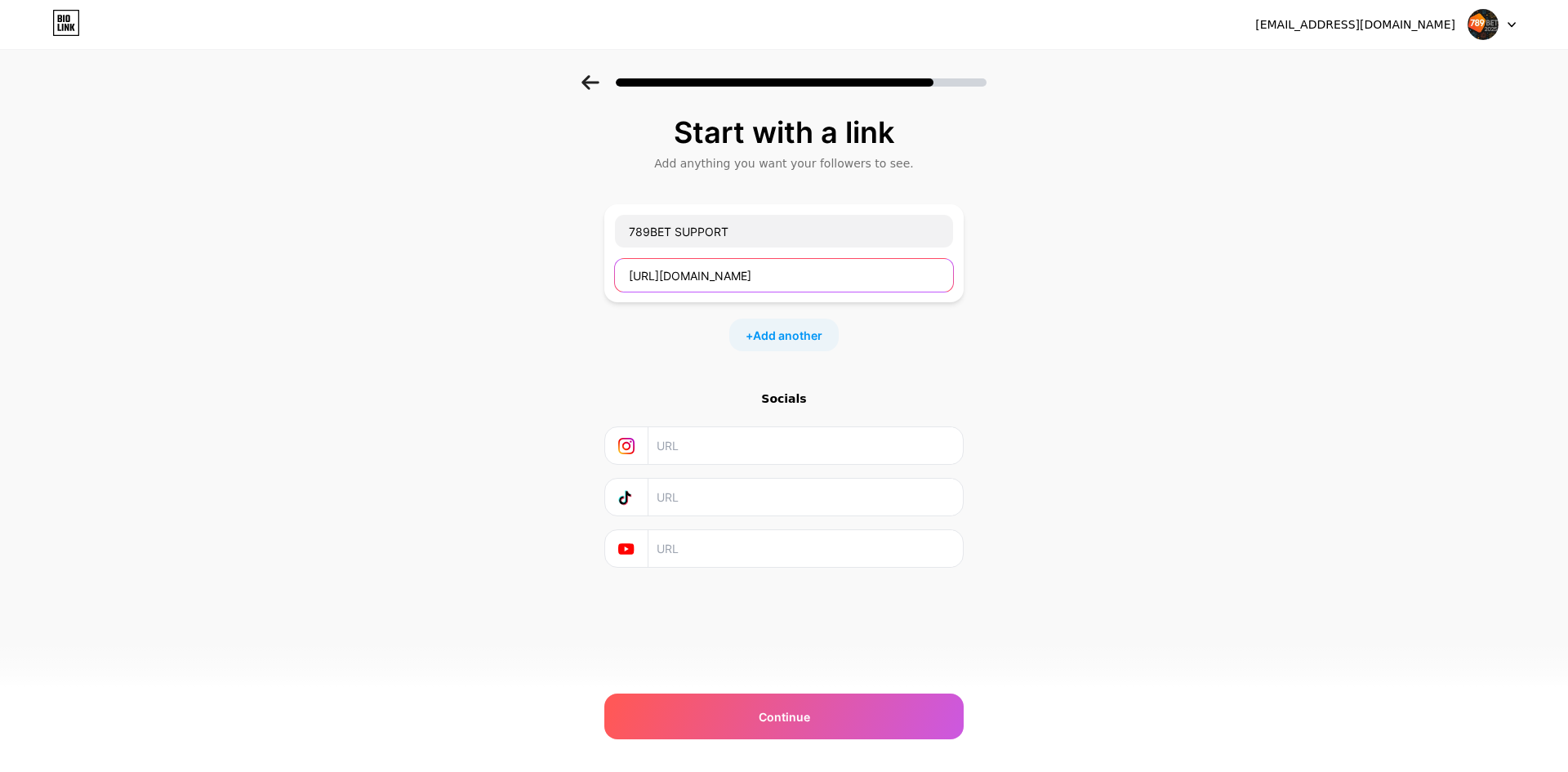
click at [794, 279] on input "https://789bett.support/" at bounding box center [784, 275] width 338 height 32
click at [1062, 343] on div "Start with a link Add anything you want your followers to see. 789BET SUPPORT h…" at bounding box center [784, 362] width 1568 height 574
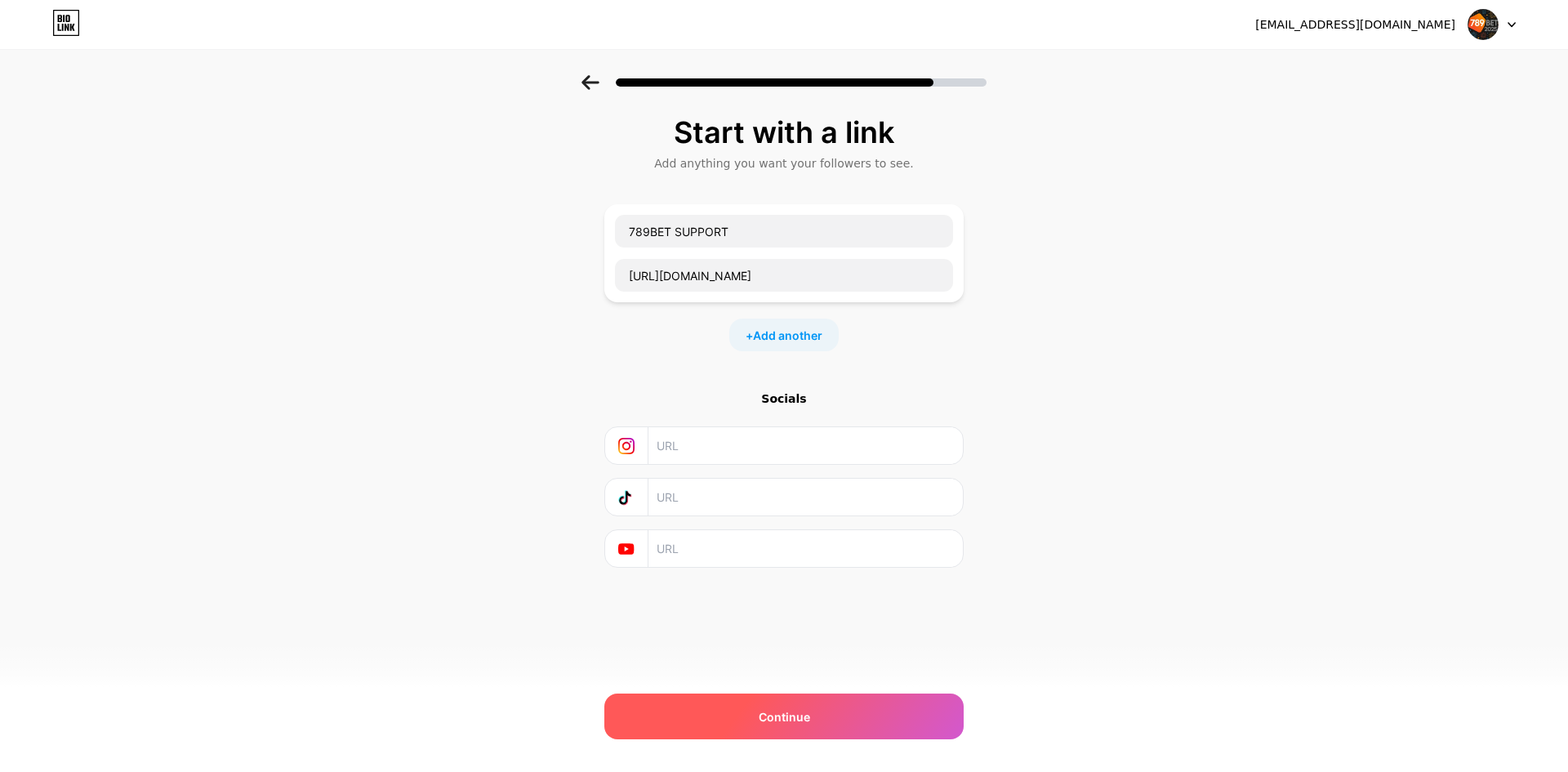
click at [731, 732] on div "Continue" at bounding box center [784, 716] width 359 height 46
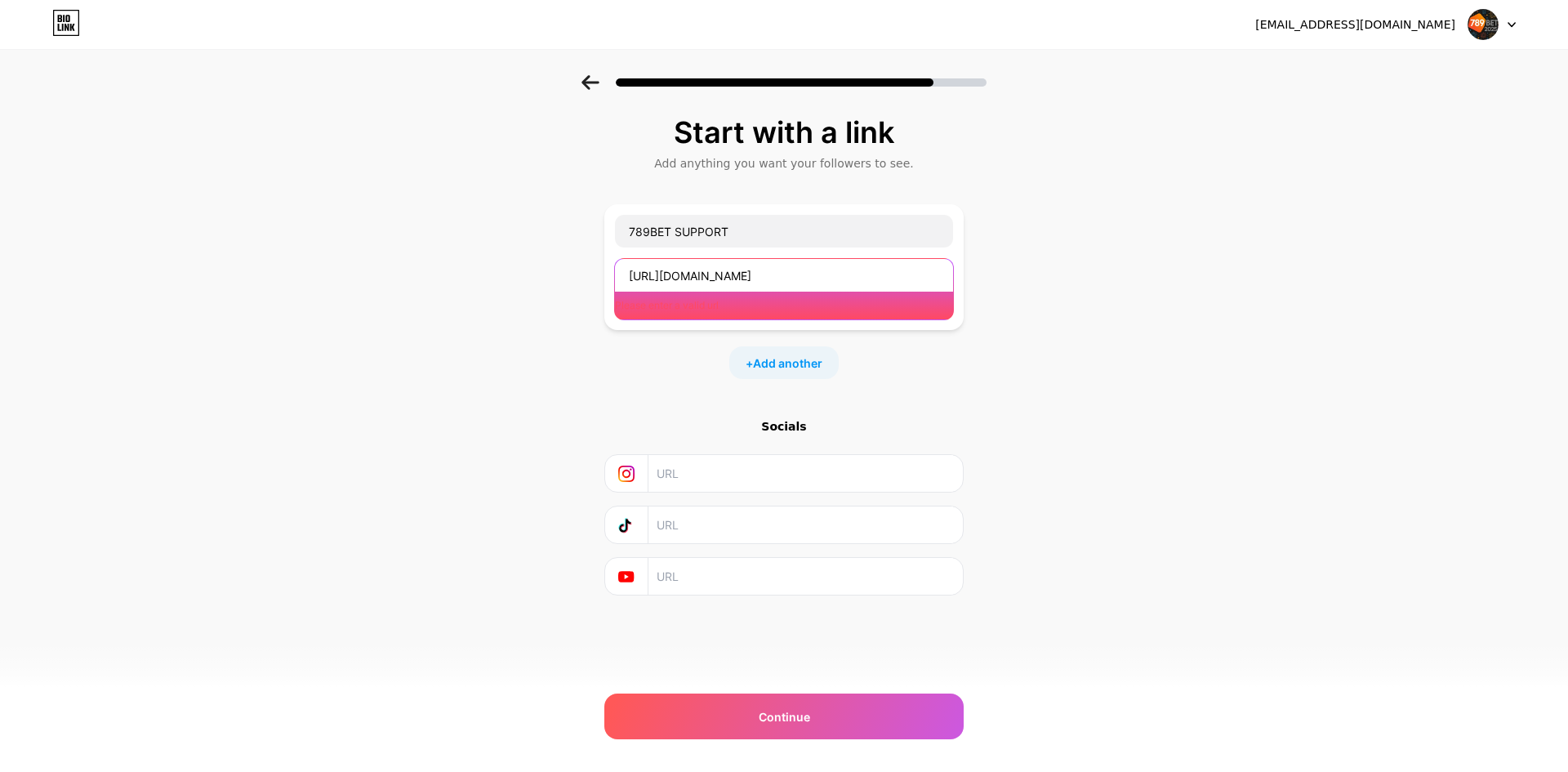
drag, startPoint x: 789, startPoint y: 274, endPoint x: 683, endPoint y: 376, distance: 147.1
click at [534, 263] on div "Start with a link Add anything you want your followers to see. 789BET SUPPORT h…" at bounding box center [784, 376] width 1568 height 602
paste input "x.com/789betsupport"
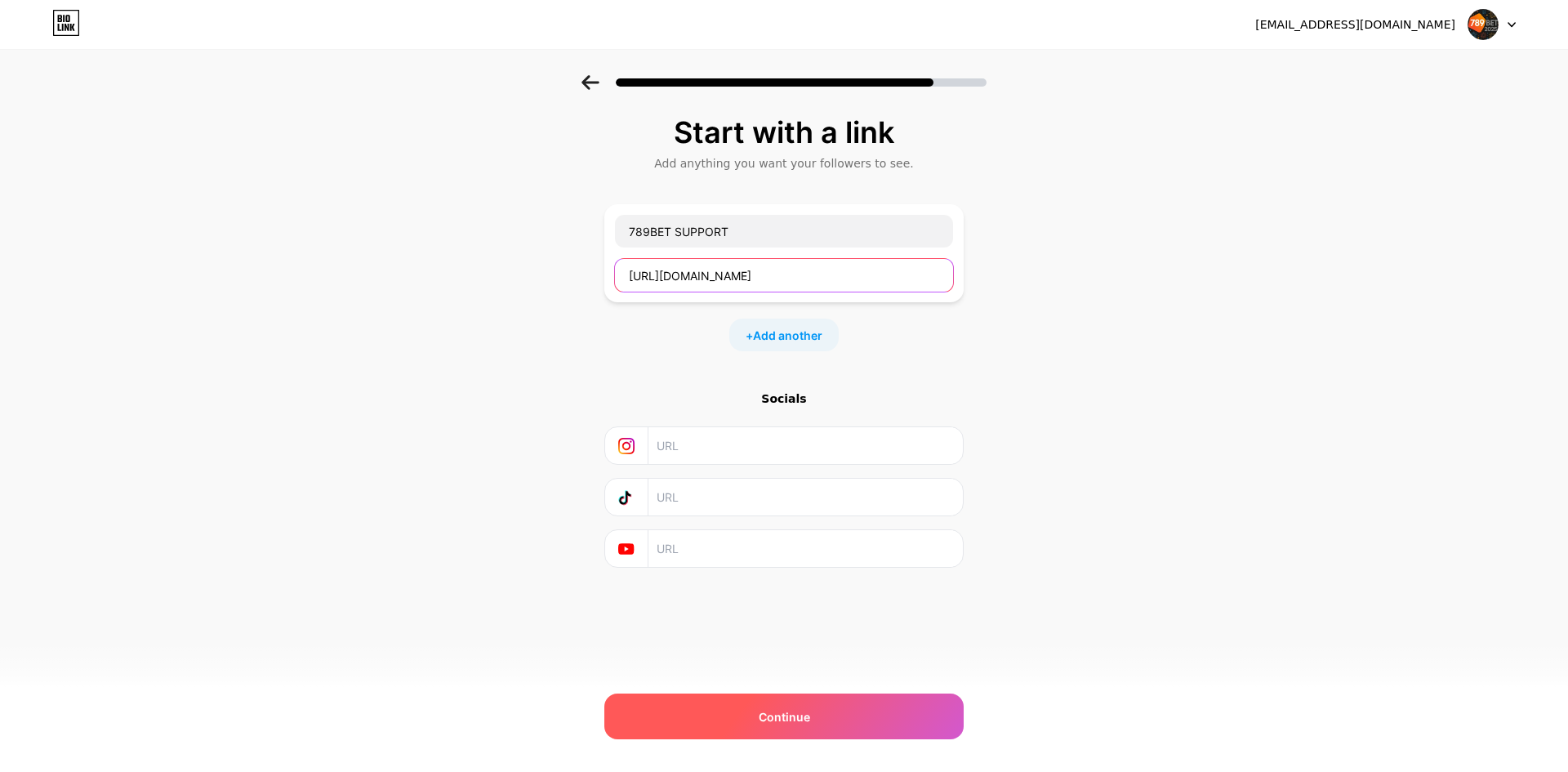
type input "https://x.com/789betsupport"
click at [811, 706] on div "Continue" at bounding box center [784, 716] width 359 height 46
click at [809, 715] on div "Continue" at bounding box center [784, 716] width 359 height 46
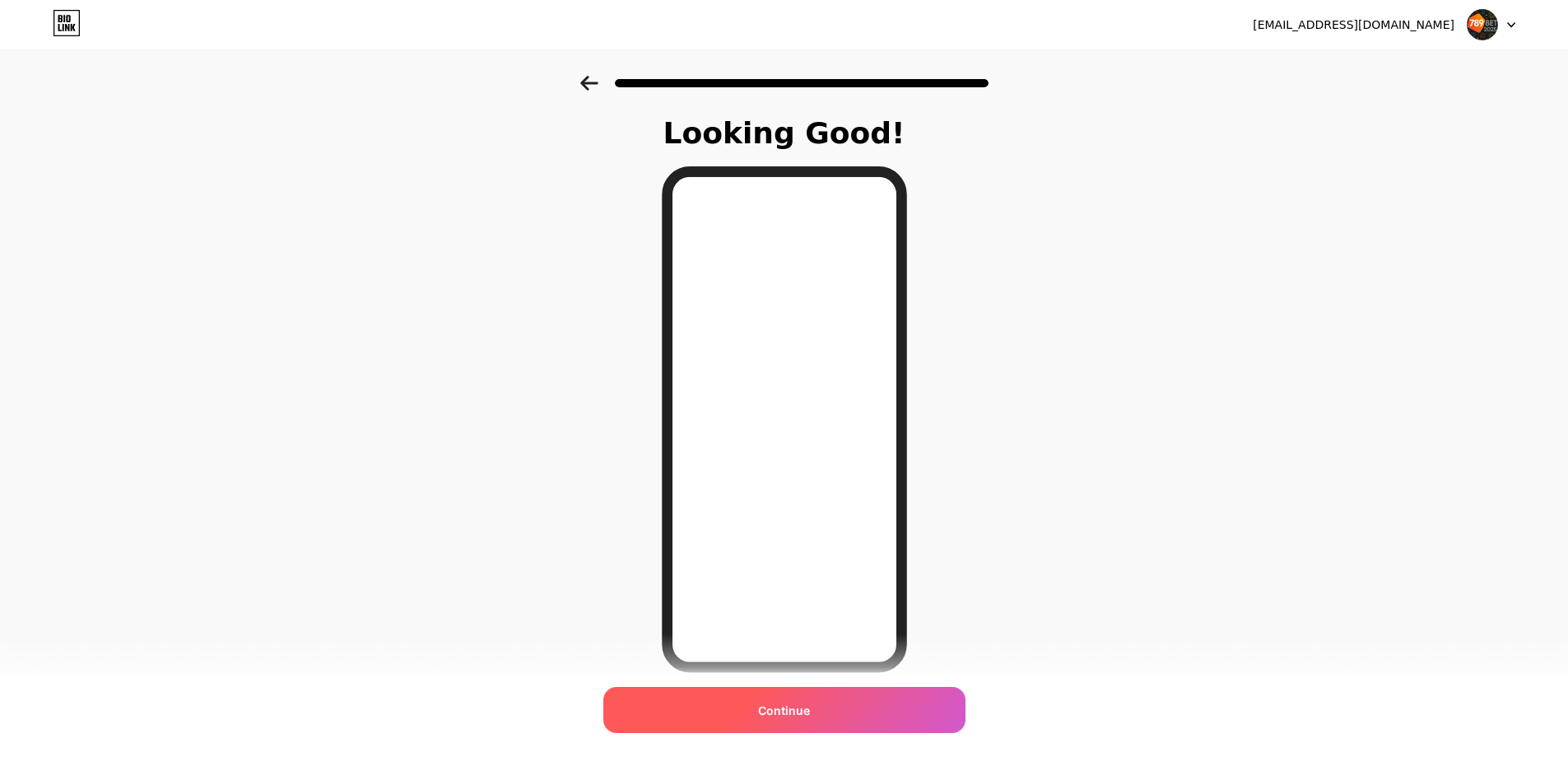
click at [810, 714] on span "Continue" at bounding box center [784, 710] width 52 height 18
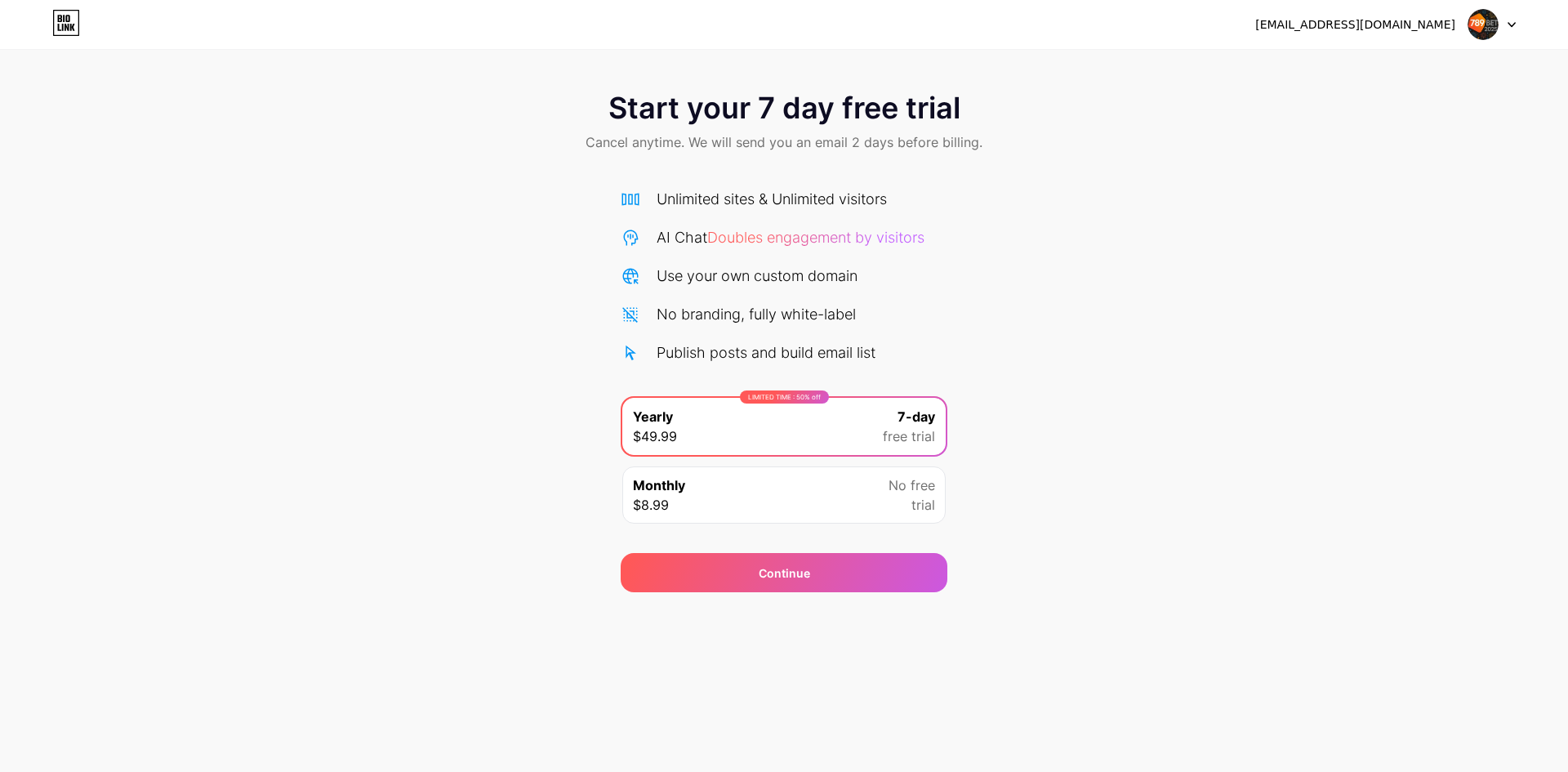
click at [840, 478] on div "Monthly $8.99 No free trial" at bounding box center [784, 494] width 324 height 57
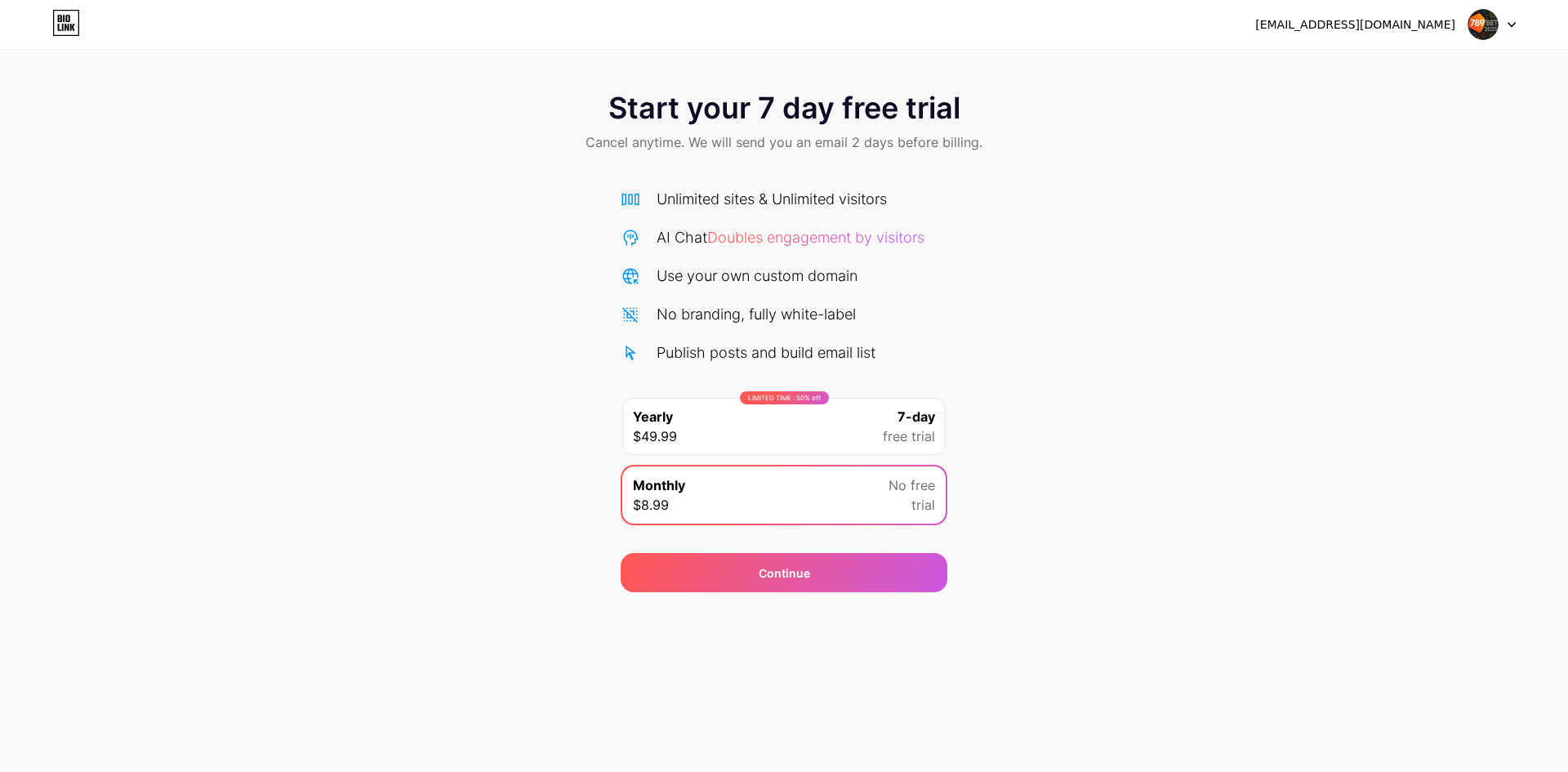
click at [1056, 219] on div "Start your 7 day free trial Cancel anytime. We will send you an email 2 days be…" at bounding box center [784, 333] width 1568 height 517
click at [1484, 22] on img at bounding box center [1483, 25] width 31 height 31
click at [64, 28] on icon at bounding box center [66, 23] width 28 height 26
